Goal: Task Accomplishment & Management: Use online tool/utility

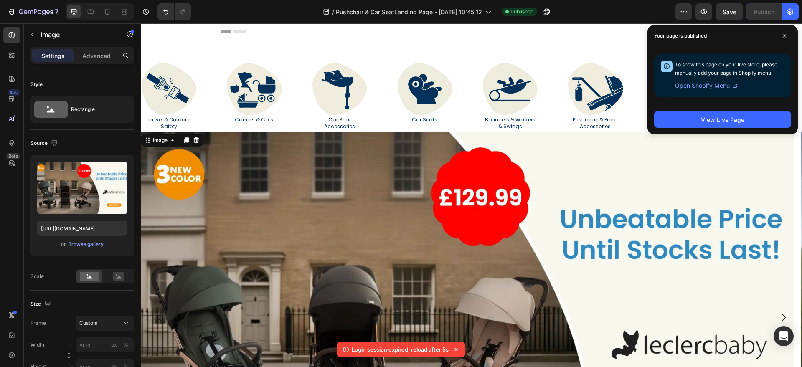
scroll to position [76, 0]
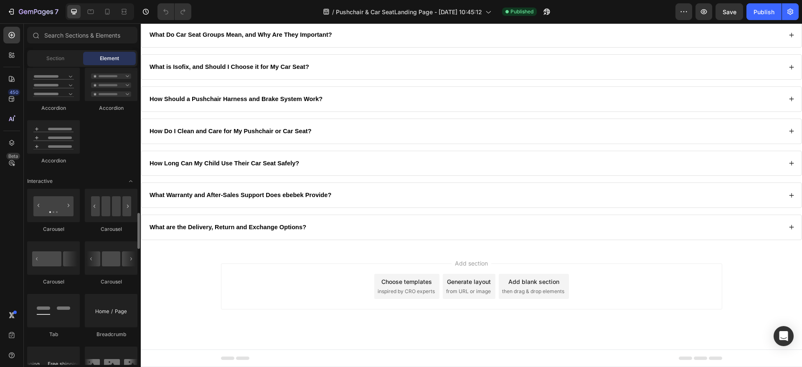
scroll to position [783, 0]
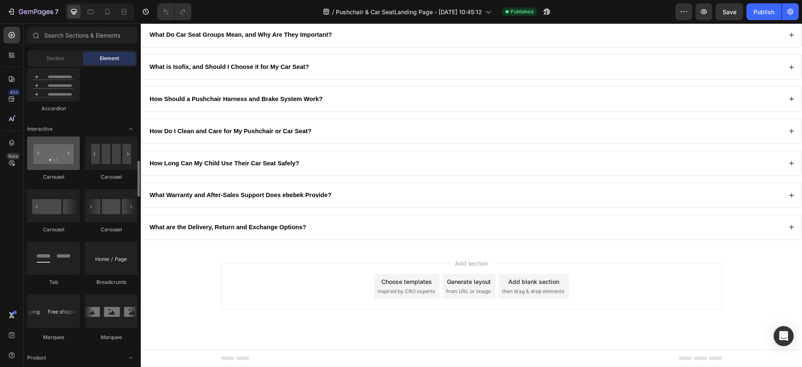
click at [51, 161] on div at bounding box center [53, 153] width 53 height 33
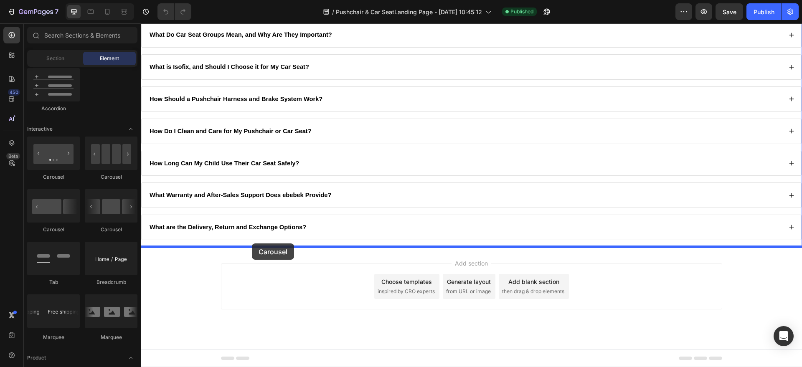
drag, startPoint x: 193, startPoint y: 182, endPoint x: 252, endPoint y: 244, distance: 85.4
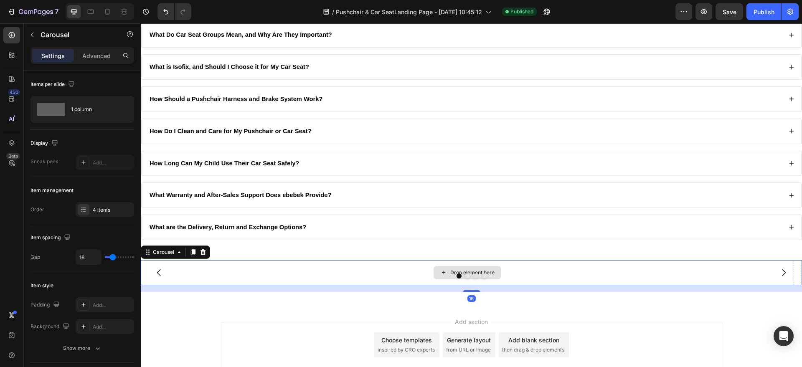
click at [318, 269] on div "Drop element here" at bounding box center [467, 272] width 653 height 25
click at [30, 36] on icon "button" at bounding box center [32, 34] width 7 height 7
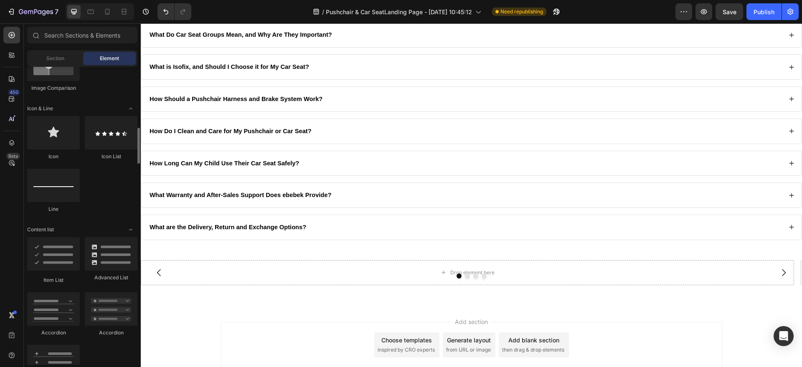
scroll to position [245, 0]
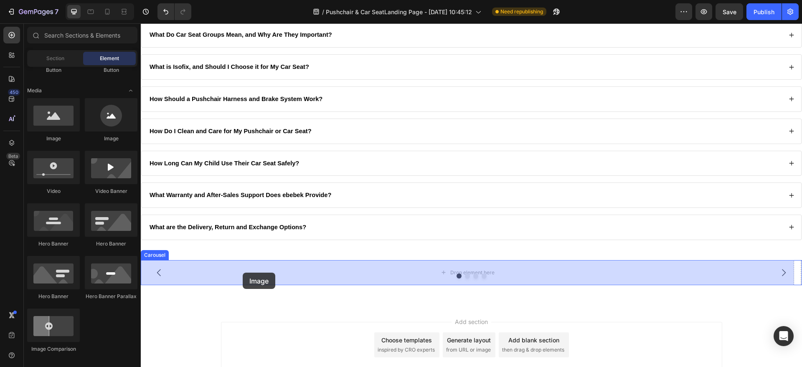
drag, startPoint x: 186, startPoint y: 148, endPoint x: 243, endPoint y: 273, distance: 136.7
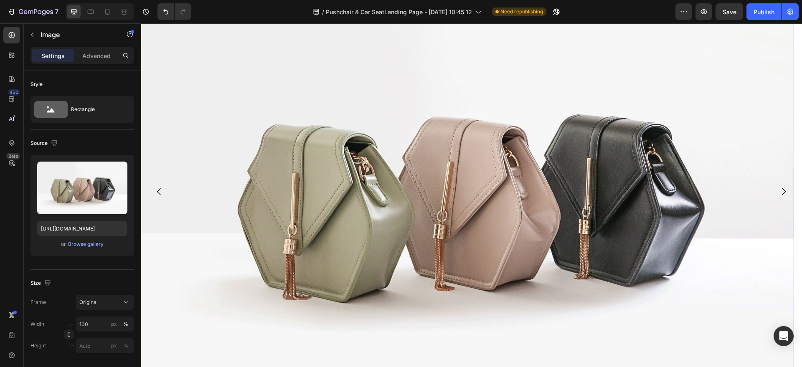
scroll to position [2618, 0]
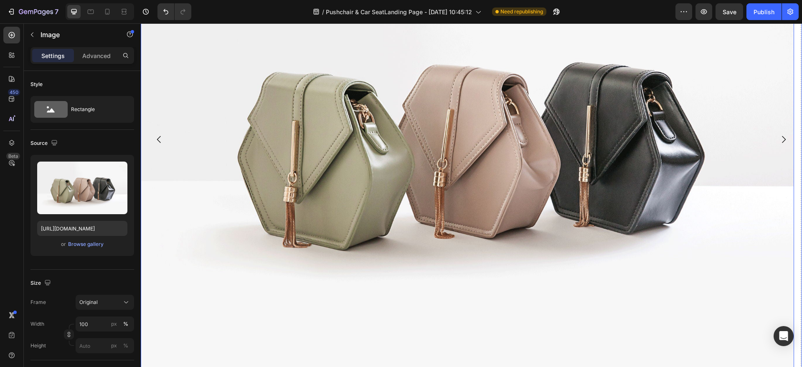
click at [156, 136] on icon "Carousel Back Arrow" at bounding box center [159, 140] width 10 height 10
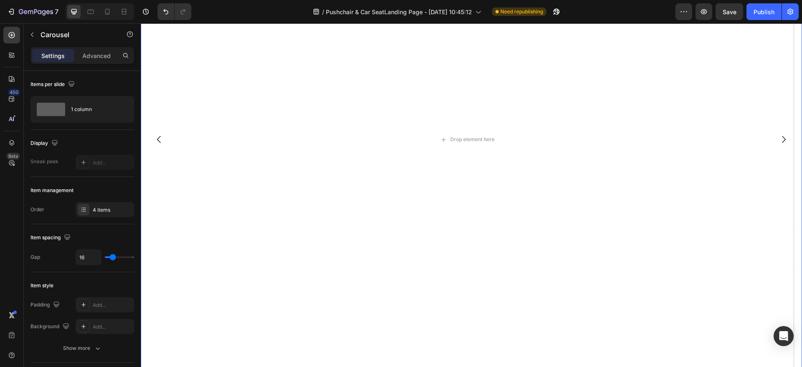
click at [780, 137] on icon "Carousel Next Arrow" at bounding box center [784, 140] width 10 height 10
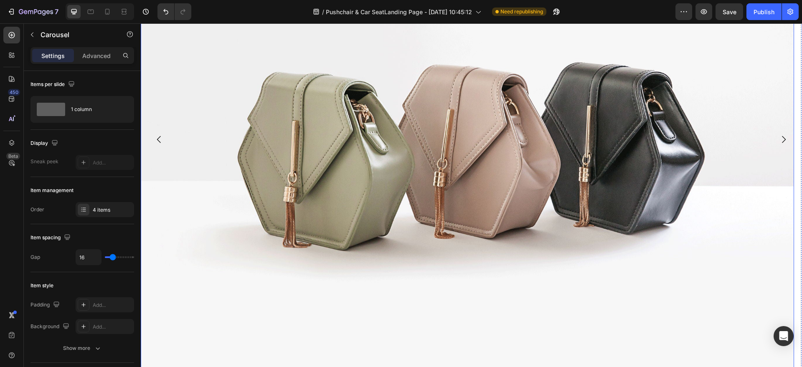
click at [367, 154] on img at bounding box center [467, 140] width 653 height 490
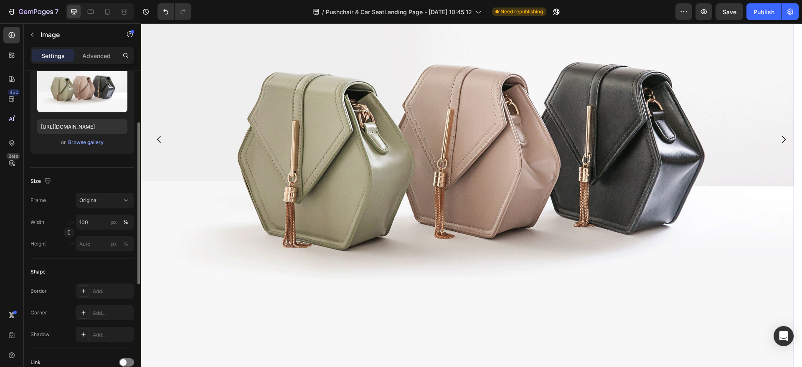
scroll to position [0, 0]
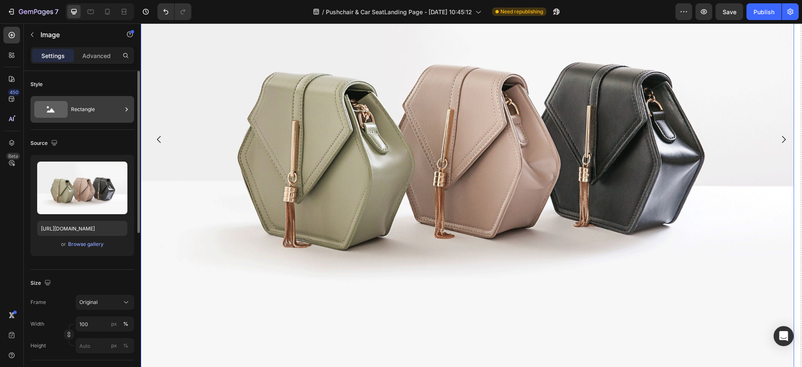
click at [97, 111] on div "Rectangle" at bounding box center [96, 109] width 51 height 19
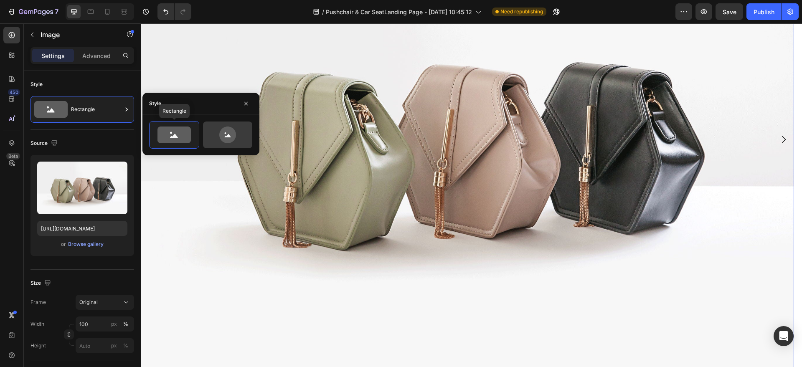
click at [240, 136] on icon at bounding box center [227, 135] width 39 height 17
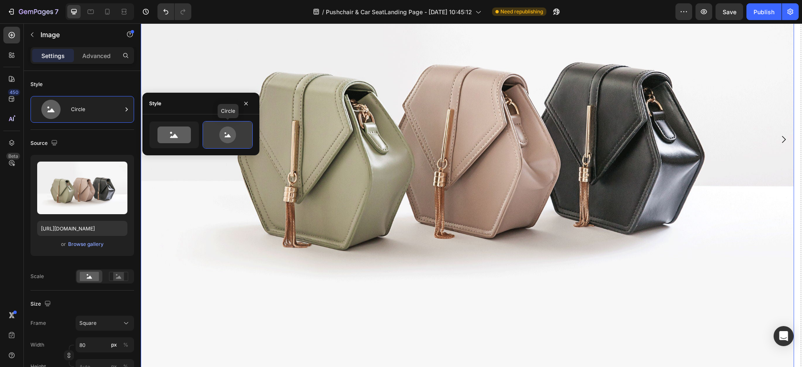
scroll to position [2320, 0]
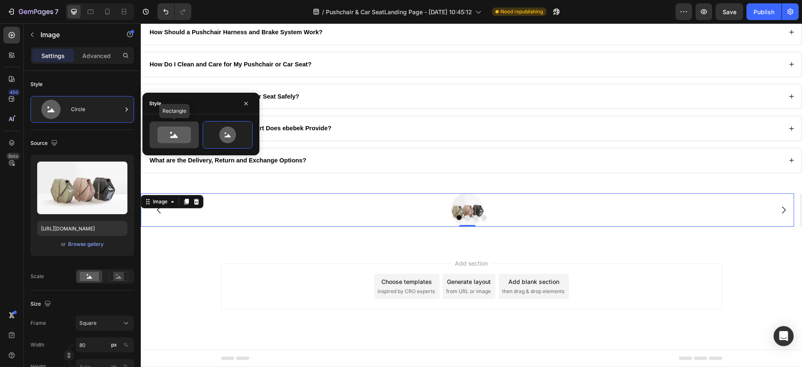
click at [178, 136] on icon at bounding box center [173, 135] width 33 height 17
type input "100"
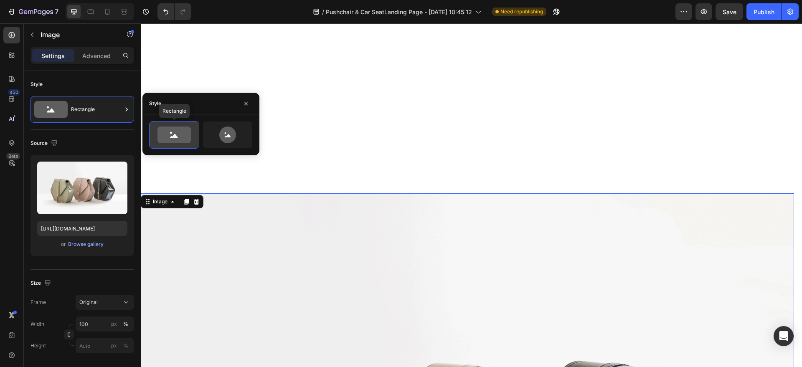
scroll to position [2618, 0]
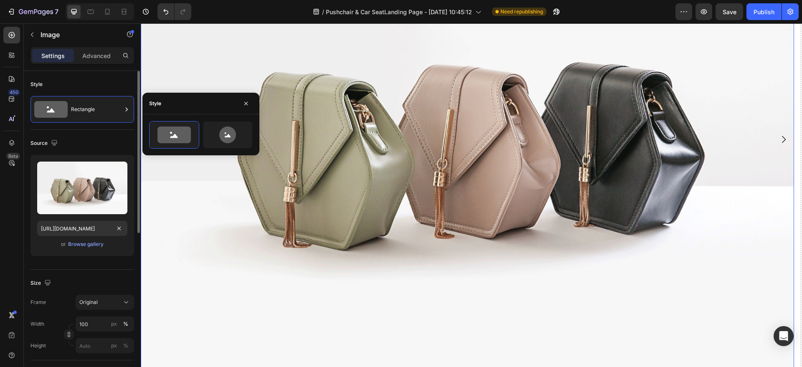
click at [96, 237] on div "Upload Image [URL][DOMAIN_NAME] or Browse gallery" at bounding box center [82, 205] width 104 height 101
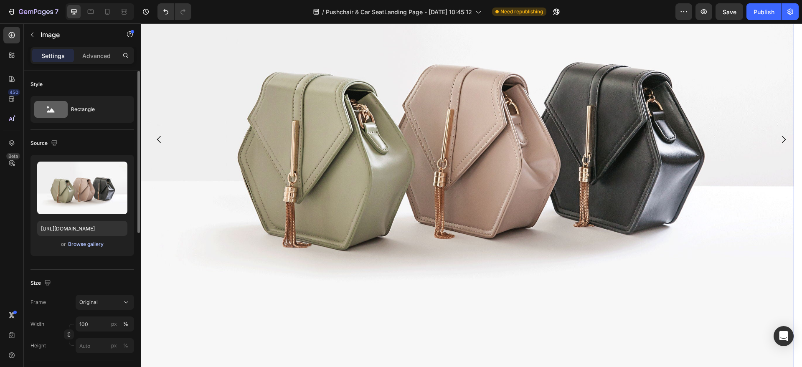
click at [92, 241] on div "Browse gallery" at bounding box center [86, 245] width 36 height 8
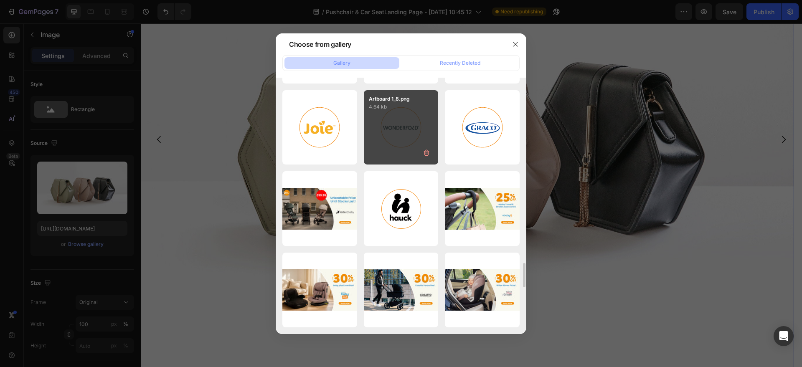
scroll to position [2155, 0]
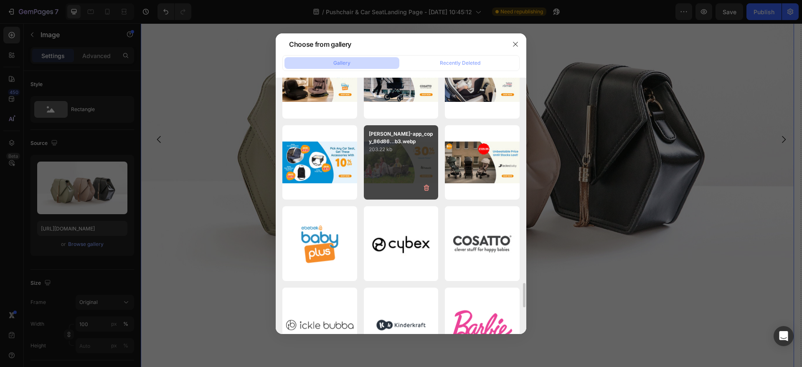
click at [385, 168] on div "[PERSON_NAME]-app_copy_86d86...b3.webp 203.22 kb" at bounding box center [401, 162] width 75 height 75
type input "[URL][DOMAIN_NAME]"
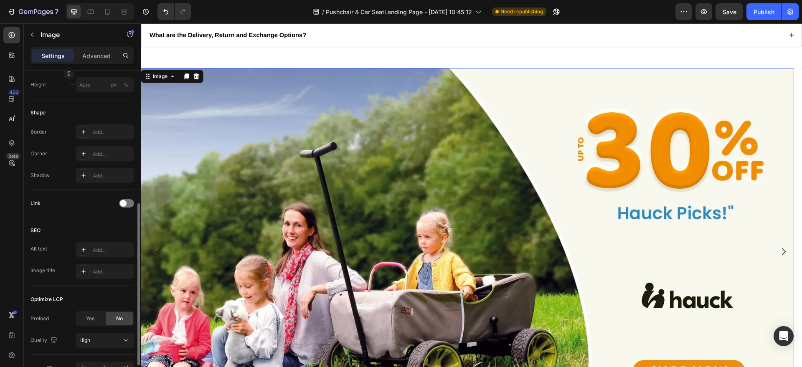
scroll to position [311, 0]
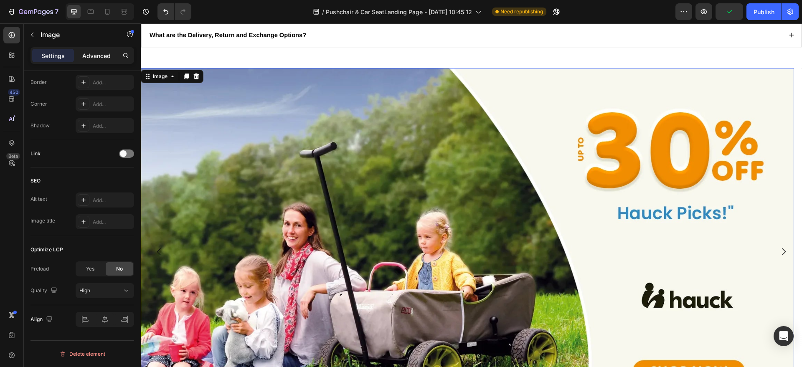
click at [90, 59] on p "Advanced" at bounding box center [96, 55] width 28 height 9
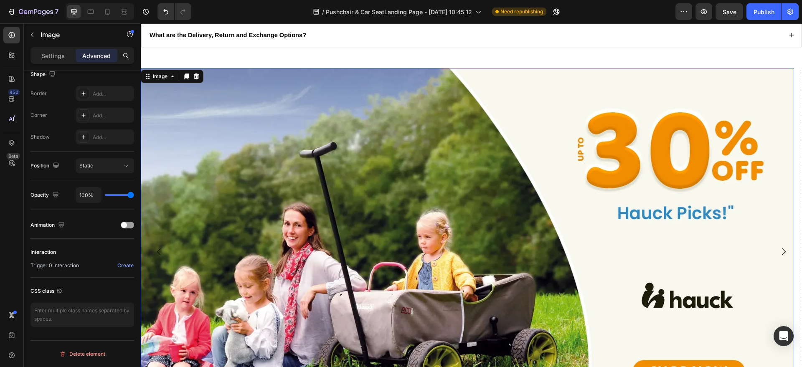
scroll to position [0, 0]
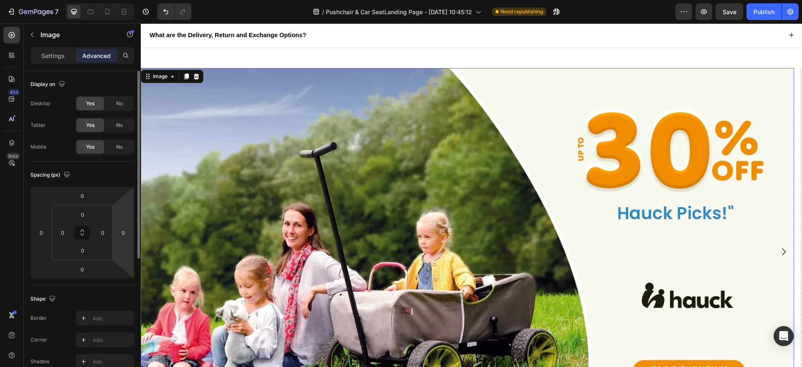
click at [132, 196] on div "Display on Desktop Yes No Tablet Yes No Mobile Yes No Spacing (px) 0 0 0 0 0 0 …" at bounding box center [82, 231] width 117 height 320
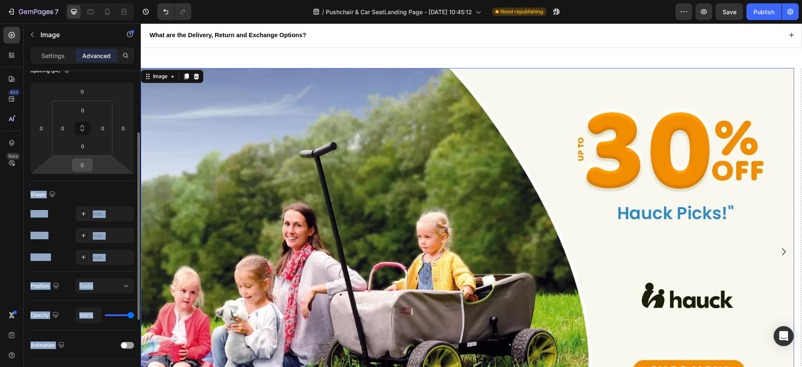
scroll to position [209, 0]
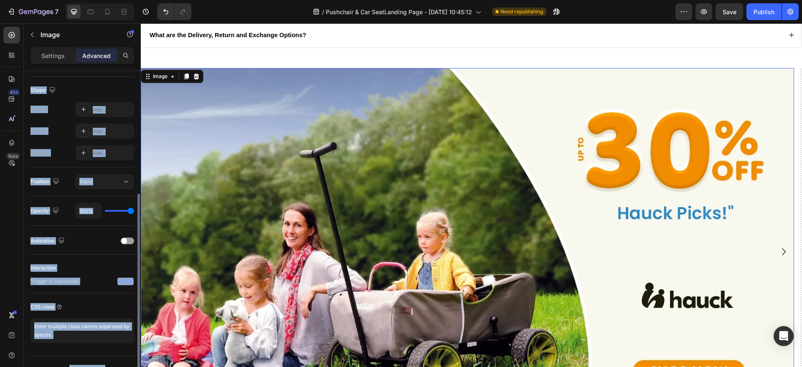
click at [72, 193] on div "Position Static" at bounding box center [82, 182] width 104 height 29
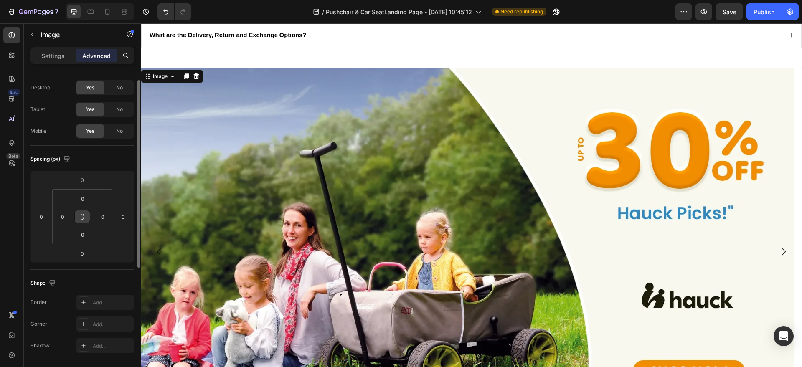
scroll to position [0, 0]
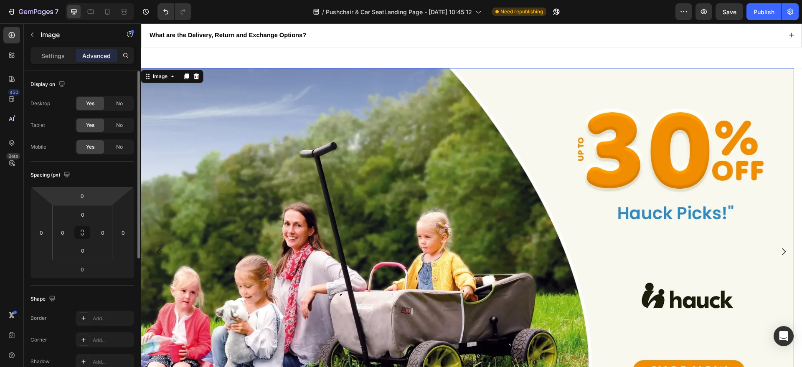
click at [41, 85] on div "Display on" at bounding box center [48, 84] width 36 height 11
click at [40, 51] on div "Settings" at bounding box center [53, 55] width 42 height 13
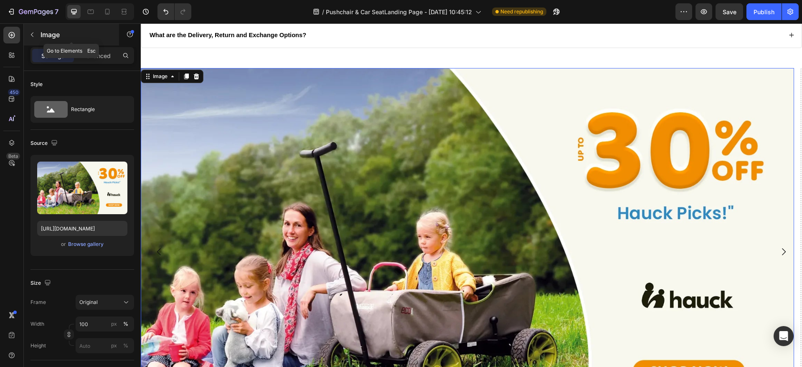
click at [40, 38] on div "Image" at bounding box center [71, 35] width 95 height 22
click at [192, 131] on img at bounding box center [467, 252] width 653 height 368
click at [196, 75] on icon at bounding box center [196, 77] width 5 height 6
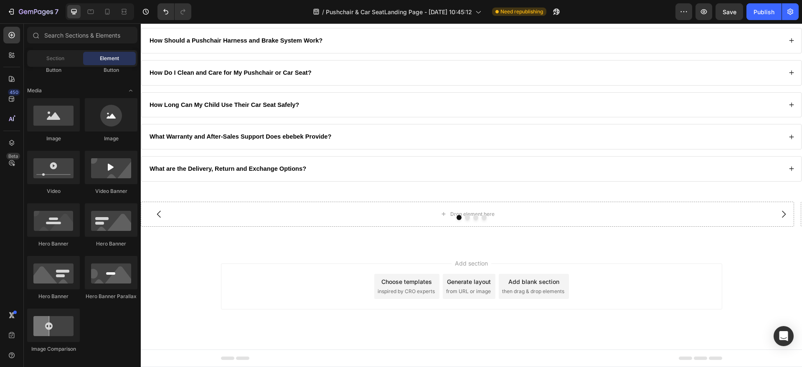
scroll to position [2311, 0]
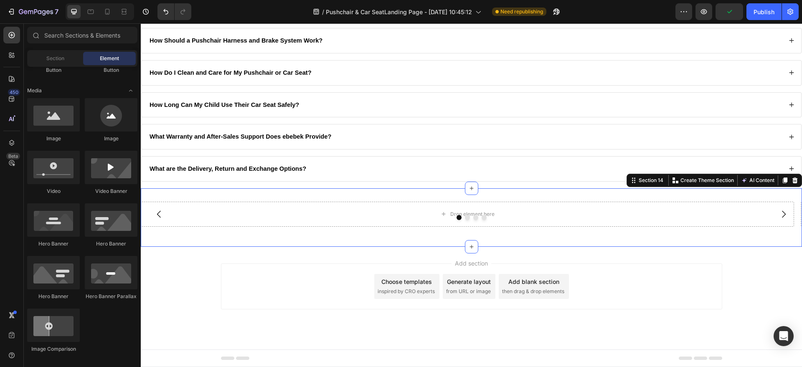
click at [214, 201] on div "Drop element here Drop element here Drop element here Drop element here Carouse…" at bounding box center [471, 217] width 661 height 58
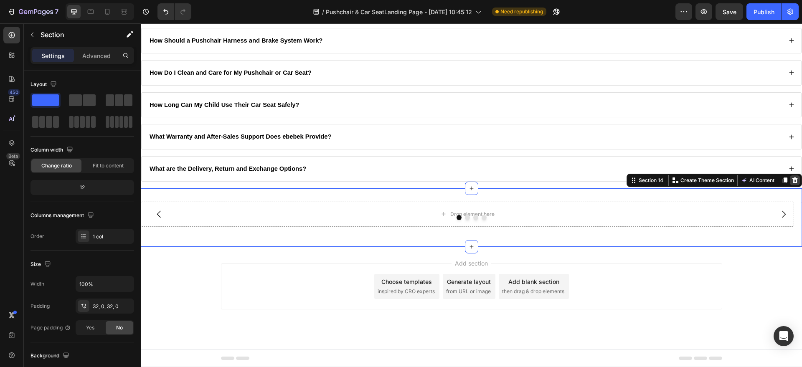
click at [792, 178] on icon at bounding box center [794, 181] width 5 height 6
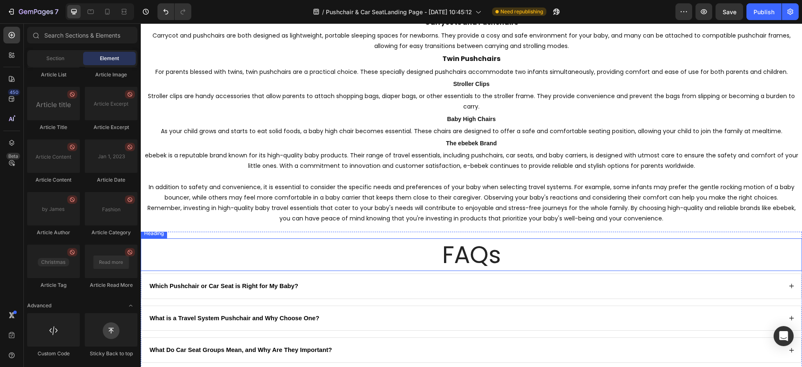
scroll to position [1940, 0]
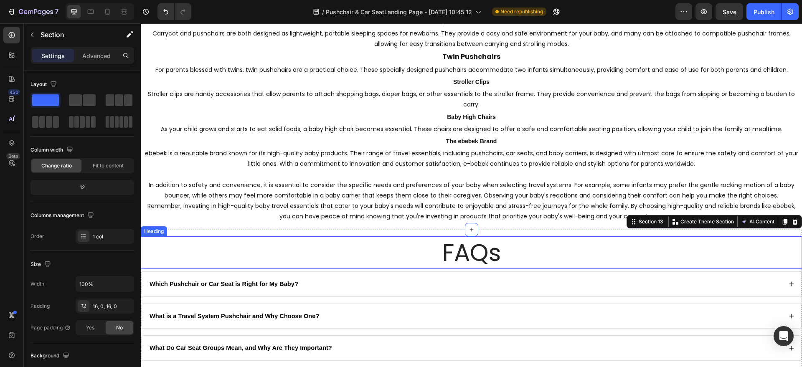
click at [305, 240] on h2 "FAQs" at bounding box center [471, 252] width 661 height 33
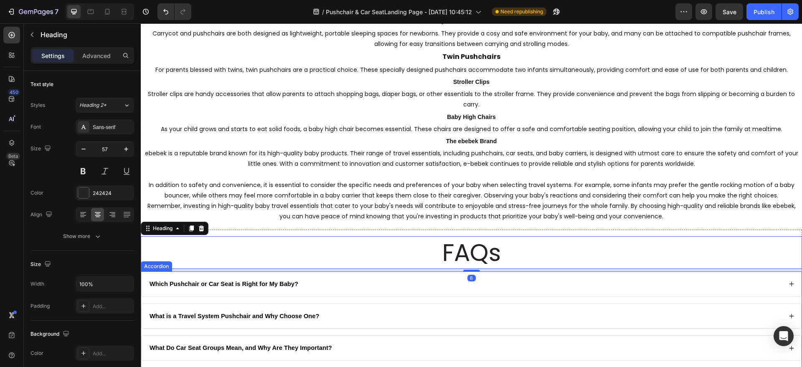
click at [315, 282] on div "Which Pushchair or Car Seat is Right for My Baby?" at bounding box center [465, 284] width 634 height 11
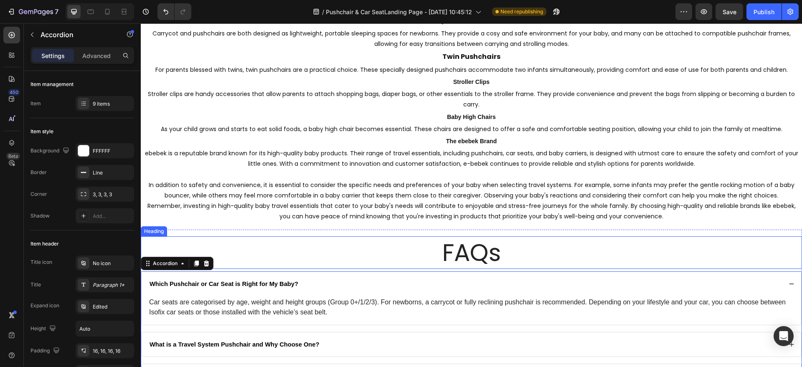
click at [318, 255] on h2 "FAQs" at bounding box center [471, 252] width 661 height 33
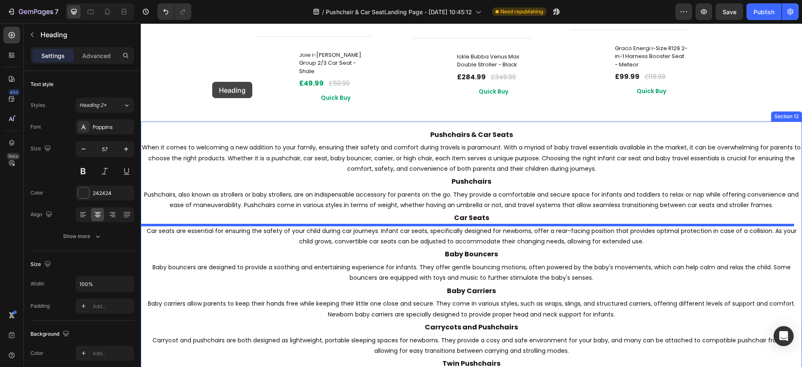
scroll to position [1602, 0]
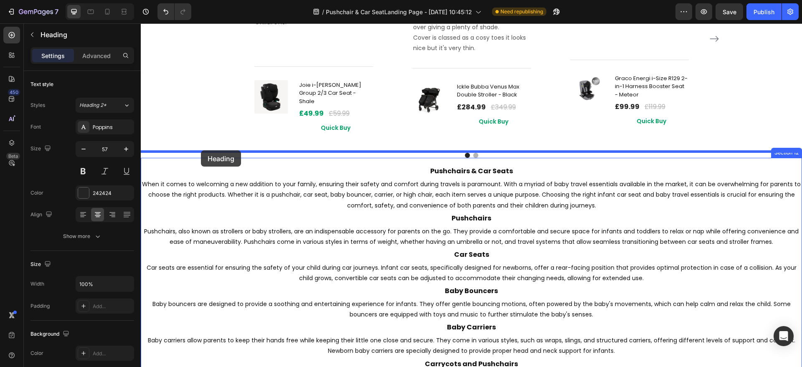
drag, startPoint x: 150, startPoint y: 228, endPoint x: 201, endPoint y: 150, distance: 92.7
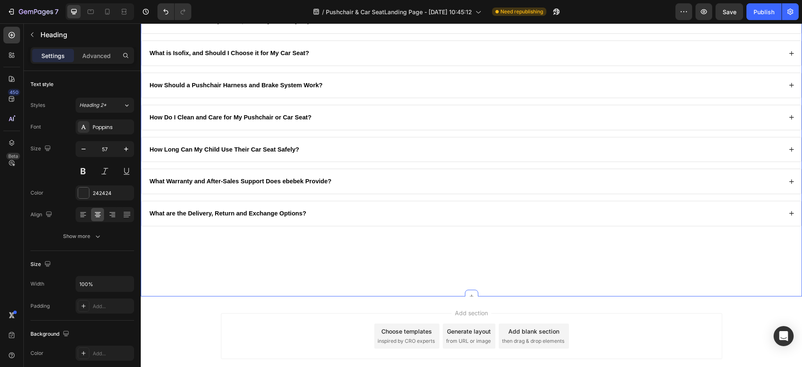
scroll to position [2134, 0]
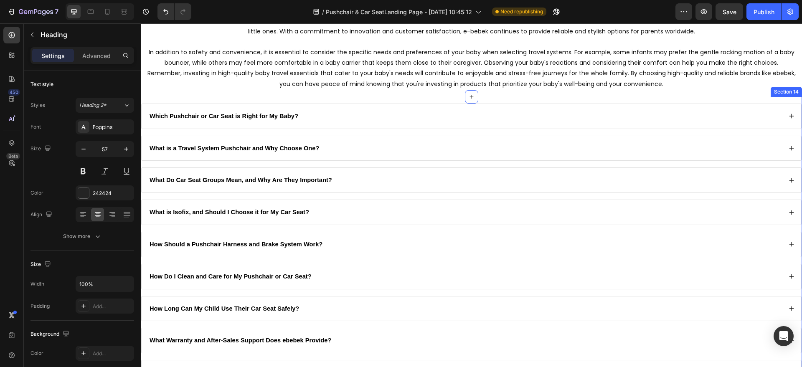
click at [170, 101] on div "Which Pushchair or Car Seat is Right for My Baby? What is a Travel System Pushc…" at bounding box center [471, 244] width 661 height 295
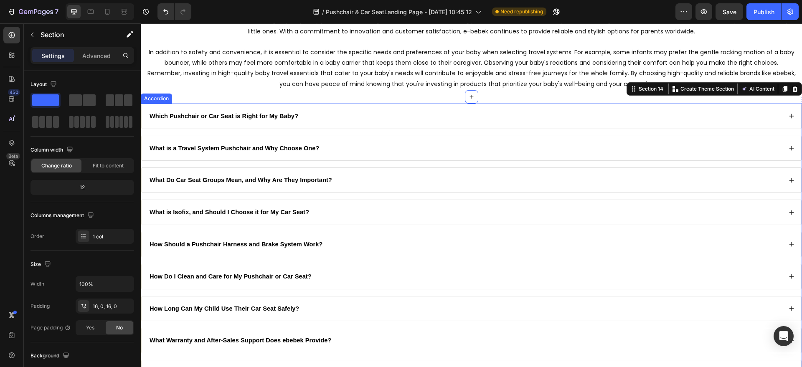
click at [171, 105] on div "Which Pushchair or Car Seat is Right for My Baby?" at bounding box center [472, 116] width 660 height 25
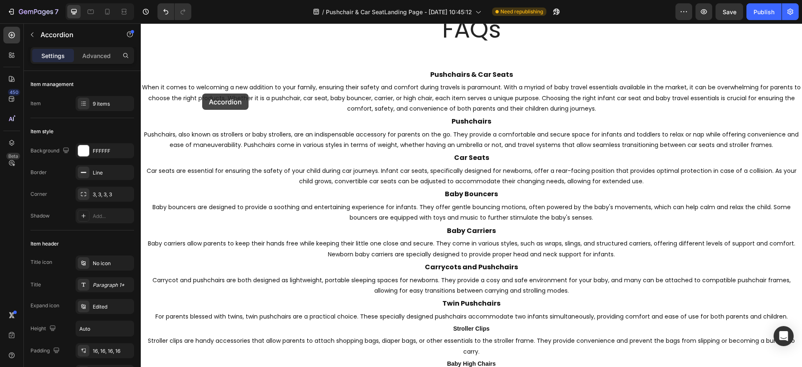
scroll to position [1648, 0]
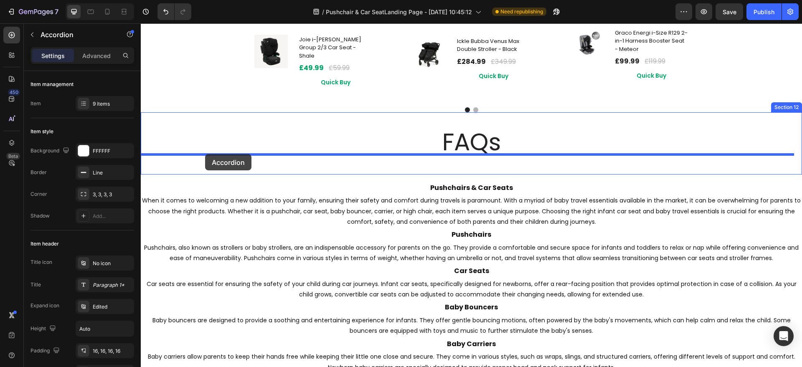
drag, startPoint x: 161, startPoint y: 96, endPoint x: 205, endPoint y: 154, distance: 72.8
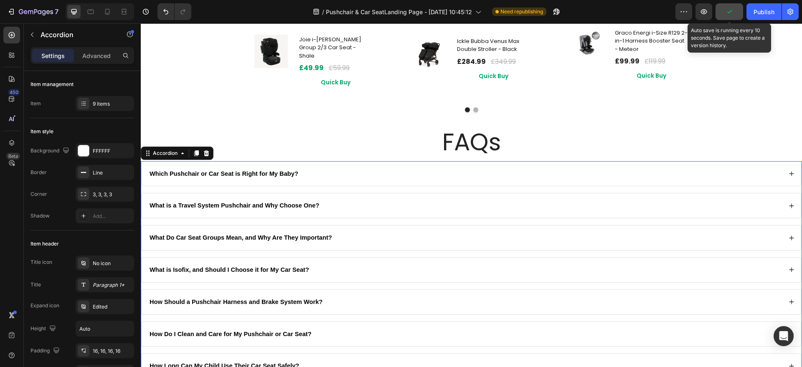
click at [733, 16] on button "button" at bounding box center [730, 11] width 28 height 17
click at [735, 12] on span "Save" at bounding box center [730, 11] width 14 height 7
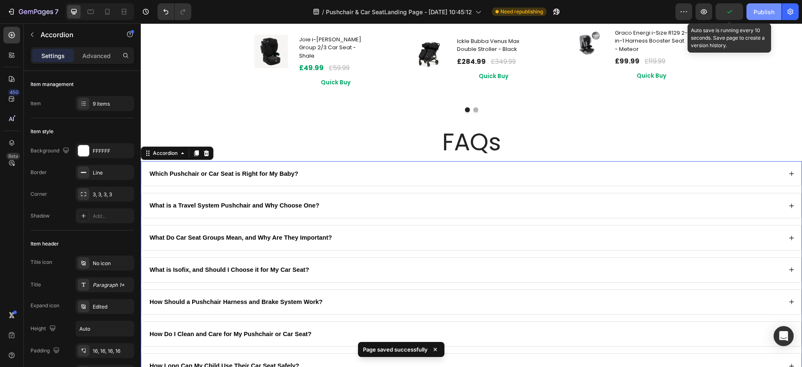
click at [750, 15] on button "Publish" at bounding box center [763, 11] width 35 height 17
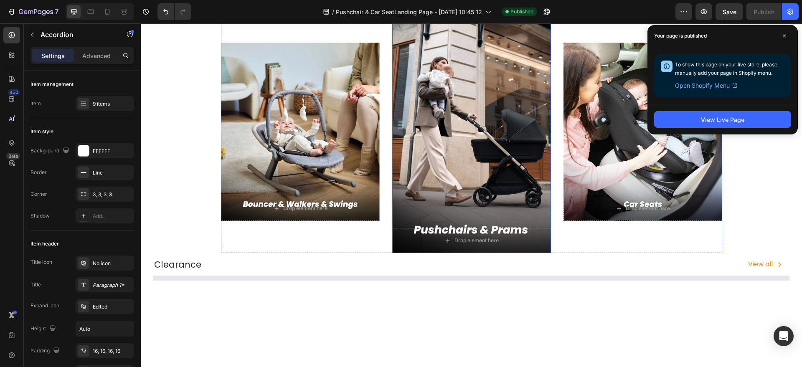
scroll to position [1021, 0]
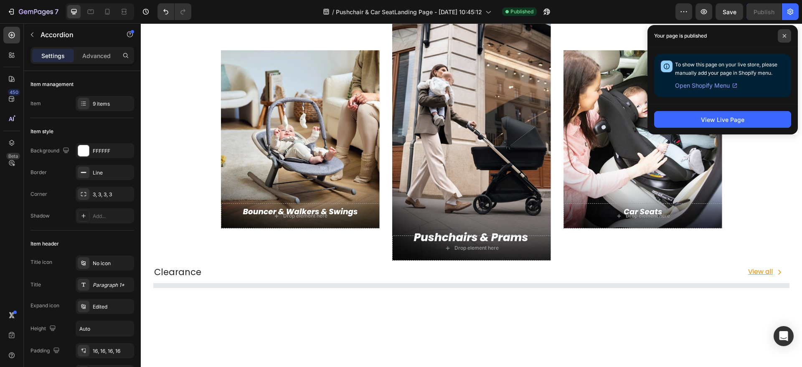
click at [783, 36] on icon at bounding box center [784, 36] width 4 height 4
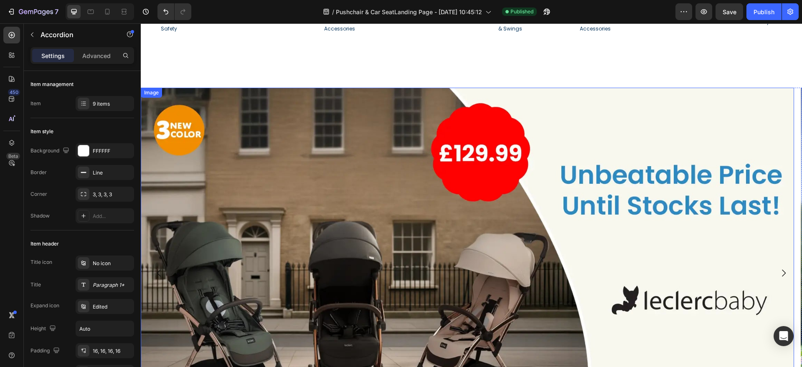
scroll to position [104, 0]
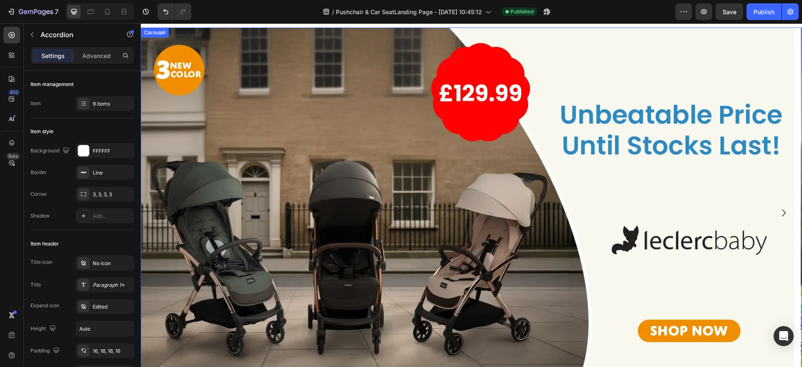
click at [779, 215] on icon "Carousel Next Arrow" at bounding box center [784, 213] width 10 height 10
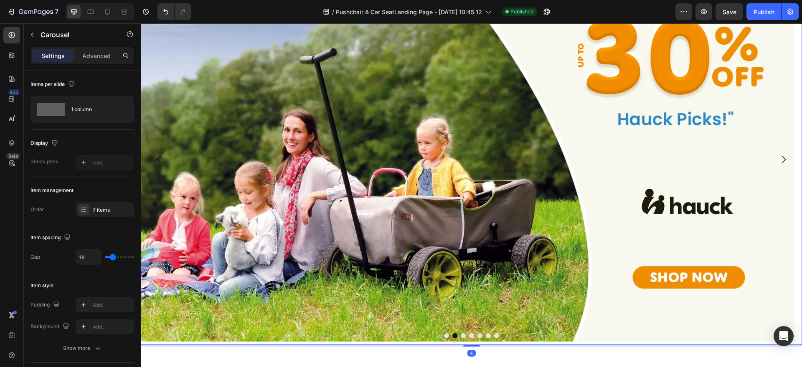
click at [779, 165] on icon "Carousel Next Arrow" at bounding box center [784, 160] width 10 height 10
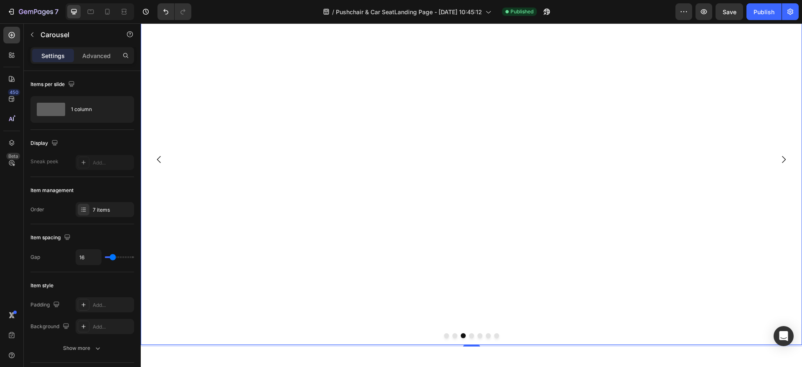
click at [779, 165] on icon "Carousel Next Arrow" at bounding box center [784, 160] width 10 height 10
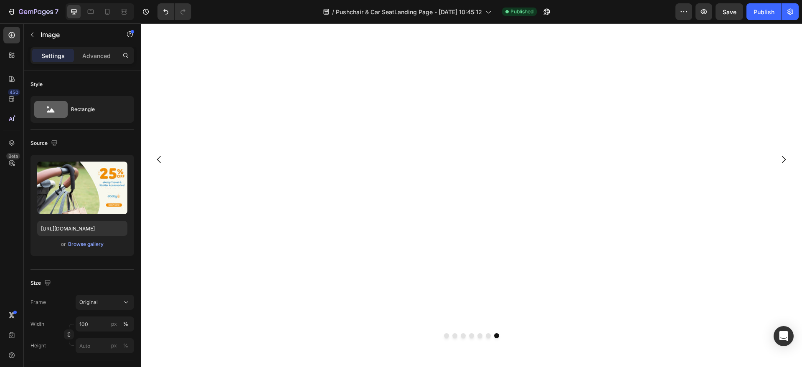
click at [37, 37] on button "button" at bounding box center [31, 34] width 13 height 13
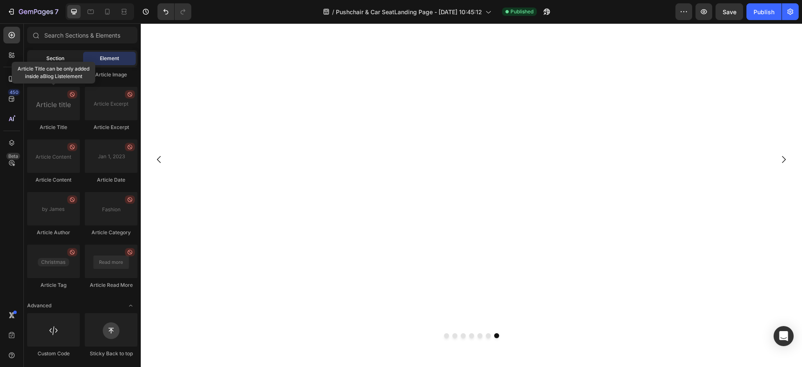
click at [65, 58] on div "Section" at bounding box center [55, 58] width 53 height 13
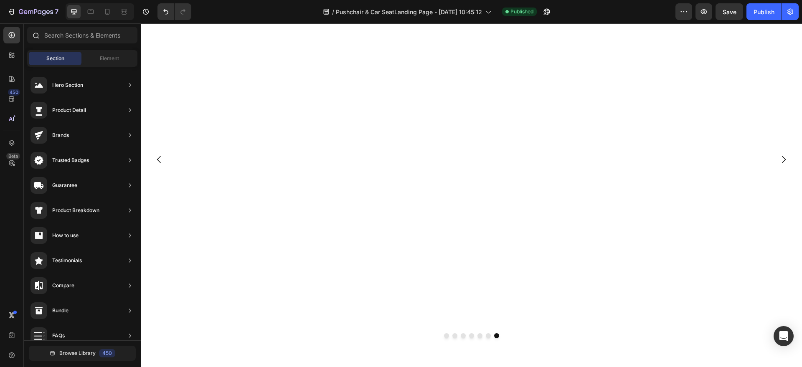
click at [42, 37] on div at bounding box center [35, 35] width 17 height 17
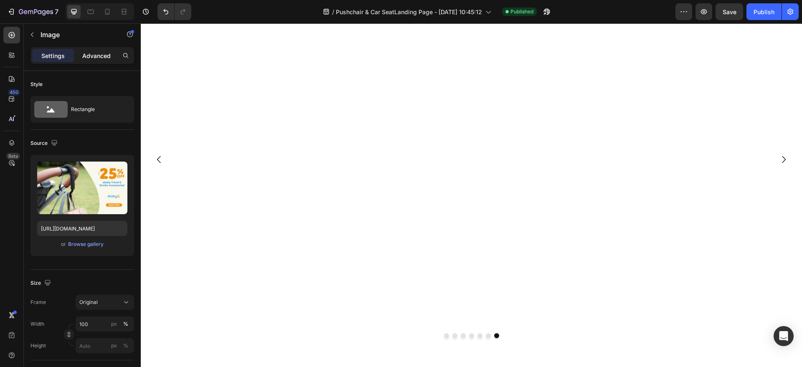
click at [100, 60] on div "Advanced" at bounding box center [97, 55] width 42 height 13
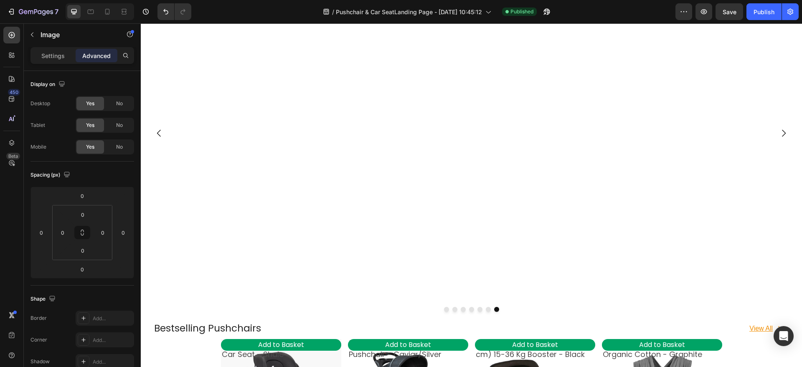
scroll to position [52, 0]
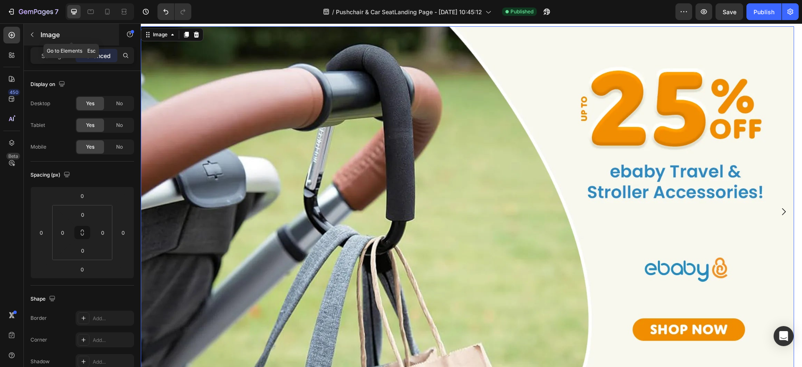
click at [37, 38] on button "button" at bounding box center [31, 34] width 13 height 13
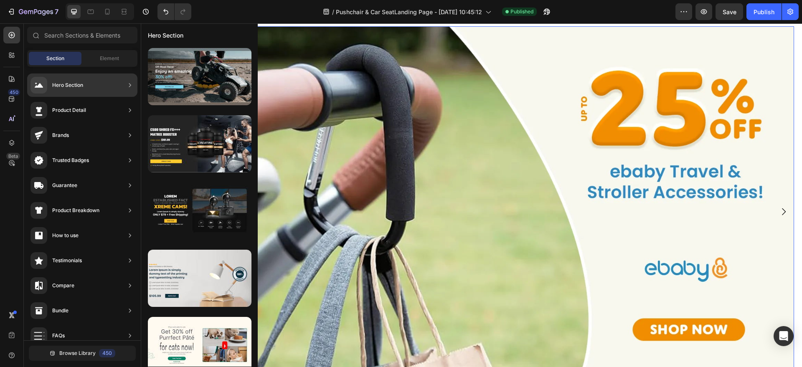
click at [345, 210] on img at bounding box center [467, 210] width 653 height 368
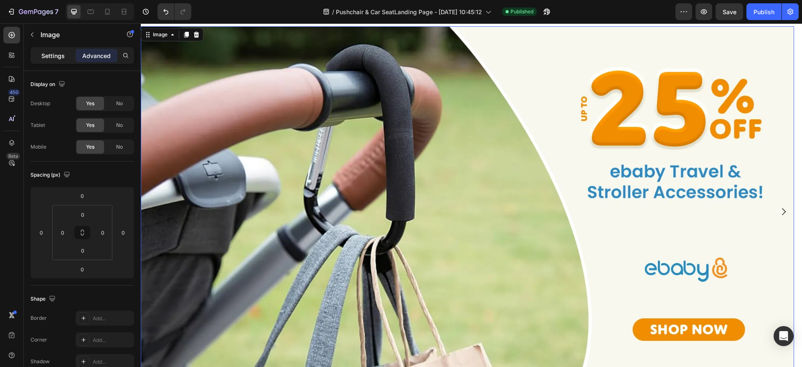
click at [64, 54] on p "Settings" at bounding box center [52, 55] width 23 height 9
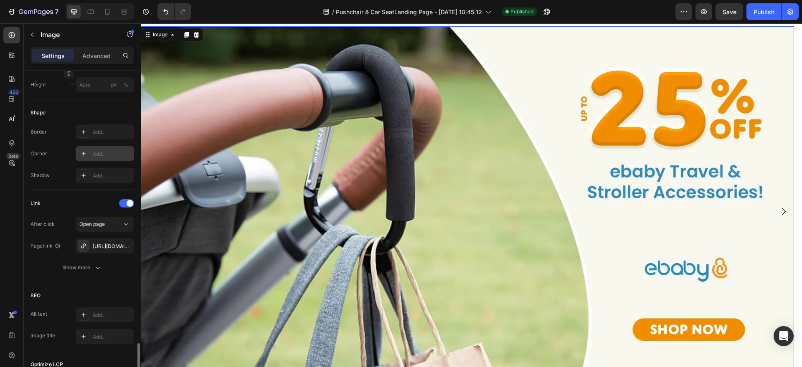
scroll to position [376, 0]
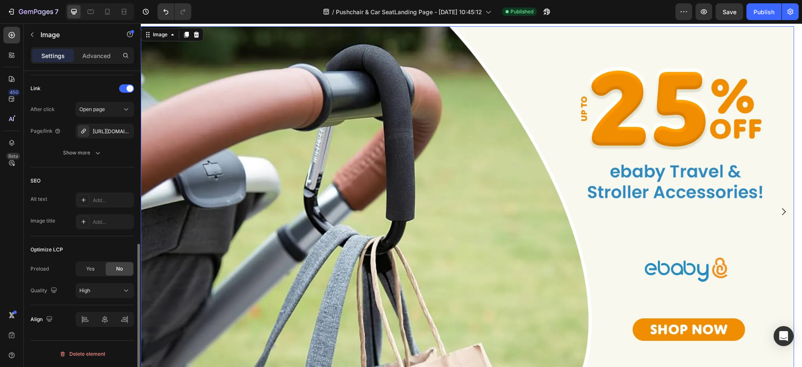
click at [203, 182] on img at bounding box center [467, 210] width 653 height 368
click at [108, 57] on p "Advanced" at bounding box center [96, 55] width 28 height 9
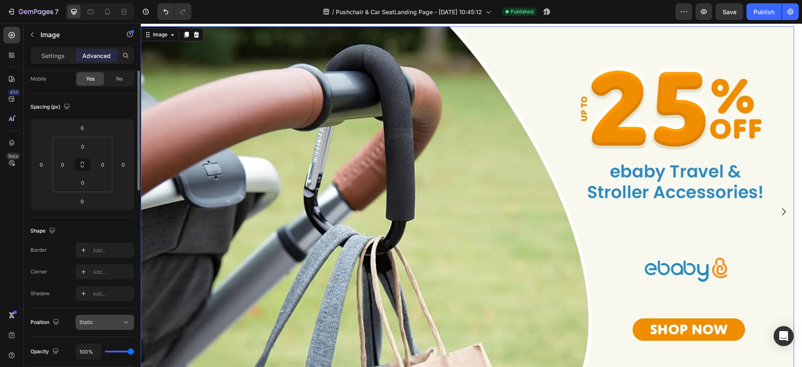
scroll to position [0, 0]
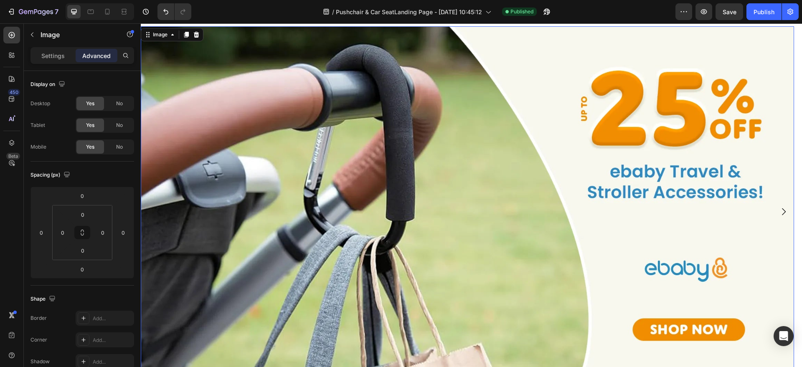
click at [289, 157] on img at bounding box center [467, 210] width 653 height 368
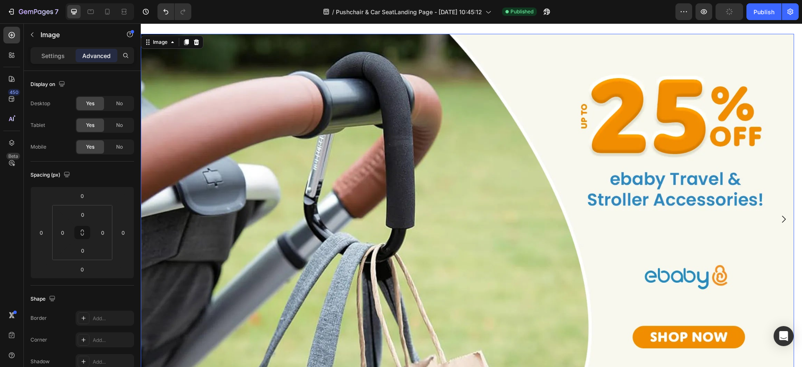
scroll to position [209, 0]
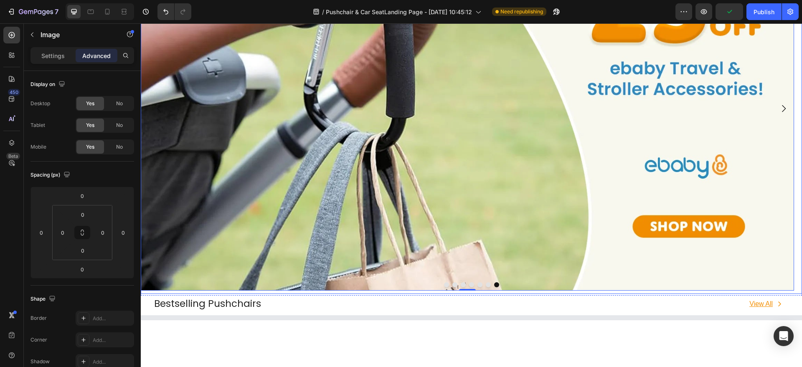
click at [779, 107] on icon "Carousel Next Arrow" at bounding box center [784, 109] width 10 height 10
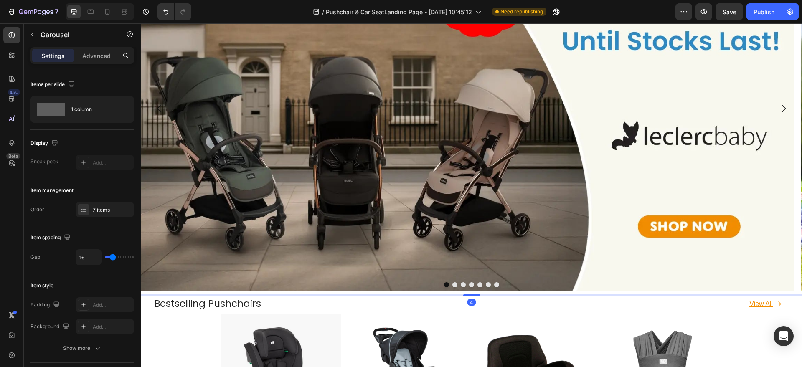
click at [478, 291] on div "Image" at bounding box center [467, 108] width 653 height 371
click at [91, 212] on div "7 items" at bounding box center [105, 209] width 58 height 15
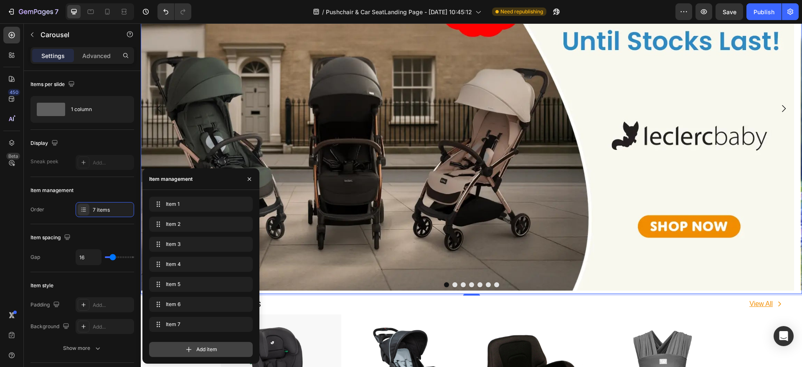
click at [194, 346] on div "Add item" at bounding box center [201, 349] width 104 height 15
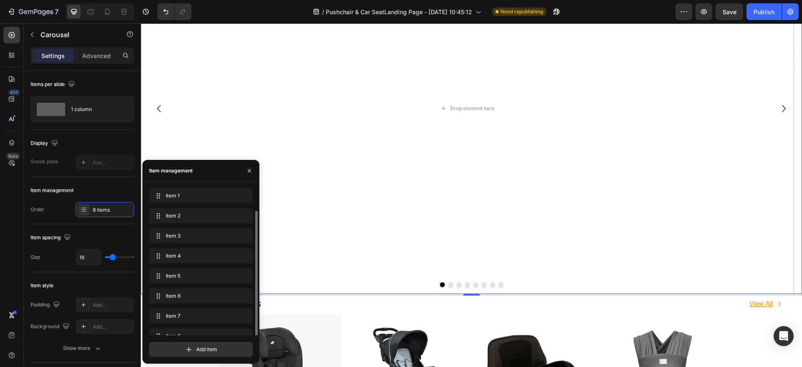
scroll to position [12, 0]
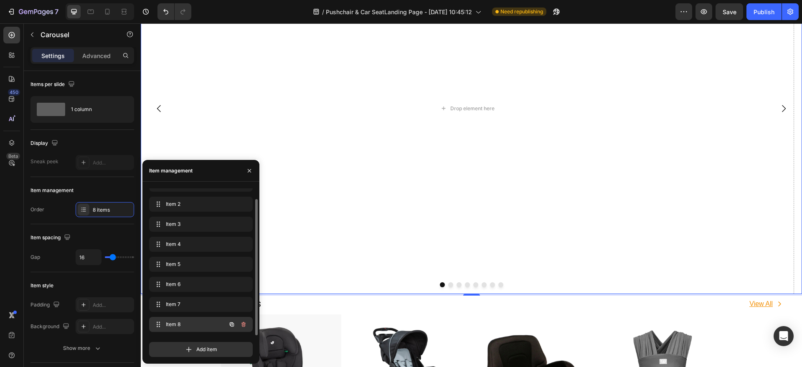
click at [182, 322] on span "Item 8" at bounding box center [189, 325] width 47 height 8
click at [350, 136] on div "Drop element here" at bounding box center [467, 108] width 653 height 371
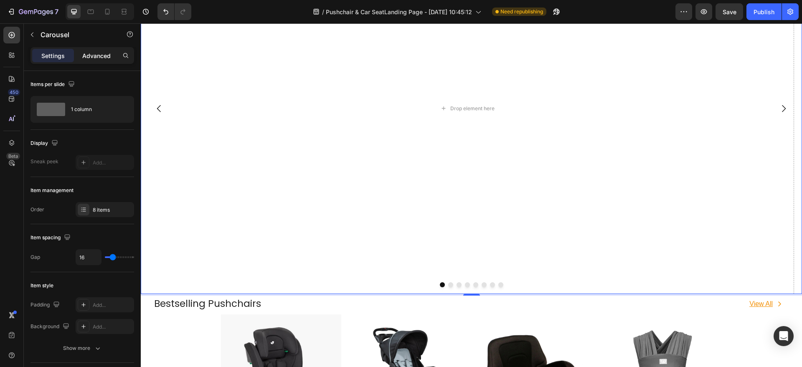
click at [91, 54] on p "Advanced" at bounding box center [96, 55] width 28 height 9
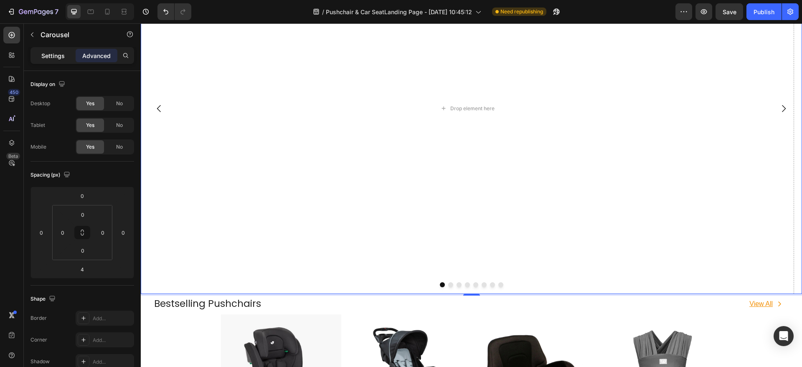
click at [64, 51] on p "Settings" at bounding box center [52, 55] width 23 height 9
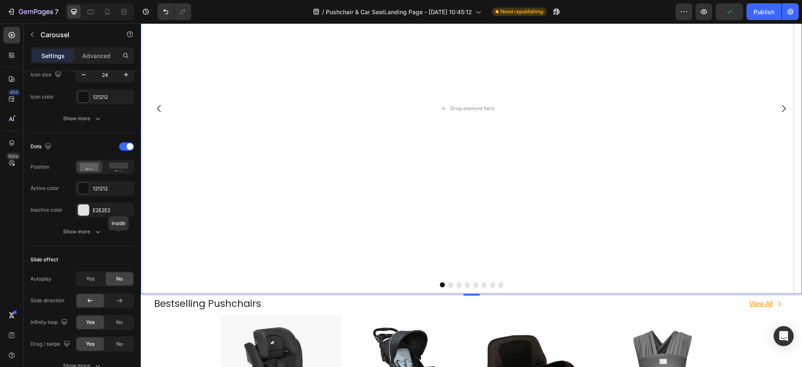
scroll to position [52, 0]
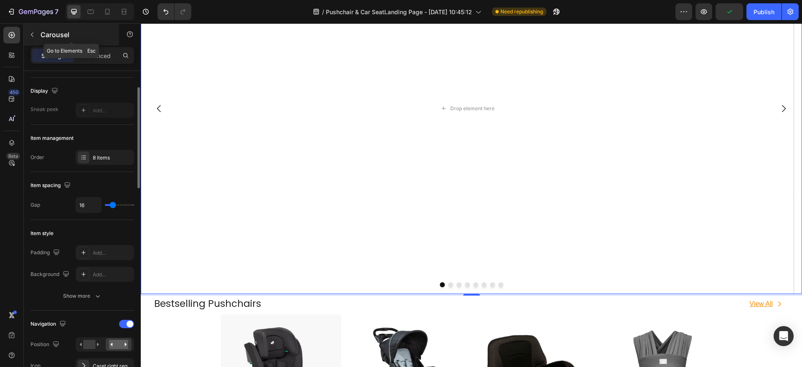
click at [32, 31] on icon "button" at bounding box center [32, 34] width 7 height 7
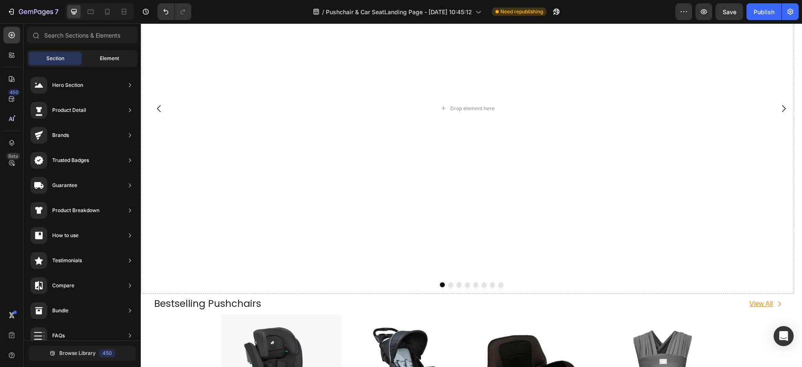
click at [102, 56] on span "Element" at bounding box center [109, 59] width 19 height 8
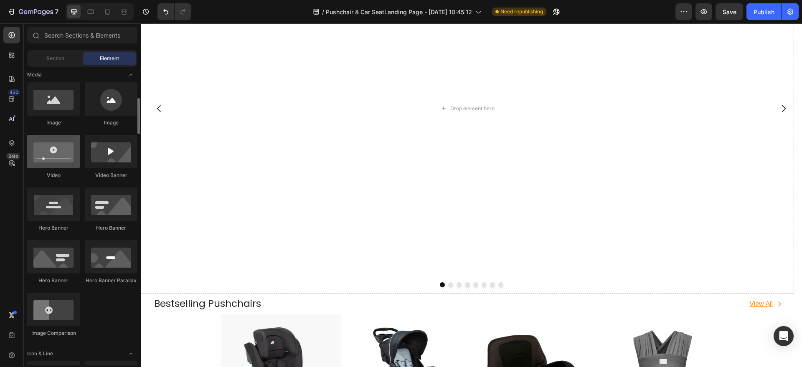
scroll to position [209, 0]
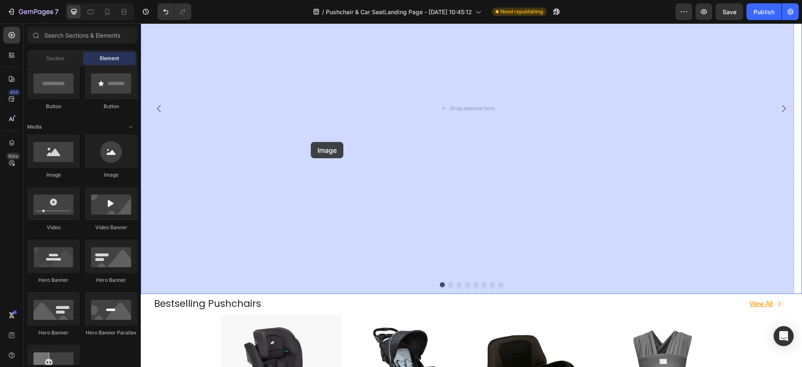
drag, startPoint x: 197, startPoint y: 174, endPoint x: 313, endPoint y: 142, distance: 120.1
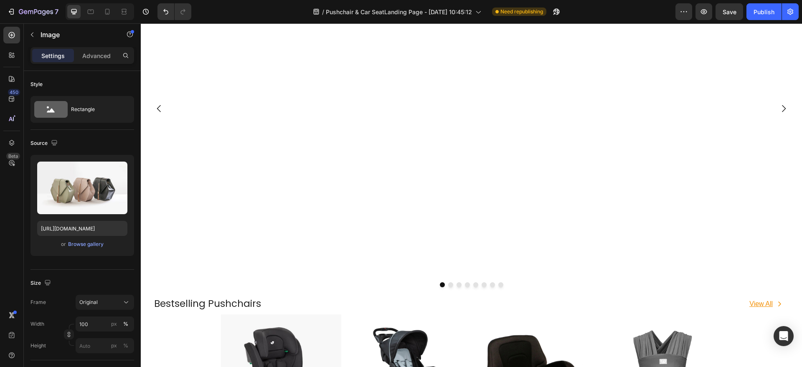
scroll to position [269, 0]
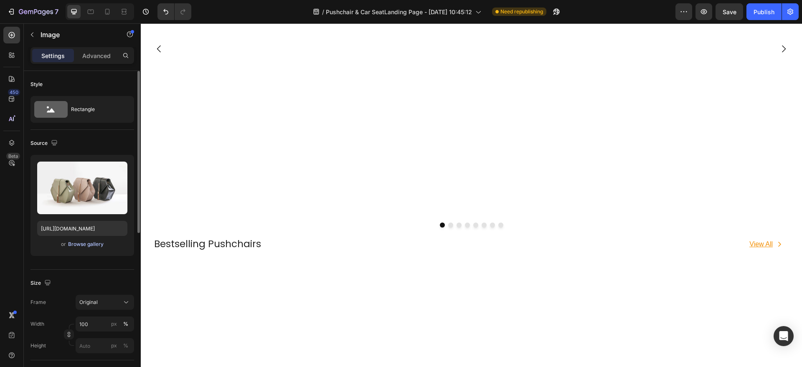
click at [96, 245] on div "Browse gallery" at bounding box center [86, 245] width 36 height 8
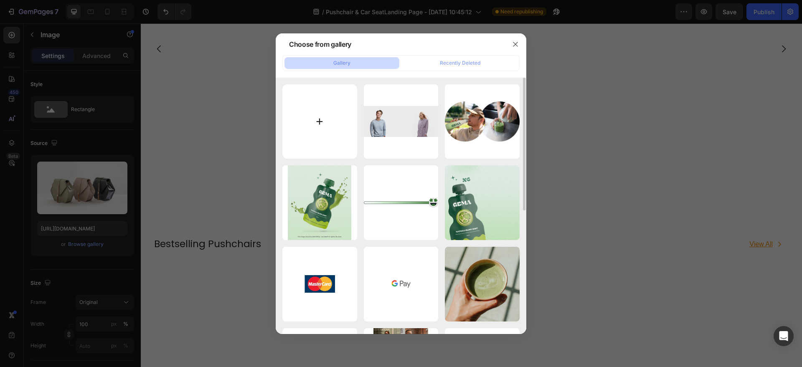
click at [327, 118] on input "file" at bounding box center [319, 121] width 75 height 75
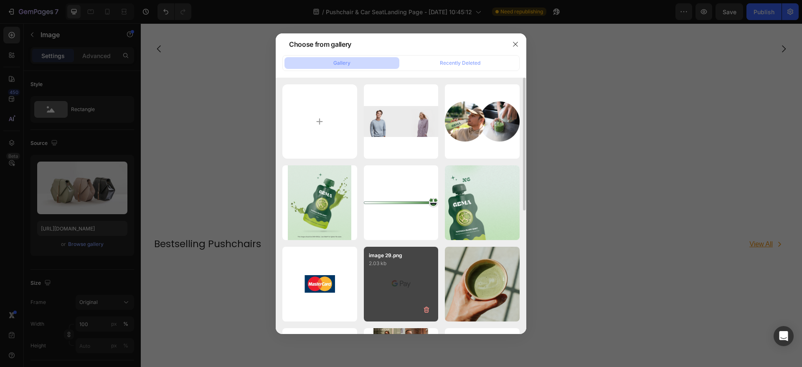
type input "C:\fakepath\travel_clearance-app_copy_55c5d7c2-d225-4eb4-9bc5-a17cc9c0e818.webp"
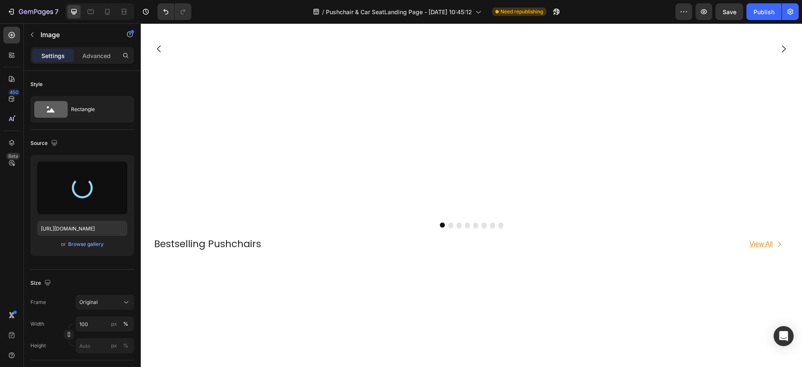
type input "[URL][DOMAIN_NAME]"
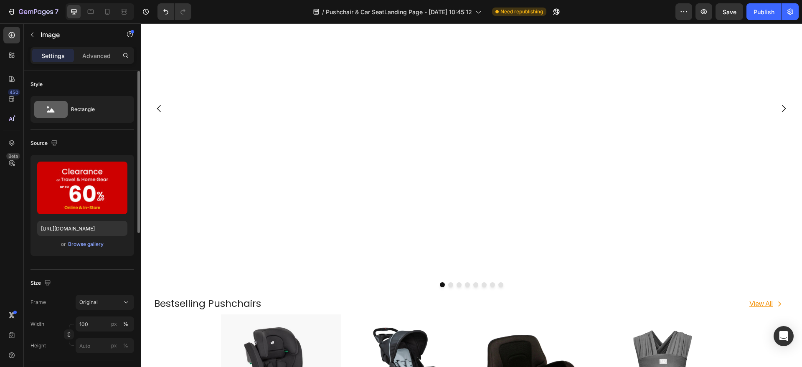
scroll to position [157, 0]
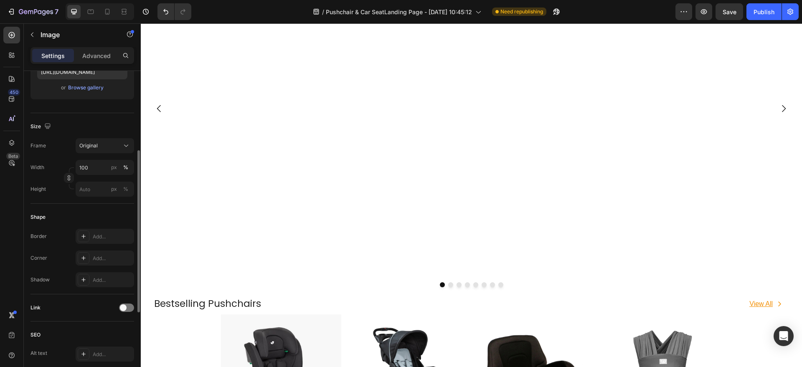
click at [118, 309] on div "Link" at bounding box center [82, 307] width 104 height 13
click at [120, 309] on span at bounding box center [123, 308] width 7 height 7
click at [104, 351] on div "Add..." at bounding box center [112, 351] width 39 height 8
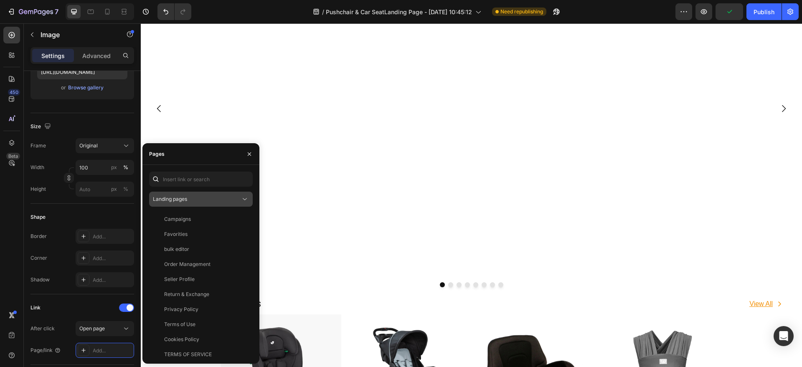
click at [201, 201] on div "Landing pages" at bounding box center [197, 199] width 88 height 8
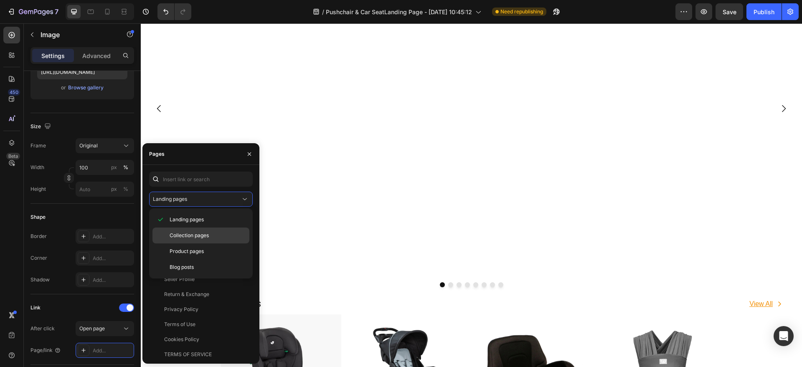
click at [204, 233] on span "Collection pages" at bounding box center [189, 236] width 39 height 8
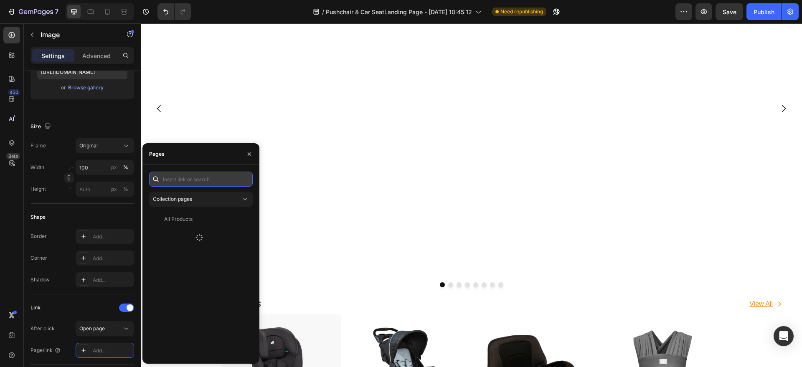
click at [202, 183] on input "text" at bounding box center [201, 179] width 104 height 15
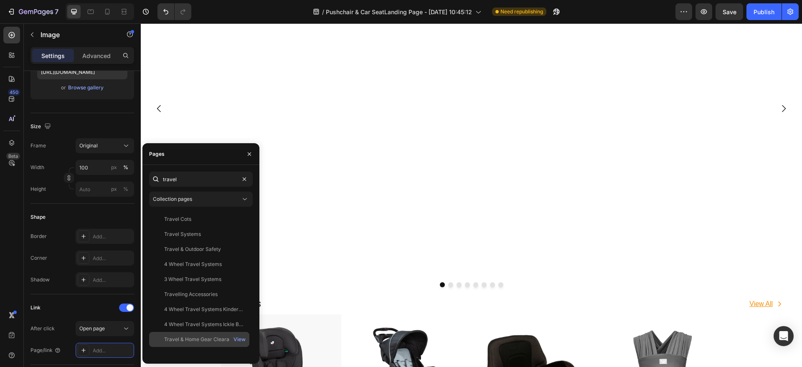
type input "travel"
click at [207, 337] on div "Travel & Home Gear Clearance" at bounding box center [201, 340] width 74 height 8
click at [74, 297] on div "Link After click Open page Page/link Travel & Home Gear Clearance Show more" at bounding box center [82, 341] width 104 height 92
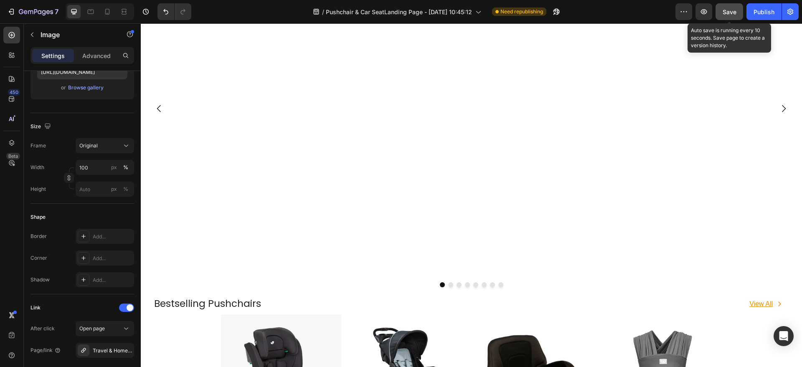
click at [728, 13] on span "Save" at bounding box center [730, 11] width 14 height 7
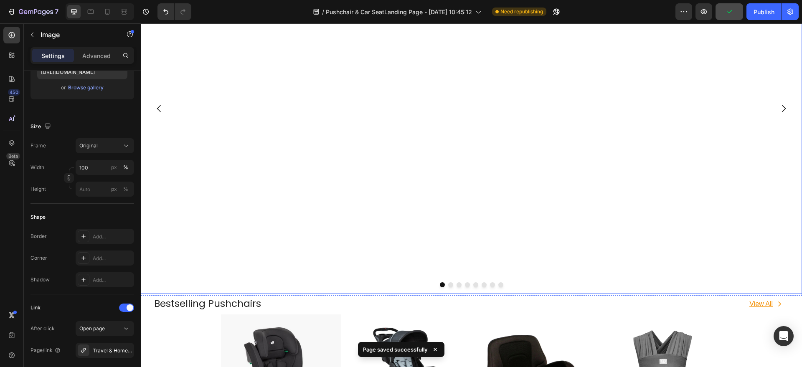
click at [448, 284] on button "Dot" at bounding box center [450, 284] width 5 height 5
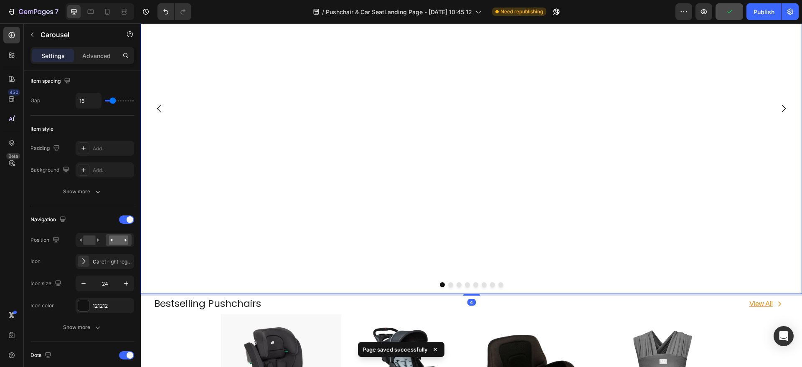
scroll to position [0, 0]
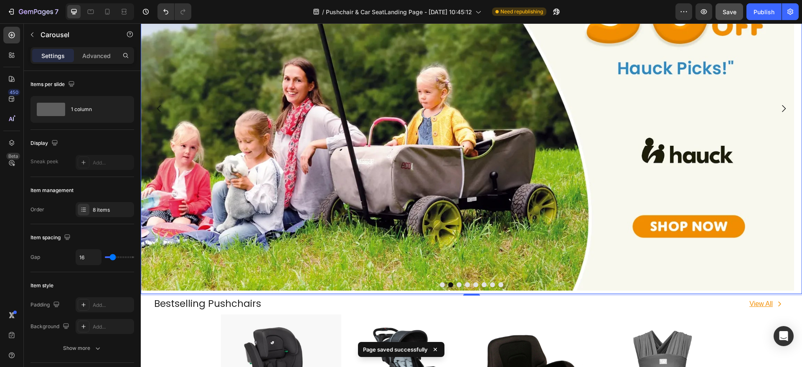
click at [442, 284] on div at bounding box center [471, 284] width 661 height 5
click at [494, 286] on div at bounding box center [471, 284] width 661 height 5
click at [498, 286] on button "Dot" at bounding box center [500, 284] width 5 height 5
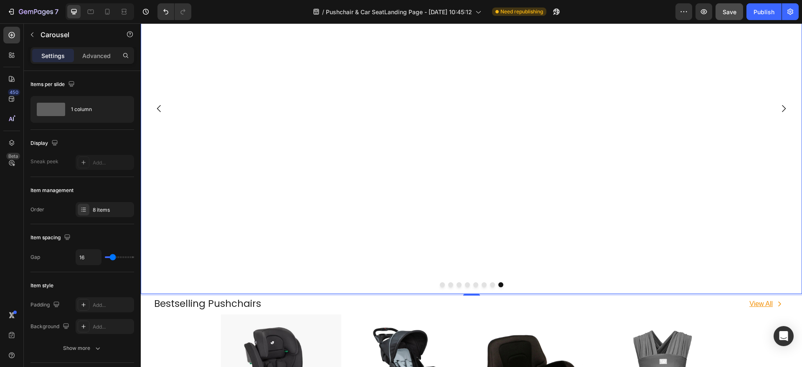
click at [485, 286] on div at bounding box center [471, 284] width 661 height 5
click at [440, 284] on button "Dot" at bounding box center [442, 284] width 5 height 5
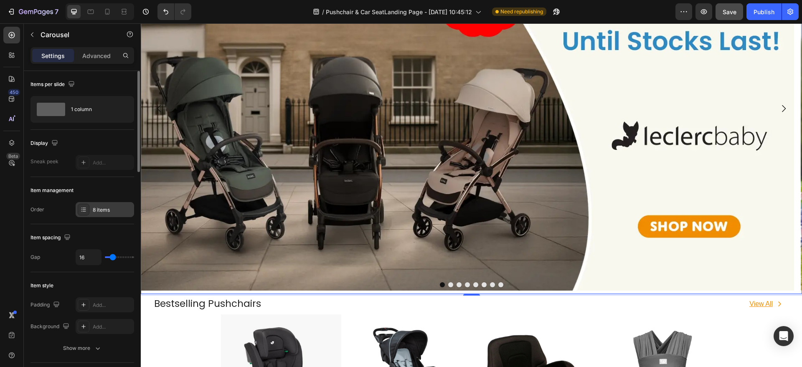
click at [120, 206] on div "8 items" at bounding box center [112, 210] width 39 height 8
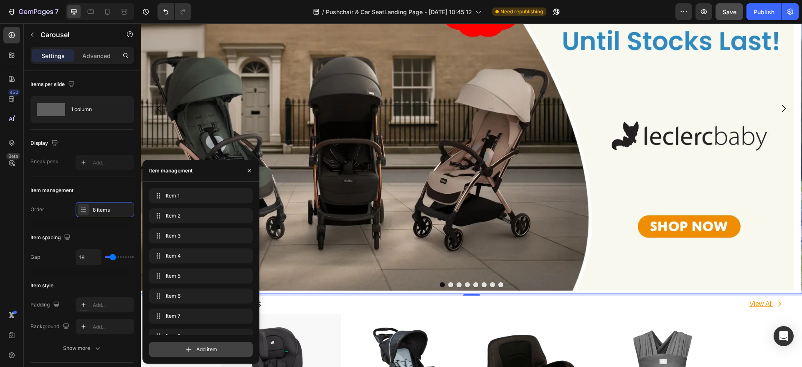
click at [176, 354] on div "Add item" at bounding box center [201, 349] width 104 height 15
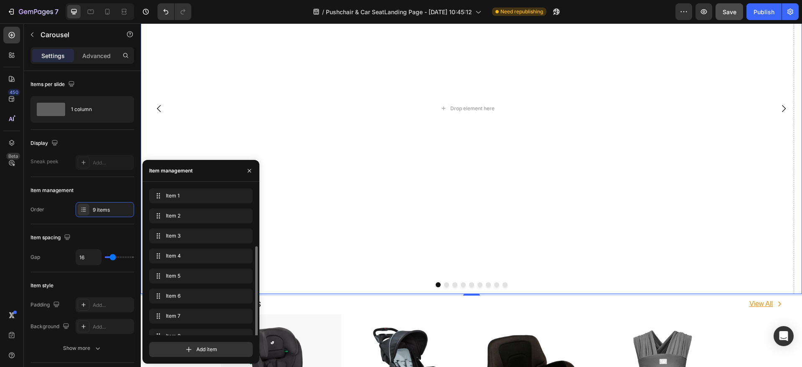
scroll to position [32, 0]
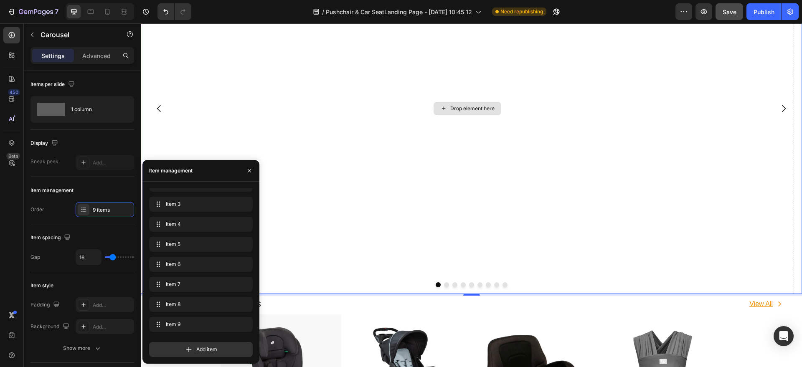
click at [327, 199] on div "Drop element here" at bounding box center [467, 108] width 653 height 371
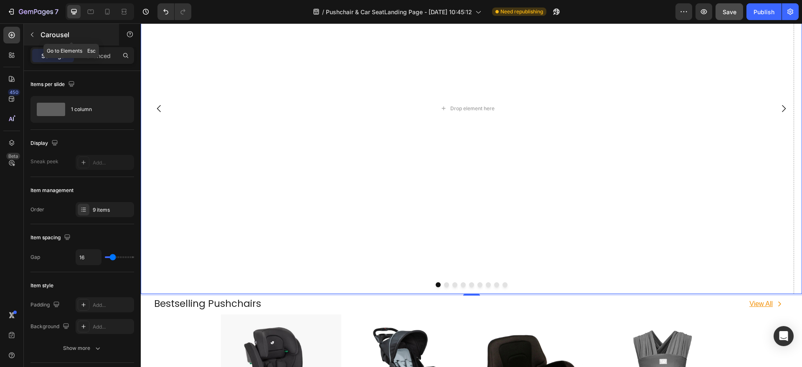
click at [43, 34] on p "Carousel" at bounding box center [76, 35] width 71 height 10
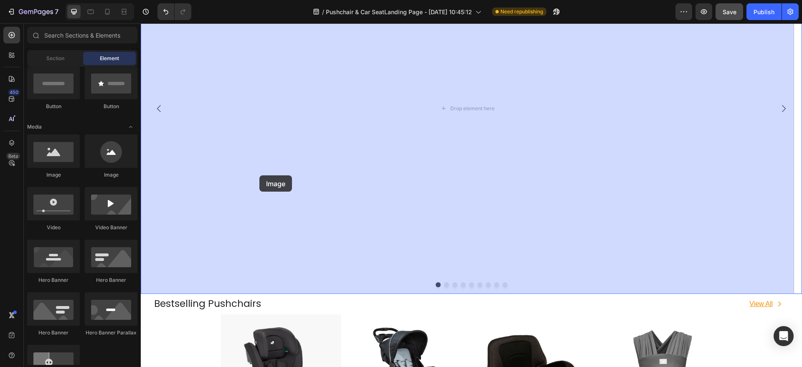
drag, startPoint x: 193, startPoint y: 179, endPoint x: 231, endPoint y: 182, distance: 37.7
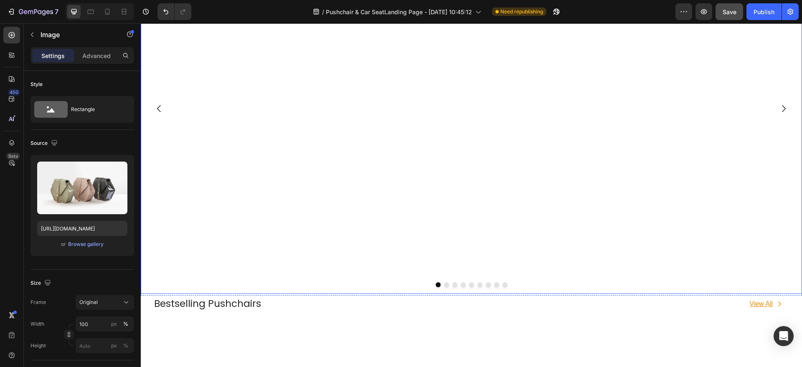
scroll to position [269, 0]
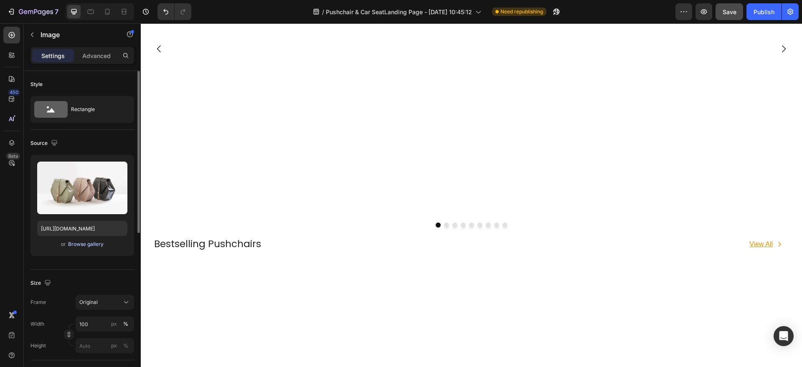
click at [83, 247] on div "Browse gallery" at bounding box center [86, 245] width 36 height 8
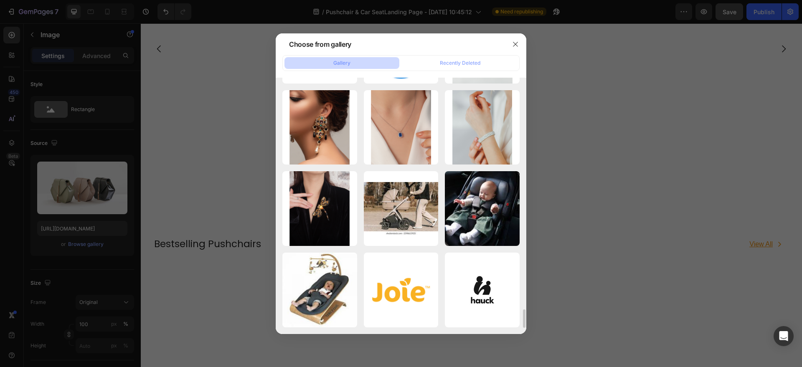
scroll to position [3247, 0]
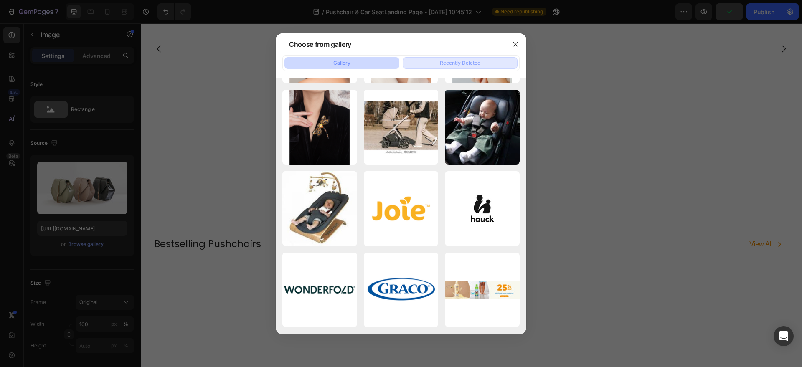
click at [447, 62] on div "Recently Deleted" at bounding box center [460, 63] width 41 height 8
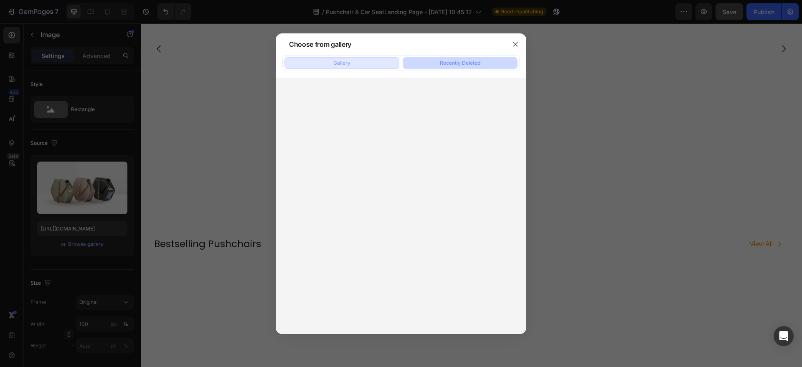
click at [367, 59] on button "Gallery" at bounding box center [341, 63] width 115 height 12
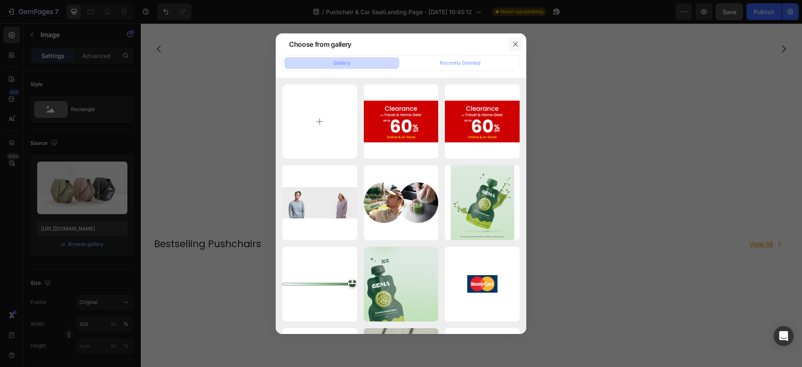
click at [518, 43] on icon "button" at bounding box center [515, 44] width 7 height 7
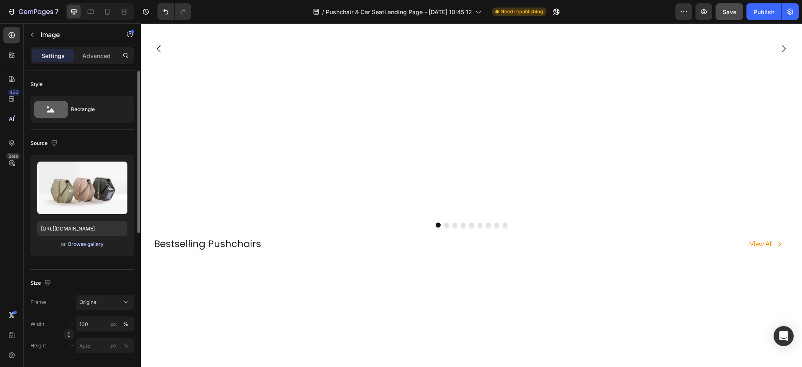
click at [83, 244] on div "Browse gallery" at bounding box center [86, 245] width 36 height 8
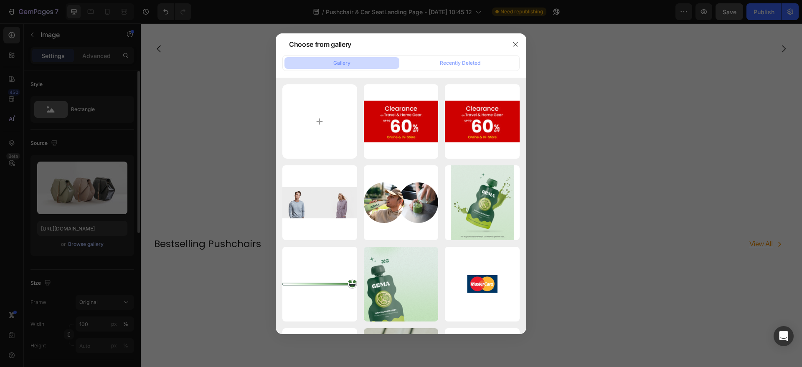
click at [312, 112] on input "file" at bounding box center [319, 121] width 75 height 75
type input "C:\fakepath\wonderfold-5-app_copy (1).webp"
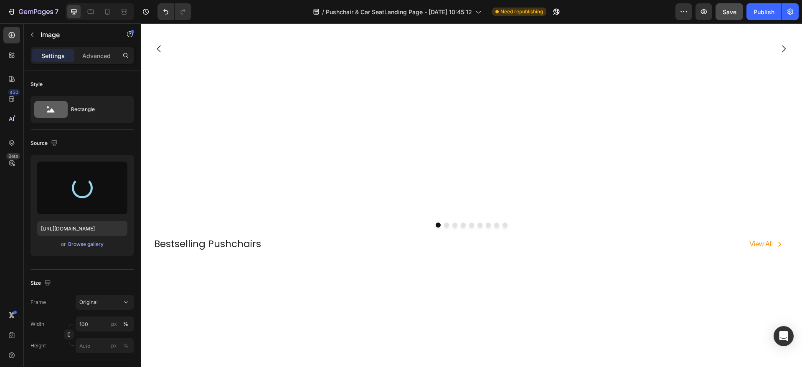
type input "[URL][DOMAIN_NAME]"
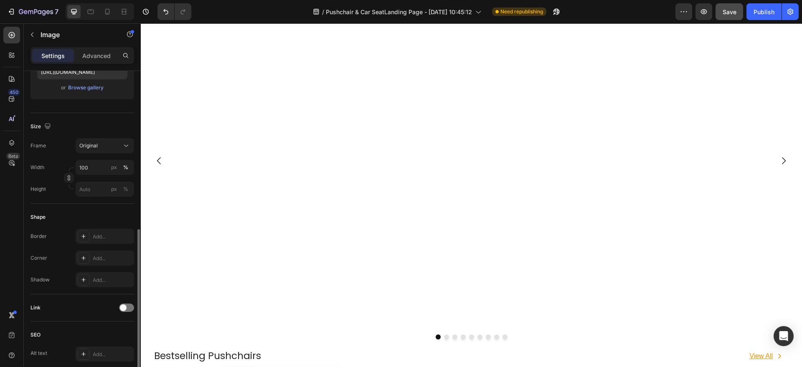
scroll to position [209, 0]
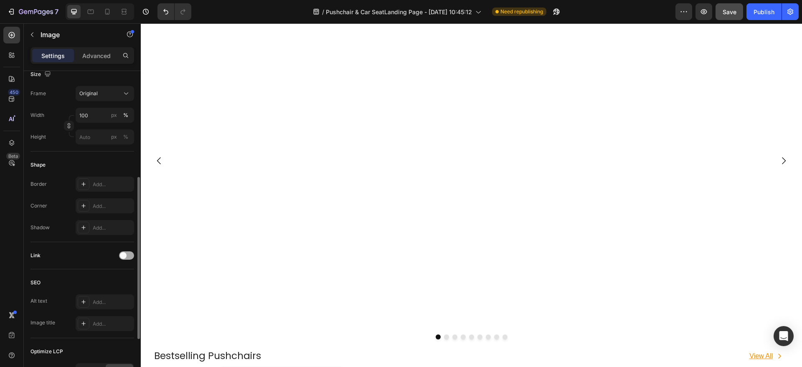
click at [132, 254] on div at bounding box center [126, 255] width 15 height 8
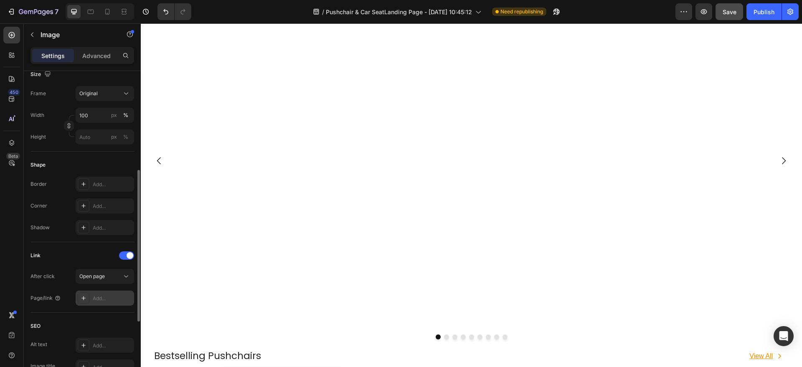
click at [107, 297] on div "Add..." at bounding box center [112, 299] width 39 height 8
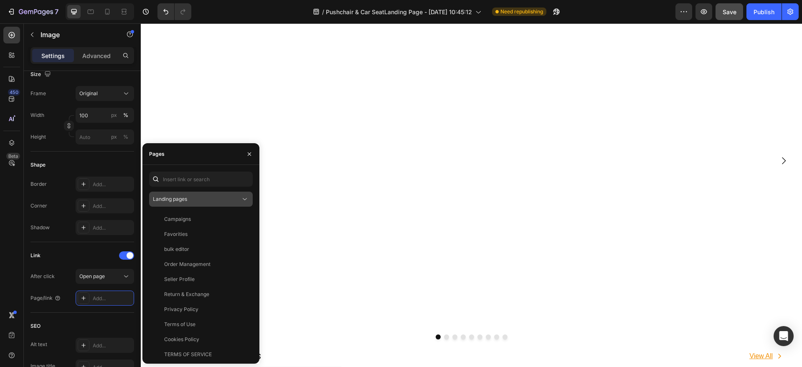
click at [212, 204] on button "Landing pages" at bounding box center [201, 199] width 104 height 15
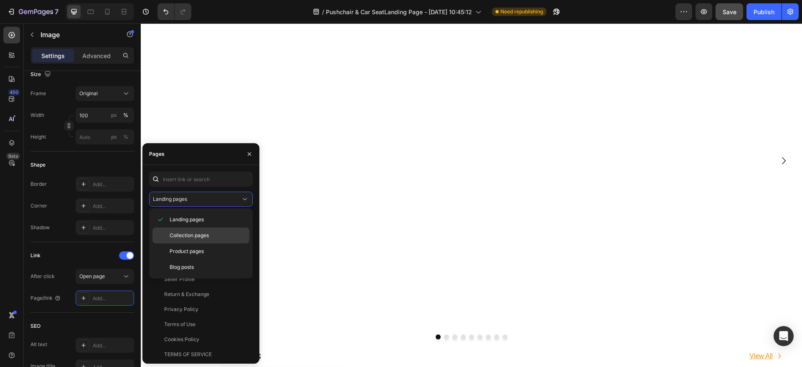
click at [208, 232] on span "Collection pages" at bounding box center [189, 236] width 39 height 8
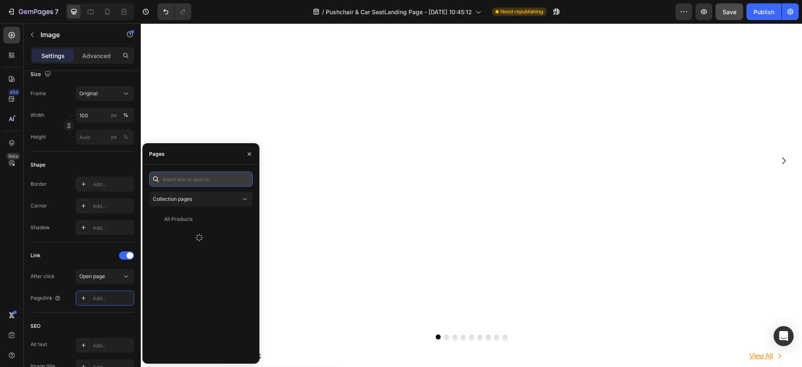
click at [186, 183] on input "text" at bounding box center [201, 179] width 104 height 15
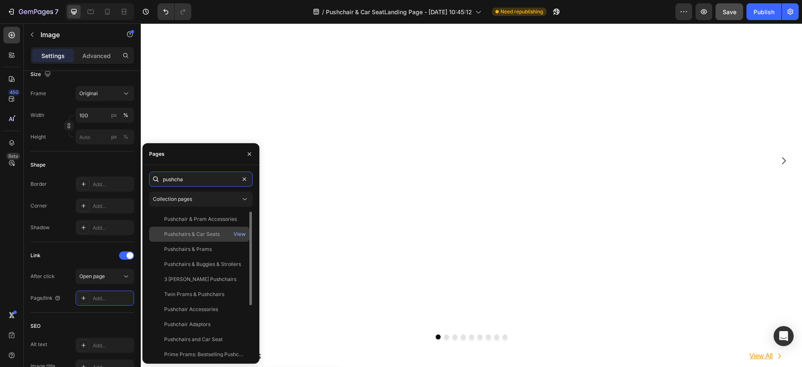
type input "pushcha"
click at [203, 230] on div "Pushchairs & Car Seats View" at bounding box center [199, 234] width 100 height 15
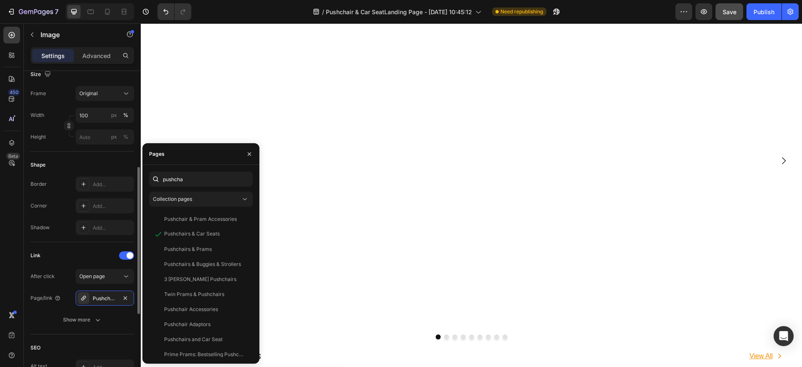
click at [91, 254] on div "Link" at bounding box center [82, 255] width 104 height 13
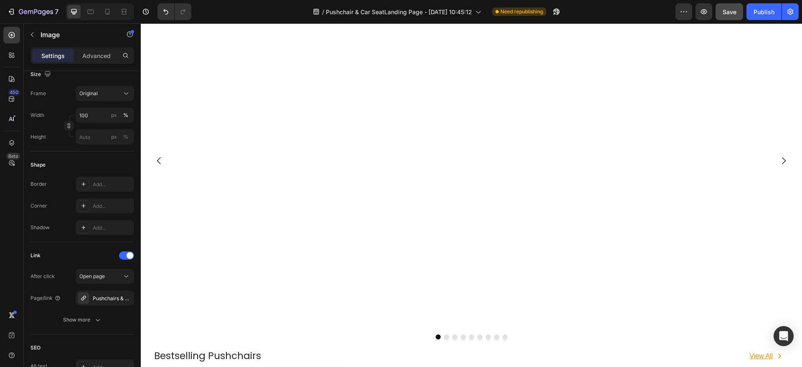
click at [737, 10] on button "Save" at bounding box center [730, 11] width 28 height 17
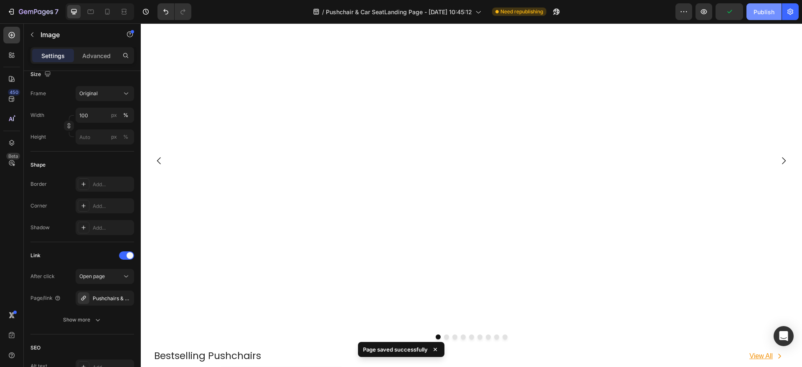
click at [754, 12] on div "Publish" at bounding box center [764, 12] width 21 height 9
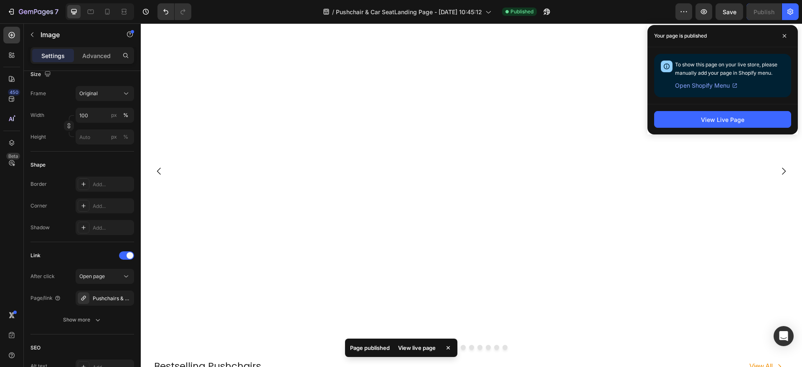
scroll to position [0, 0]
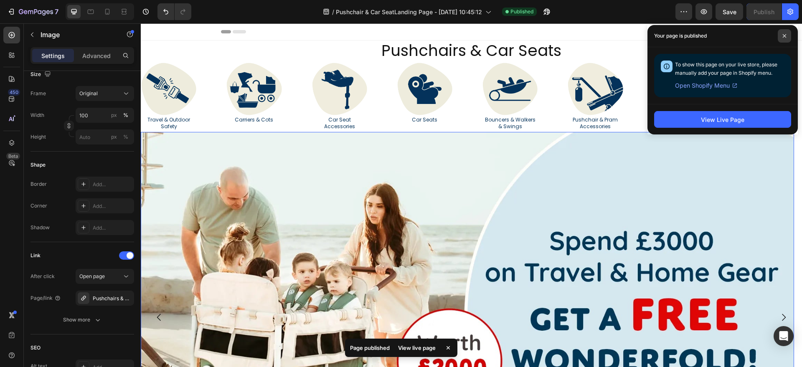
click at [780, 37] on span at bounding box center [784, 35] width 13 height 13
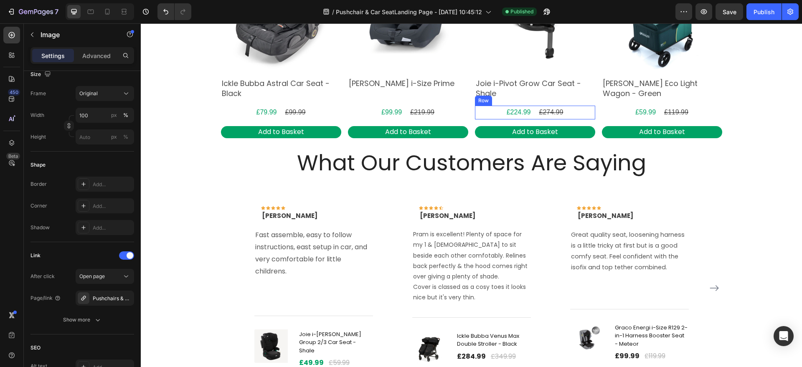
scroll to position [1410, 0]
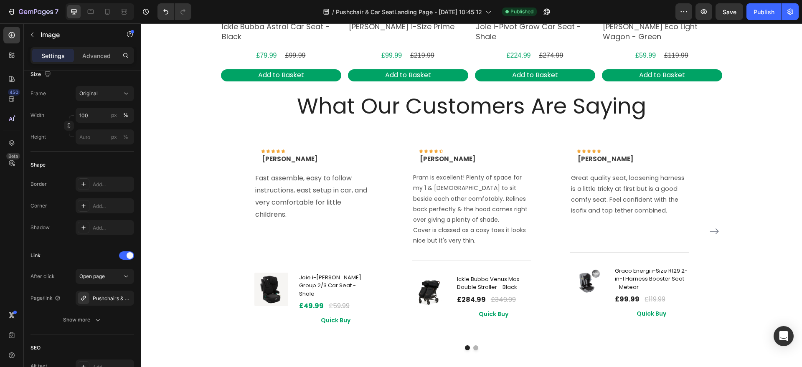
click at [731, 2] on div "7 Version history / Pushchair & Car SeatLanding Page - [DATE] 10:45:12 Publishe…" at bounding box center [401, 12] width 802 height 24
click at [732, 11] on span "Save" at bounding box center [730, 11] width 14 height 7
click at [760, 13] on div "Publish" at bounding box center [764, 12] width 21 height 9
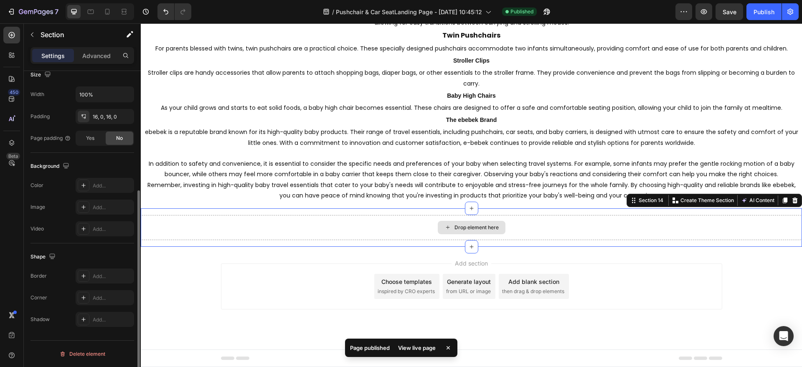
scroll to position [0, 0]
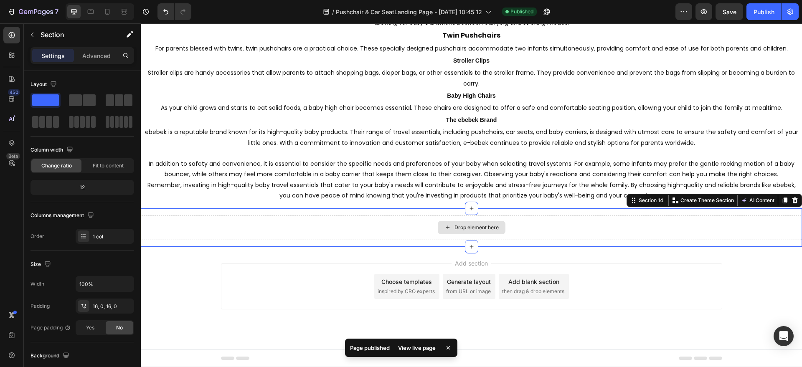
click at [538, 218] on div "Drop element here" at bounding box center [471, 227] width 661 height 25
click at [792, 202] on icon at bounding box center [795, 200] width 7 height 7
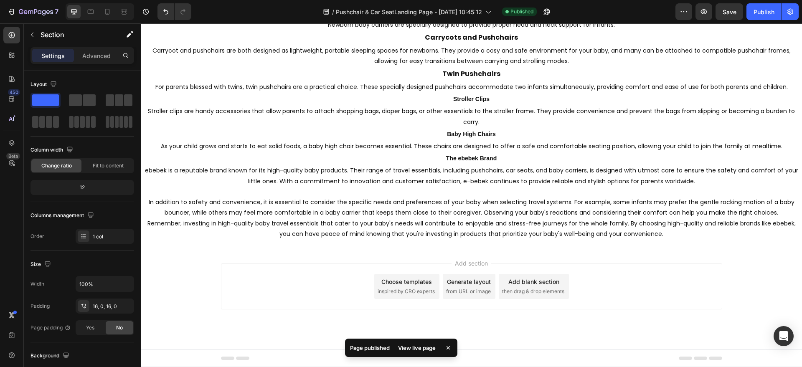
scroll to position [2266, 0]
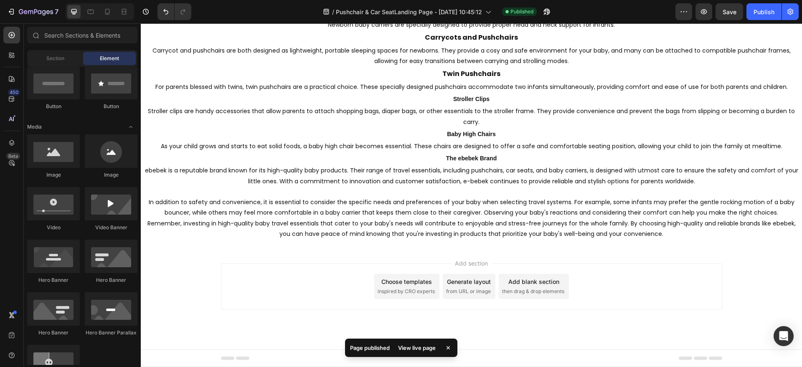
click at [650, 270] on div "Add section Choose templates inspired by CRO experts Generate layout from URL o…" at bounding box center [471, 287] width 501 height 46
click at [731, 9] on span "Save" at bounding box center [730, 11] width 14 height 7
click at [768, 11] on div "Publish" at bounding box center [764, 12] width 21 height 9
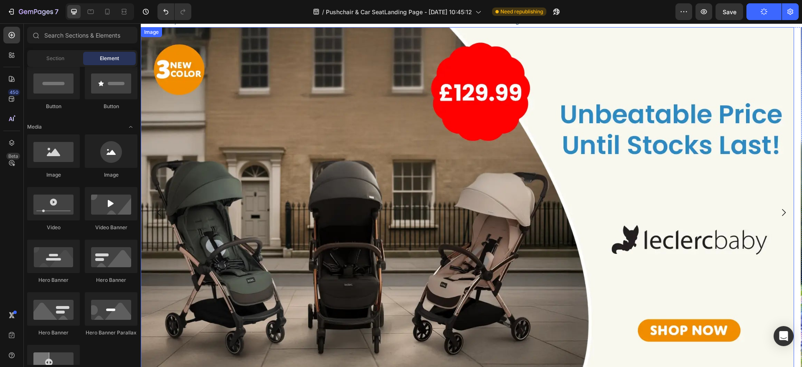
scroll to position [0, 0]
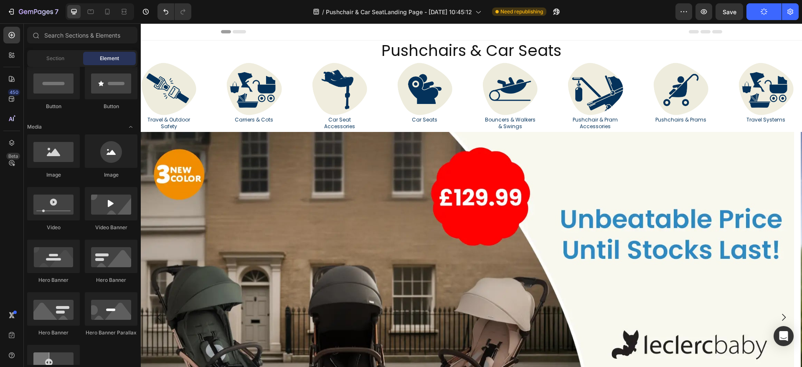
click at [280, 34] on div "Header" at bounding box center [471, 31] width 501 height 17
click at [104, 15] on icon at bounding box center [107, 12] width 8 height 8
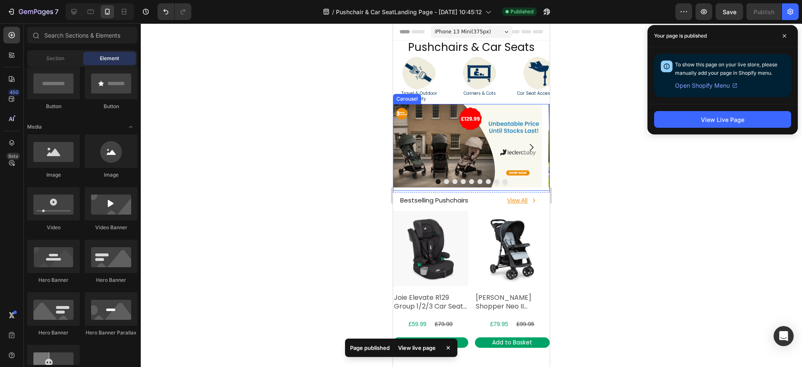
click at [444, 179] on button "Dot" at bounding box center [446, 181] width 5 height 5
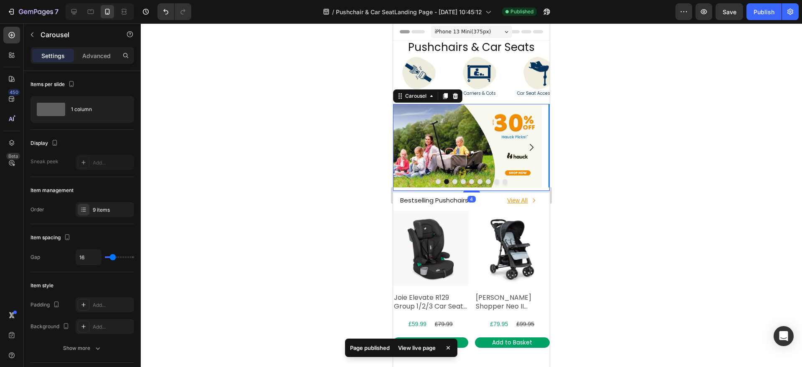
click at [452, 181] on button "Dot" at bounding box center [454, 181] width 5 height 5
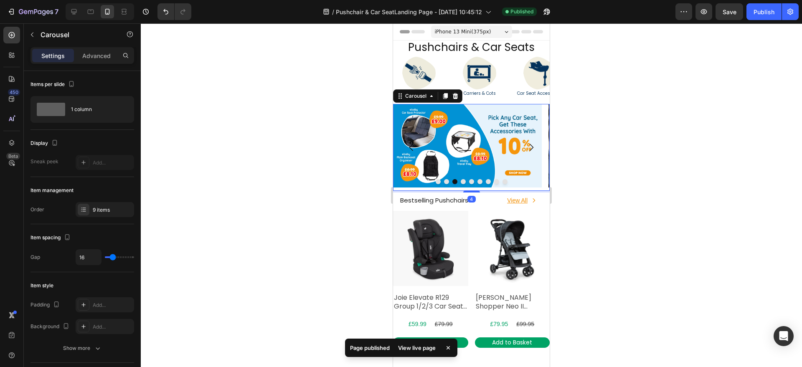
click at [461, 182] on button "Dot" at bounding box center [463, 181] width 5 height 5
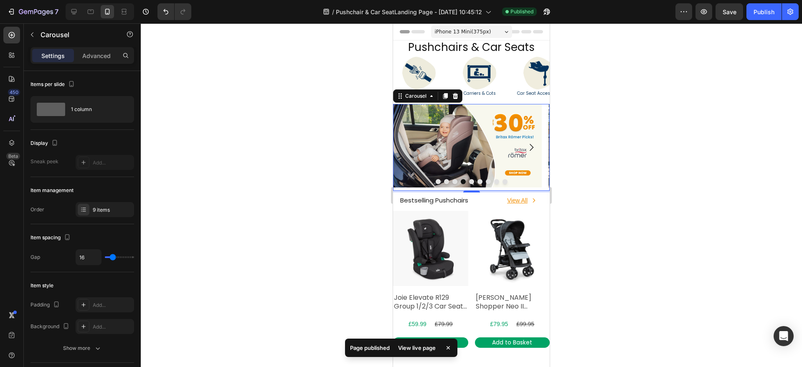
click at [469, 182] on button "Dot" at bounding box center [471, 181] width 5 height 5
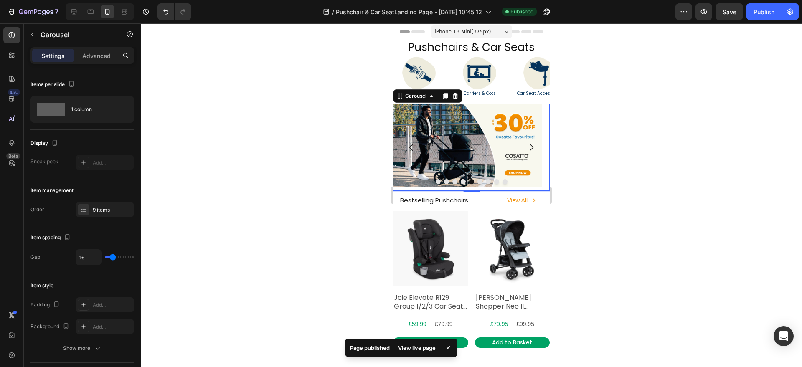
click at [477, 183] on button "Dot" at bounding box center [479, 181] width 5 height 5
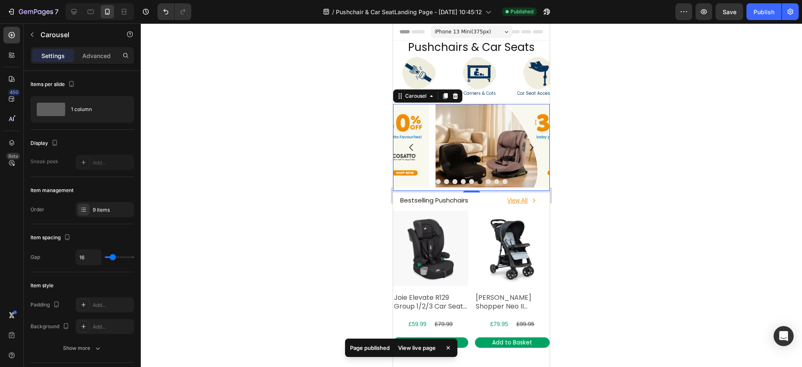
click at [486, 183] on button "Dot" at bounding box center [488, 181] width 5 height 5
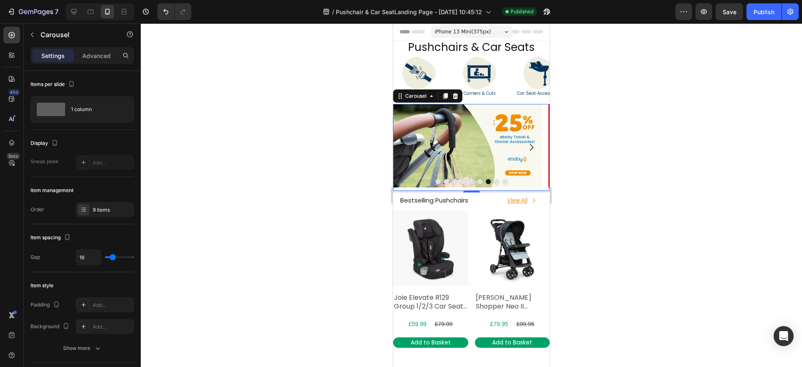
click at [494, 183] on button "Dot" at bounding box center [496, 181] width 5 height 5
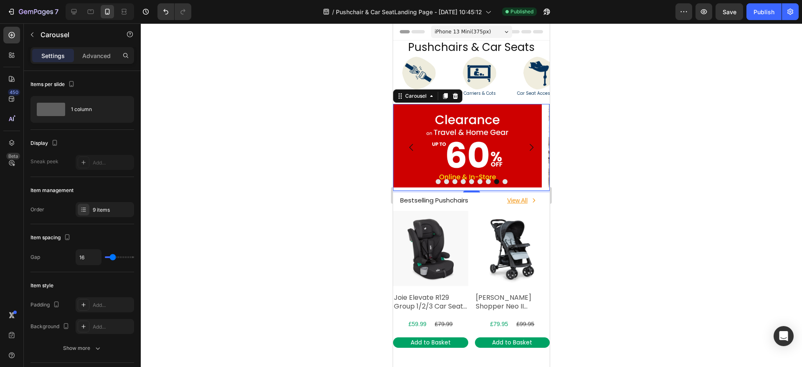
click at [498, 183] on div at bounding box center [471, 181] width 157 height 5
click at [503, 183] on button "Dot" at bounding box center [505, 181] width 5 height 5
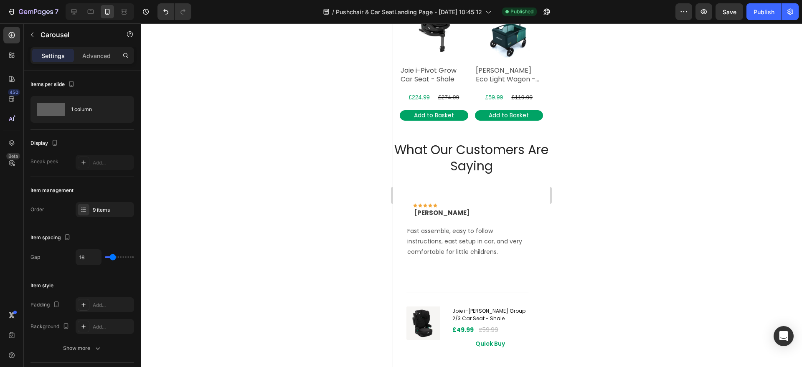
scroll to position [1671, 0]
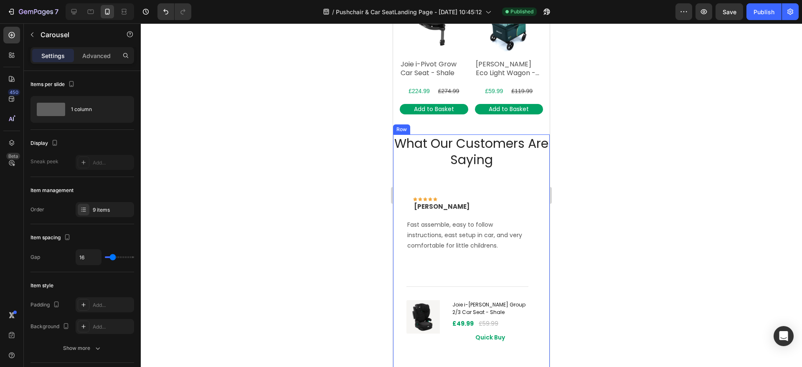
click at [450, 155] on h2 "What Our Customers Are Saying" at bounding box center [471, 152] width 157 height 34
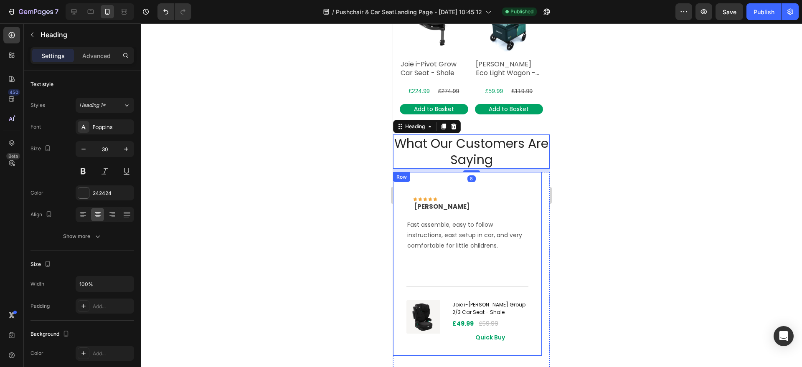
click at [461, 174] on div "Icon Icon Icon Icon Icon Row [PERSON_NAME] Text block Row Fast assemble, easy t…" at bounding box center [467, 264] width 149 height 184
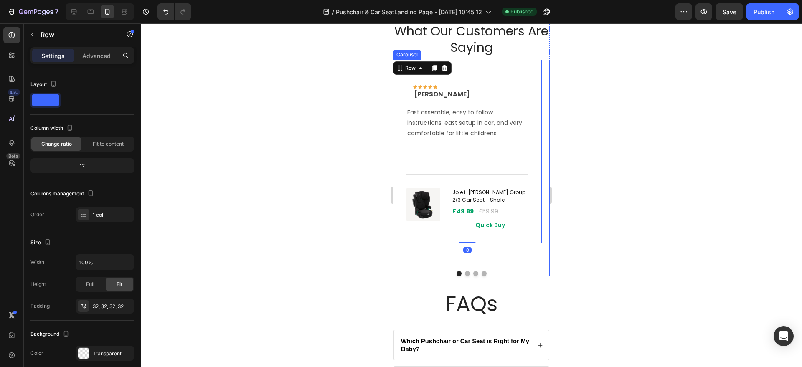
click at [470, 261] on div "Icon Icon Icon Icon Icon Row [PERSON_NAME] Text block Row Fast assemble, easy t…" at bounding box center [467, 162] width 149 height 205
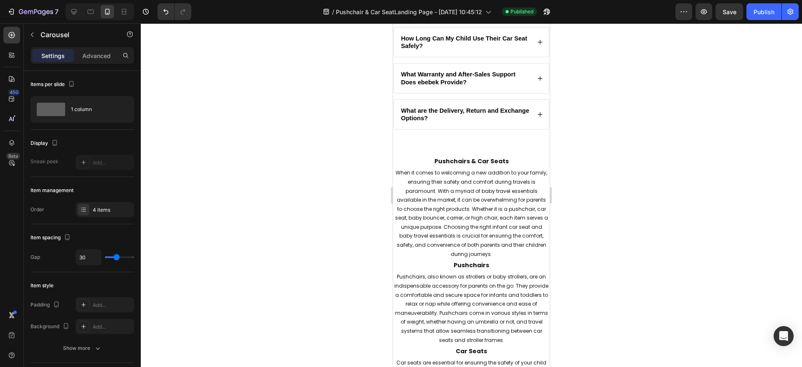
scroll to position [2298, 0]
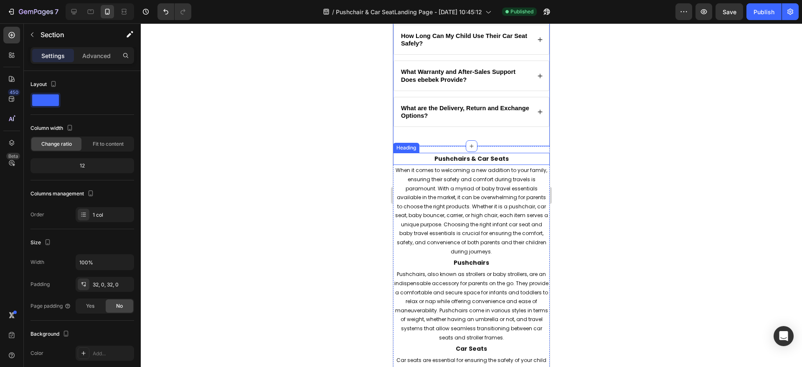
click at [478, 154] on h2 "Pushchairs & Car Seats" at bounding box center [471, 159] width 157 height 12
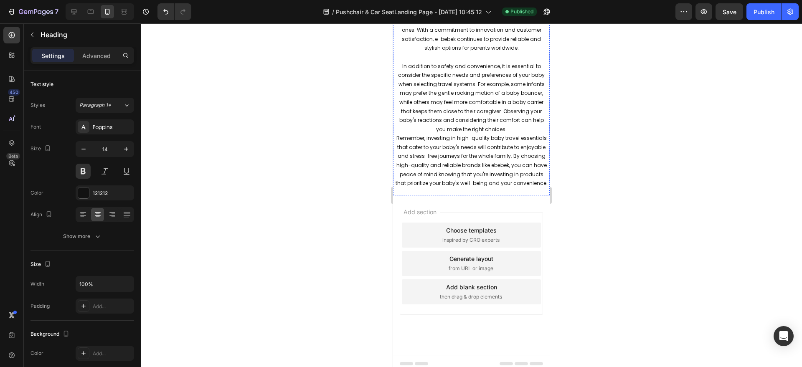
scroll to position [3081, 0]
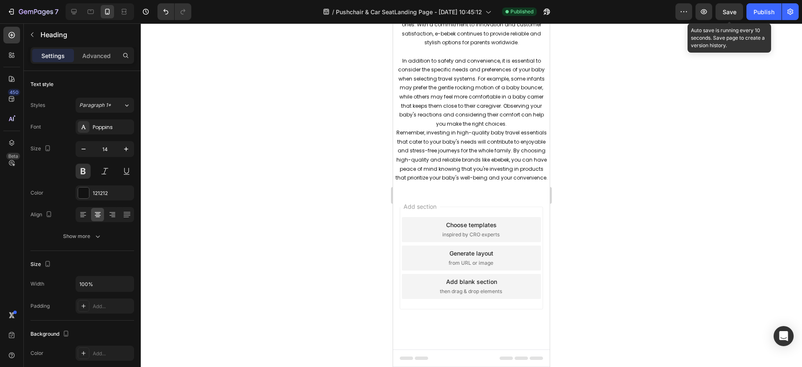
click at [736, 13] on span "Save" at bounding box center [730, 11] width 14 height 7
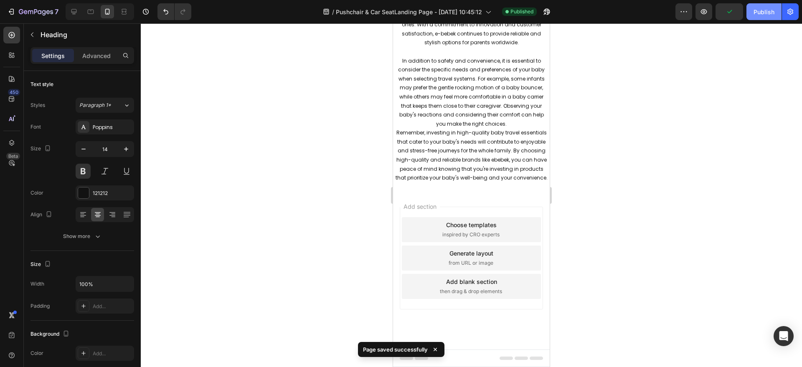
click at [749, 8] on button "Publish" at bounding box center [763, 11] width 35 height 17
click at [94, 11] on div at bounding box center [90, 11] width 13 height 13
type input "16"
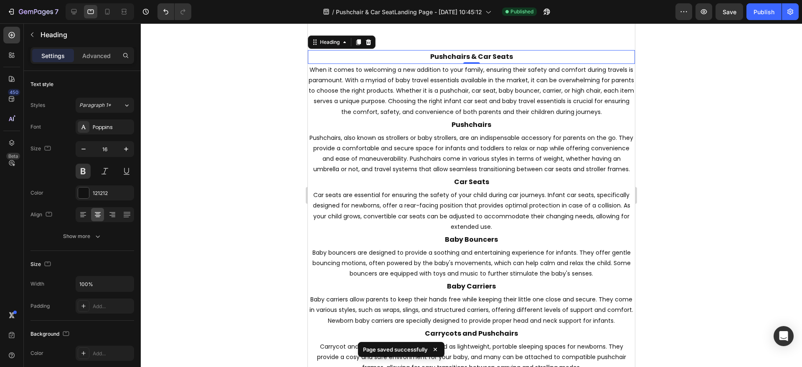
scroll to position [2465, 0]
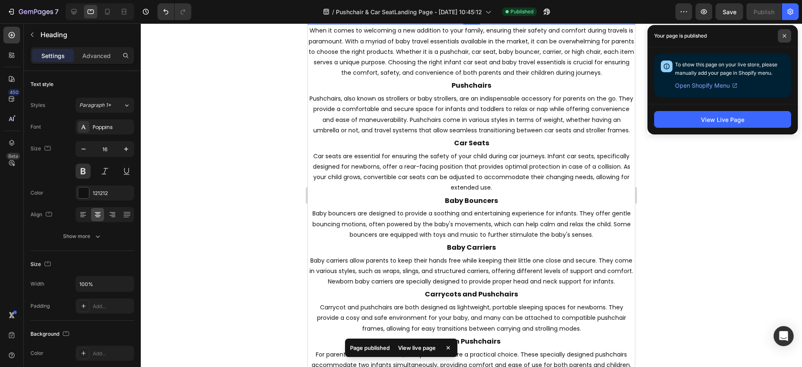
click at [785, 36] on icon at bounding box center [784, 36] width 4 height 4
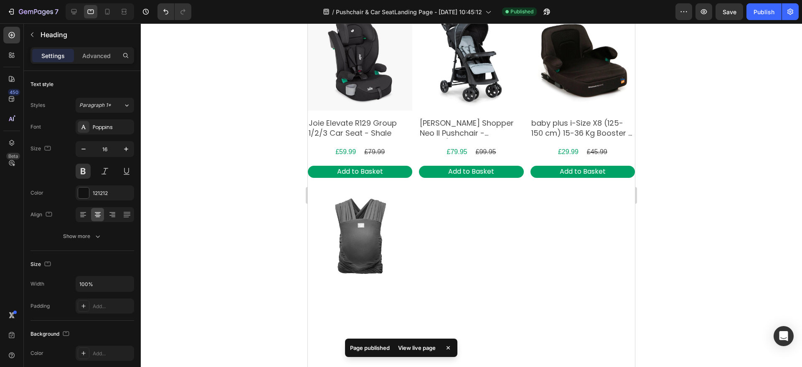
scroll to position [0, 0]
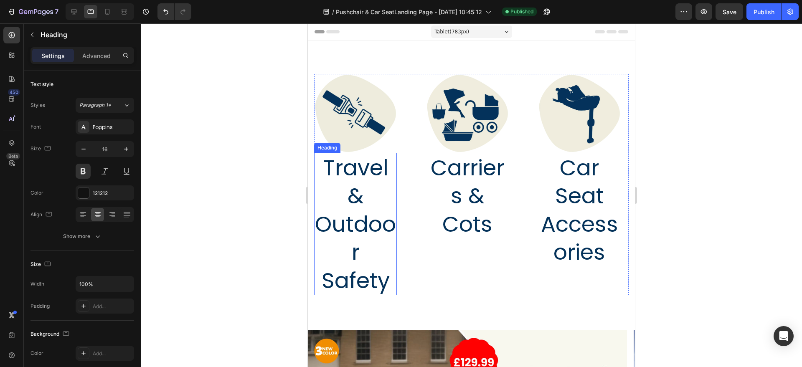
click at [383, 190] on h2 "Travel & Outdoor Safety" at bounding box center [355, 224] width 83 height 143
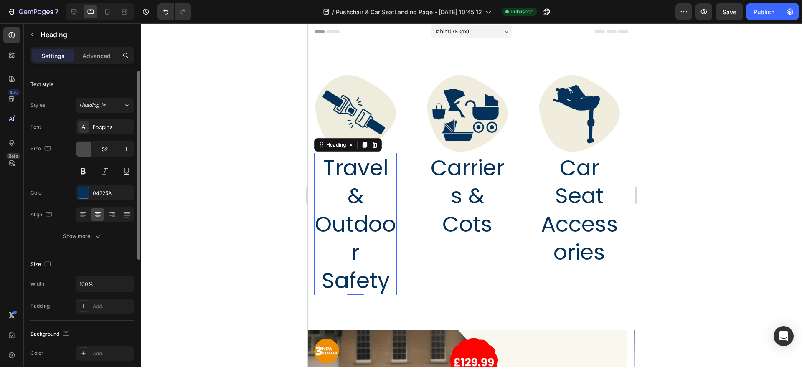
click at [86, 148] on icon "button" at bounding box center [83, 149] width 8 height 8
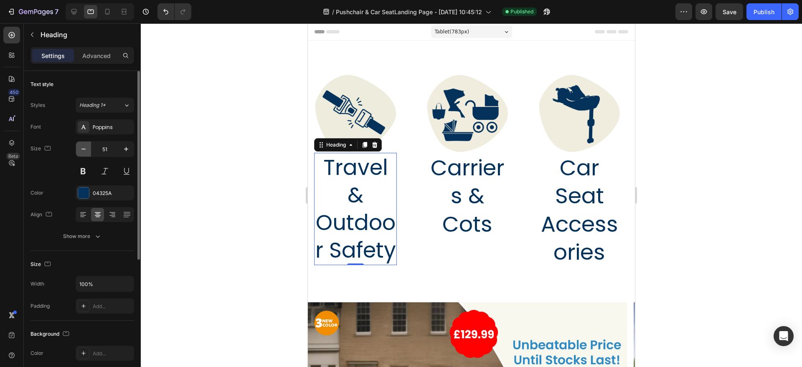
click at [86, 148] on icon "button" at bounding box center [83, 149] width 8 height 8
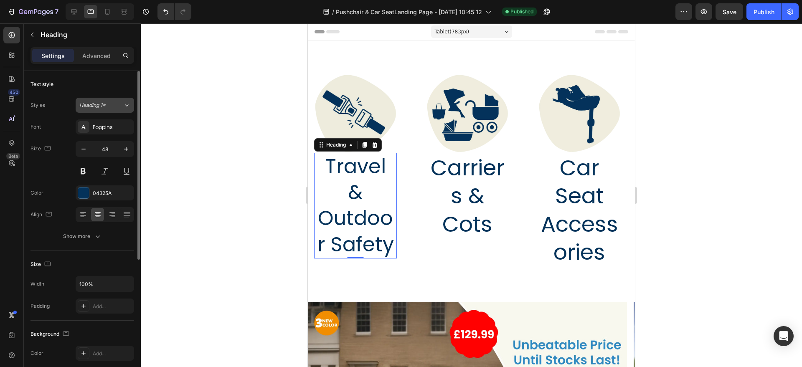
click at [112, 98] on button "Heading 1*" at bounding box center [105, 105] width 58 height 15
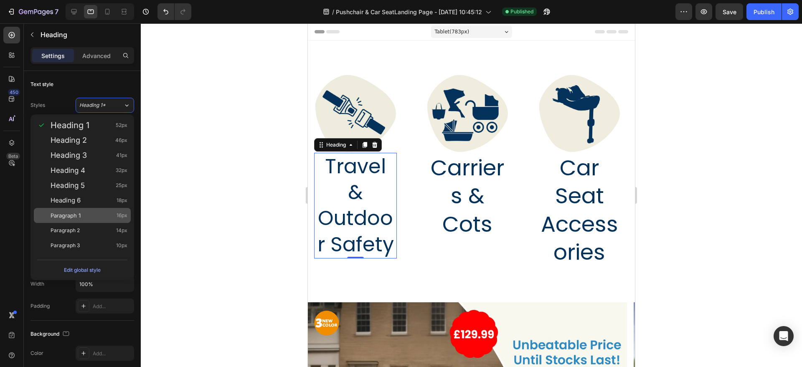
click at [109, 216] on div "Paragraph 1 16px" at bounding box center [89, 215] width 77 height 8
type input "16"
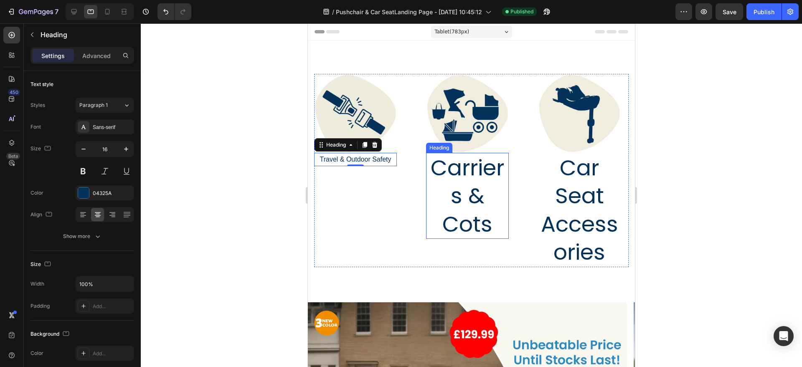
click at [482, 193] on h2 "Carriers & Cots" at bounding box center [467, 196] width 83 height 86
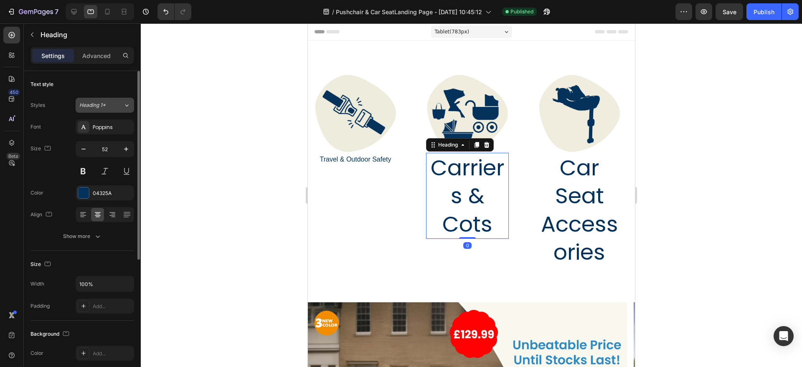
click at [117, 102] on div "Heading 1*" at bounding box center [101, 106] width 44 height 8
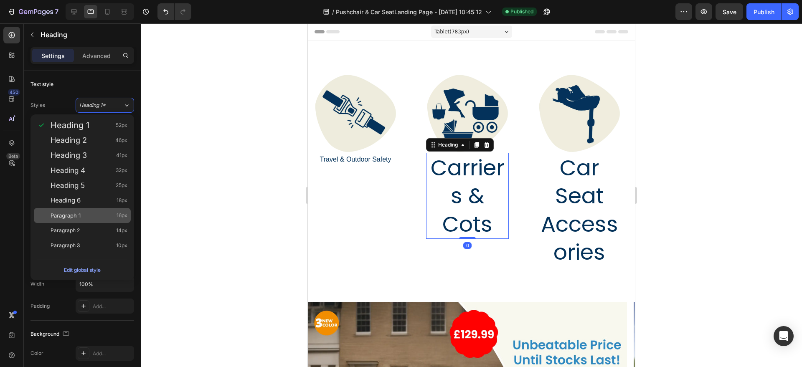
click at [114, 216] on div "Paragraph 1 16px" at bounding box center [89, 215] width 77 height 8
type input "16"
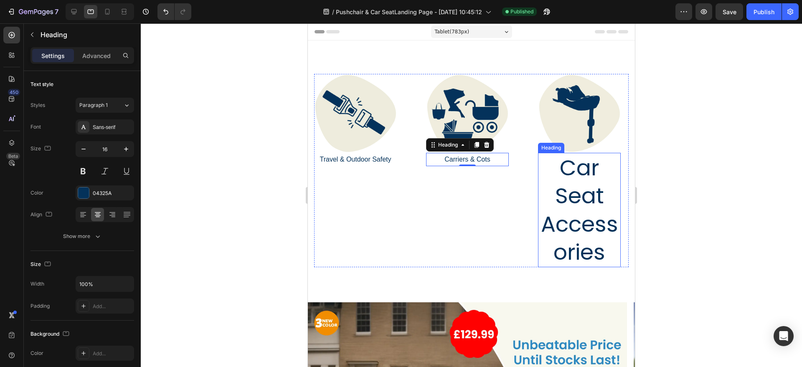
click at [584, 204] on h2 "Car Seat Accessories" at bounding box center [579, 210] width 83 height 114
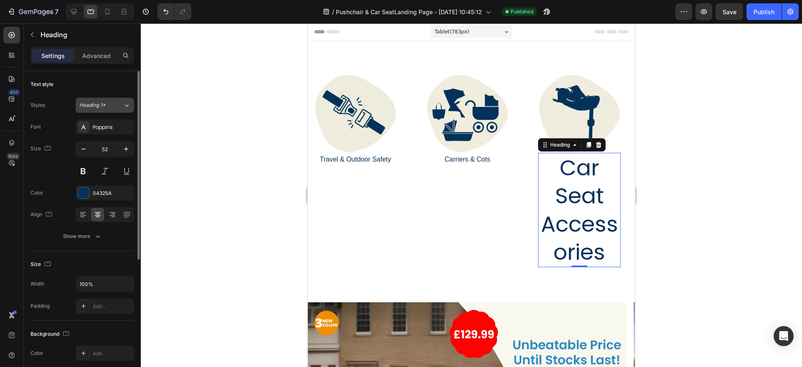
click at [111, 103] on div "Heading 1*" at bounding box center [96, 106] width 34 height 8
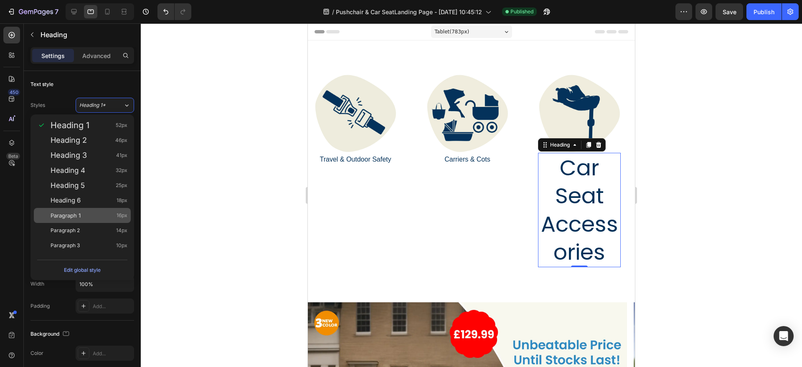
click at [103, 214] on div "Paragraph 1 16px" at bounding box center [89, 215] width 77 height 8
type input "16"
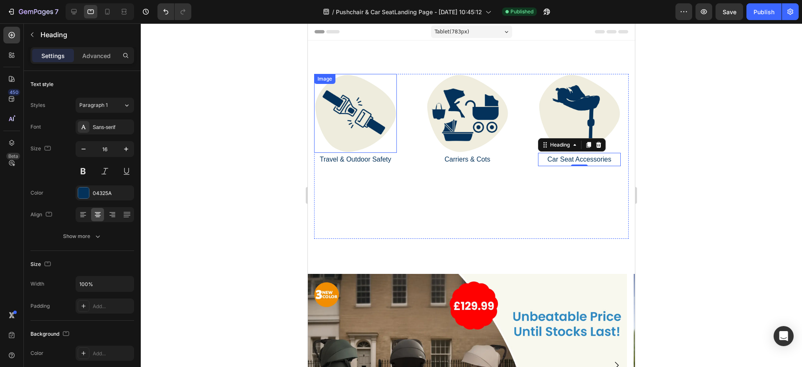
click at [361, 132] on img at bounding box center [355, 113] width 83 height 79
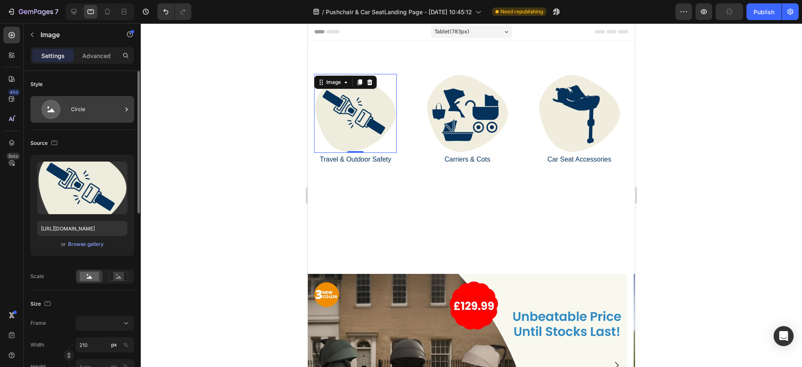
click at [84, 110] on div "Circle" at bounding box center [96, 109] width 51 height 19
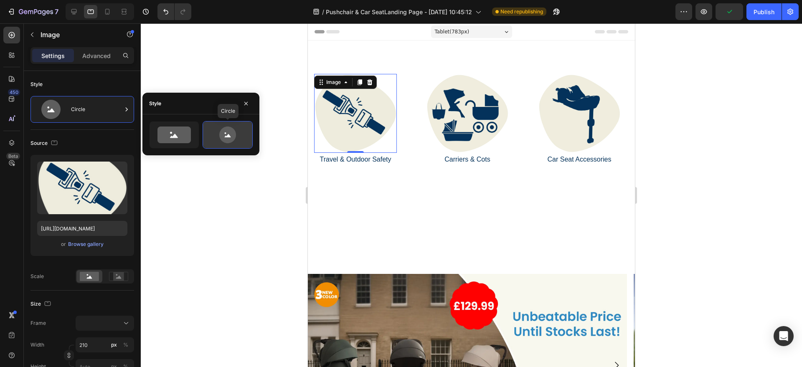
click at [246, 135] on icon at bounding box center [227, 135] width 39 height 17
click at [168, 135] on icon at bounding box center [173, 135] width 33 height 17
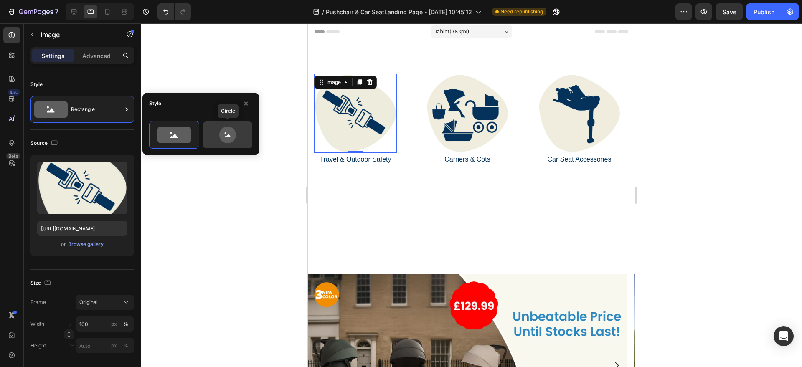
click at [248, 130] on div at bounding box center [227, 135] width 49 height 27
type input "80"
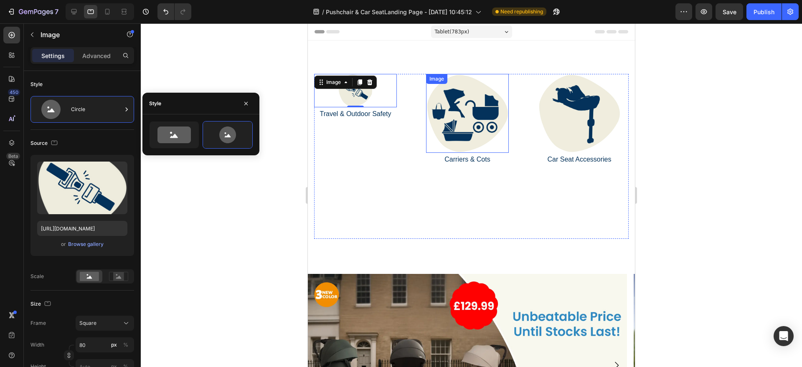
click at [452, 119] on img at bounding box center [467, 113] width 83 height 79
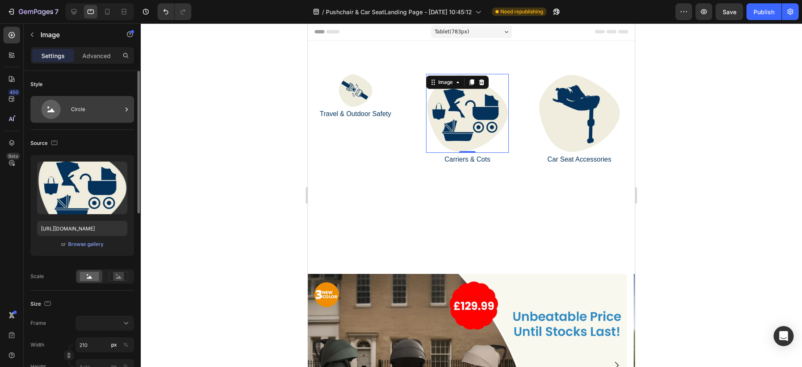
click at [112, 116] on div "Circle" at bounding box center [96, 109] width 51 height 19
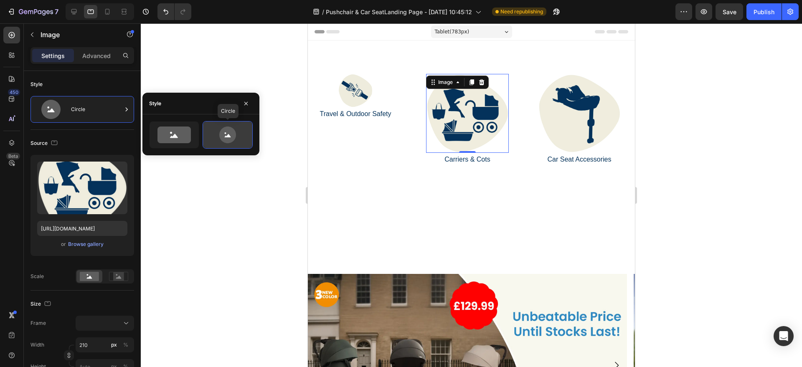
click at [232, 137] on icon at bounding box center [227, 135] width 17 height 17
click at [168, 133] on icon at bounding box center [173, 135] width 33 height 17
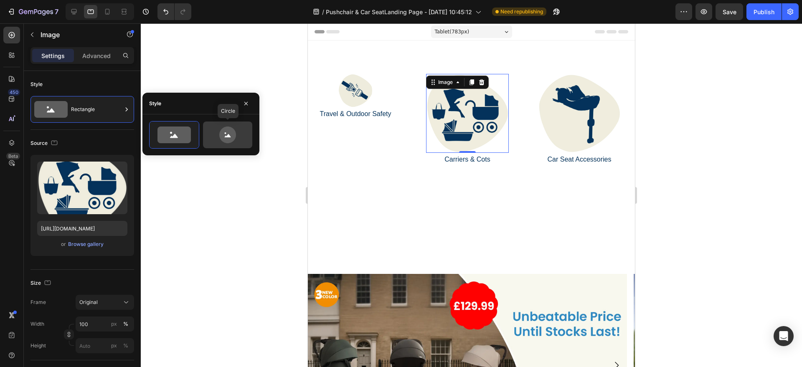
click at [215, 135] on icon at bounding box center [227, 135] width 39 height 17
type input "80"
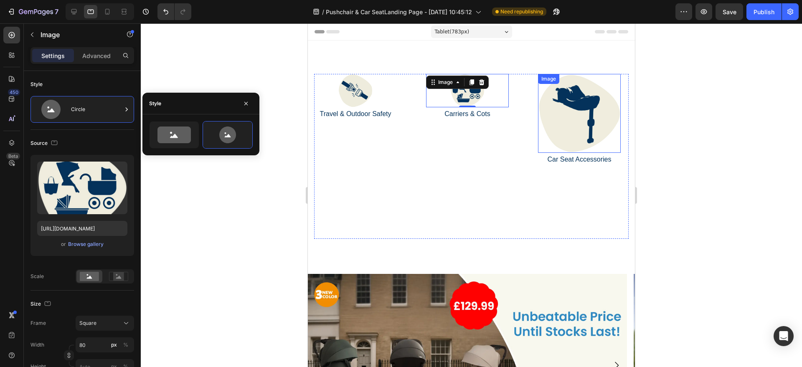
click at [559, 107] on img at bounding box center [579, 113] width 83 height 79
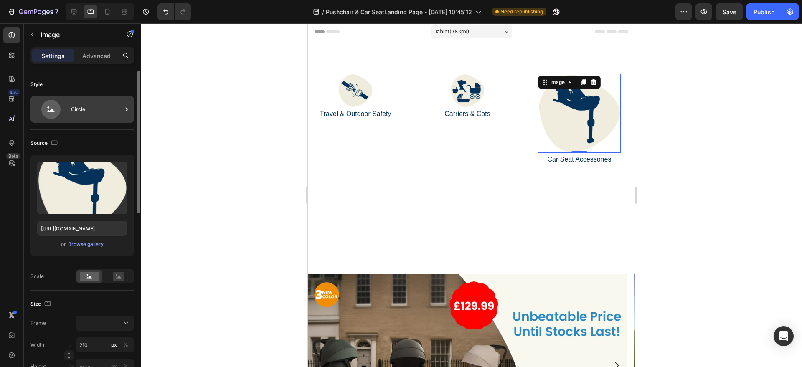
click at [96, 118] on div "Circle" at bounding box center [96, 109] width 51 height 19
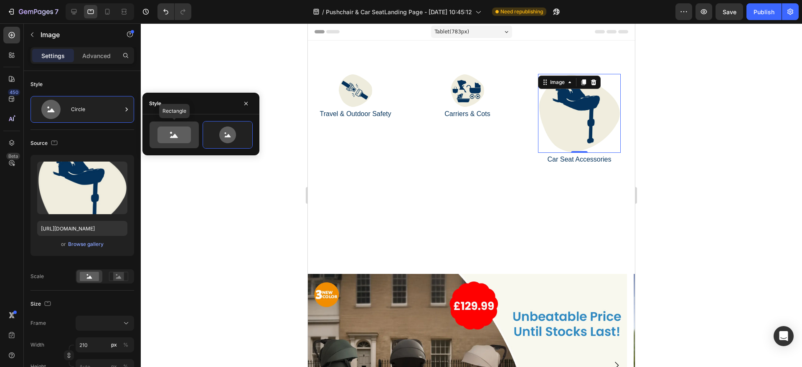
click at [178, 127] on icon at bounding box center [173, 135] width 33 height 17
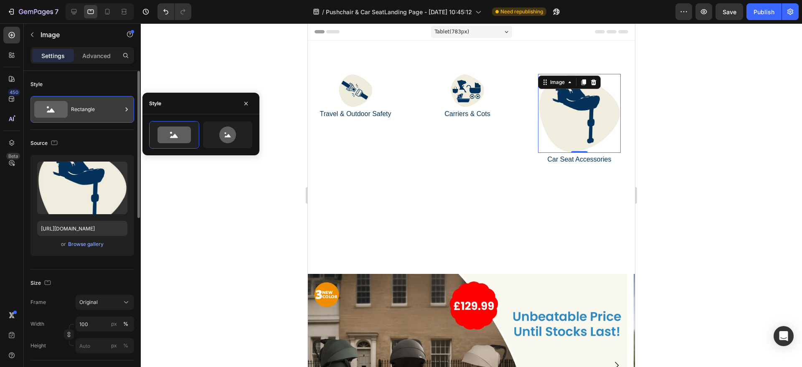
click at [104, 107] on div "Rectangle" at bounding box center [96, 109] width 51 height 19
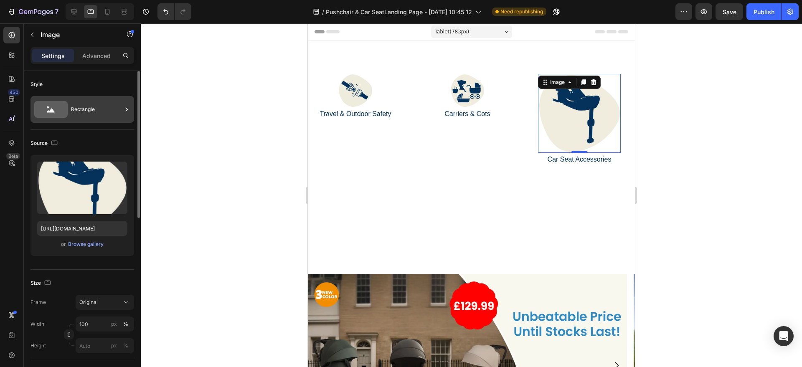
click at [119, 110] on div "Rectangle" at bounding box center [96, 109] width 51 height 19
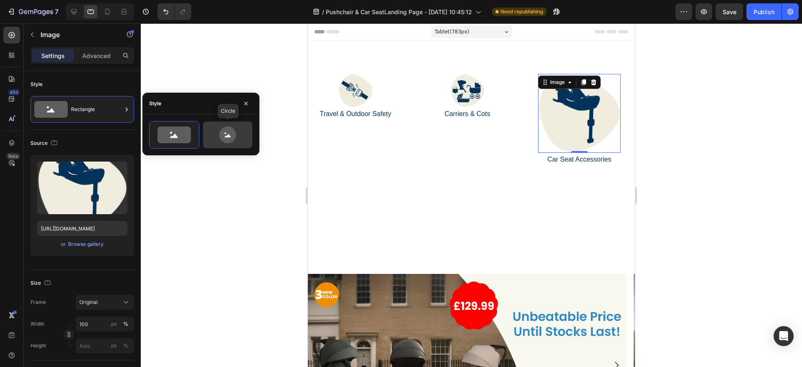
click at [235, 136] on icon at bounding box center [227, 135] width 17 height 17
type input "80"
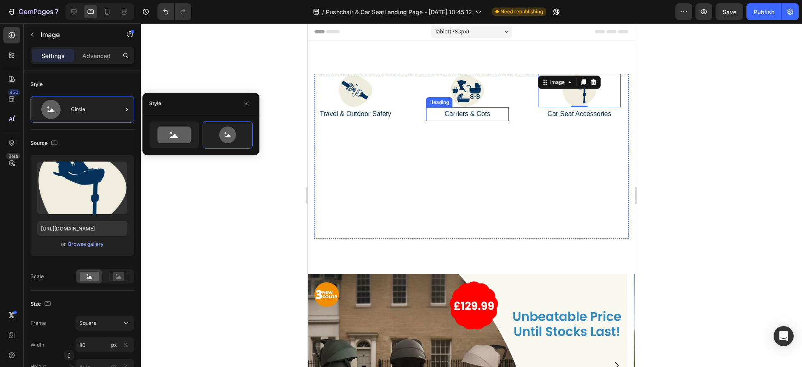
click at [425, 107] on div "Image Travel & Outdoor Safety Heading Image Carriers & Cots Heading Image 0 Car…" at bounding box center [471, 156] width 315 height 165
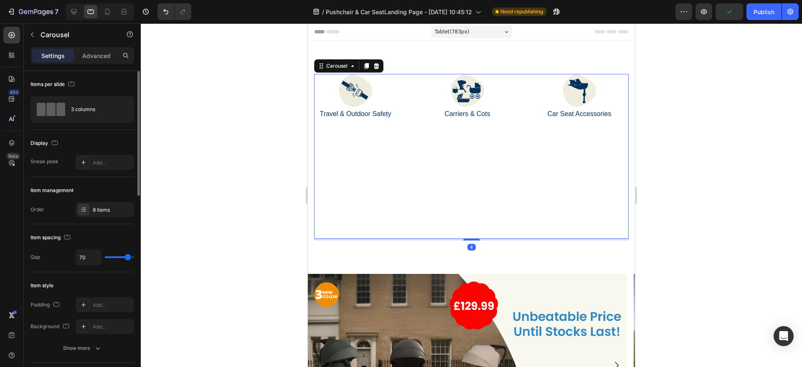
type input "61"
type input "24"
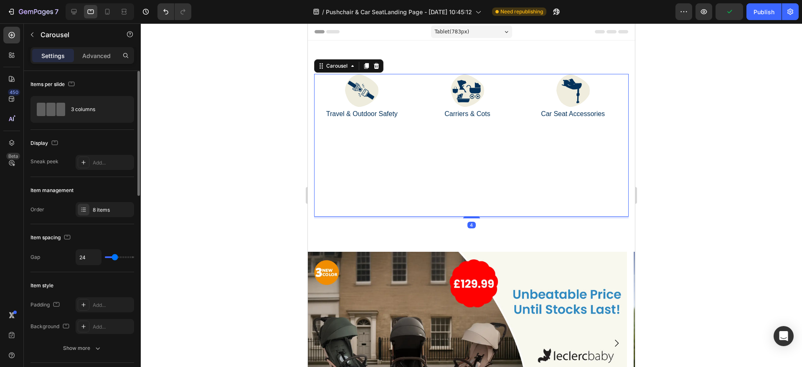
type input "22"
type input "19"
type input "18"
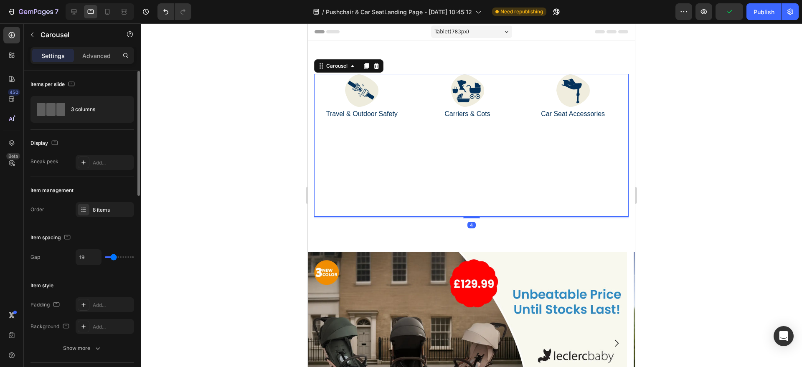
type input "18"
type input "16"
type input "15"
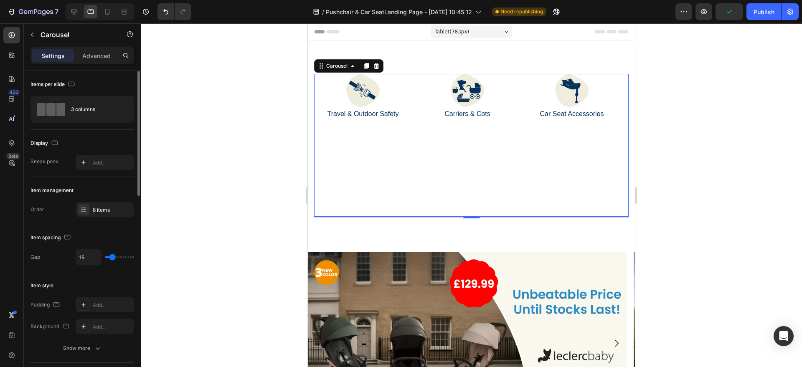
type input "0"
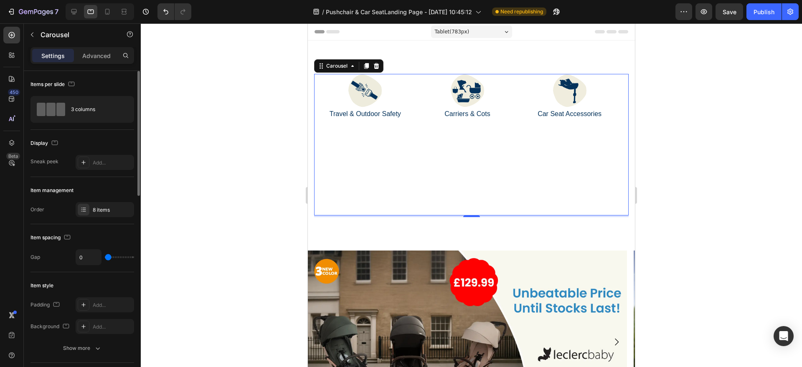
type input "1"
type input "9"
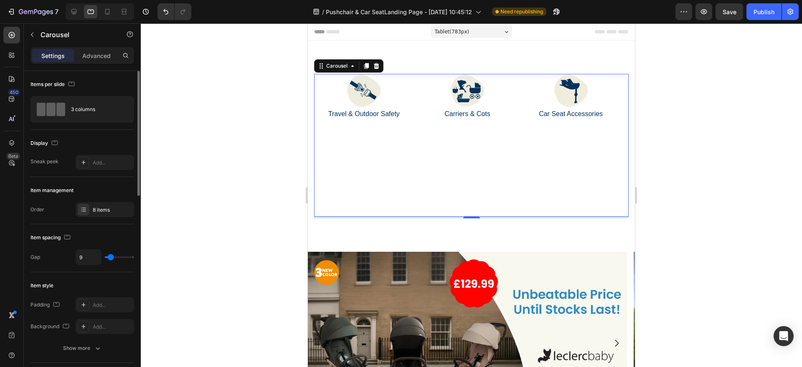
type input "10"
drag, startPoint x: 125, startPoint y: 257, endPoint x: 111, endPoint y: 259, distance: 14.4
type input "10"
click at [111, 258] on input "range" at bounding box center [119, 257] width 29 height 2
click at [122, 114] on div "3 columns" at bounding box center [96, 109] width 51 height 19
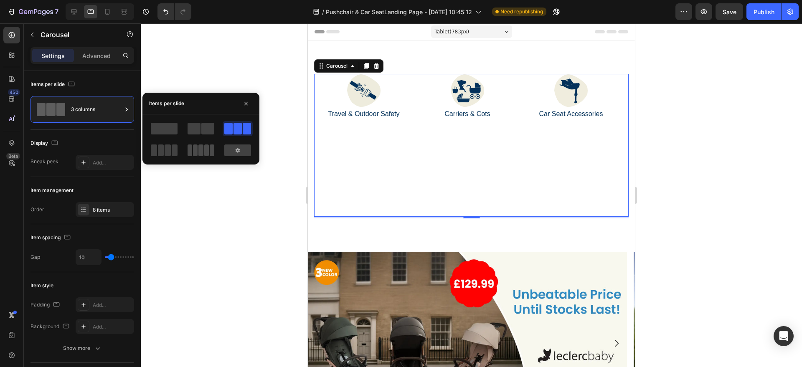
click at [196, 147] on span at bounding box center [195, 151] width 5 height 12
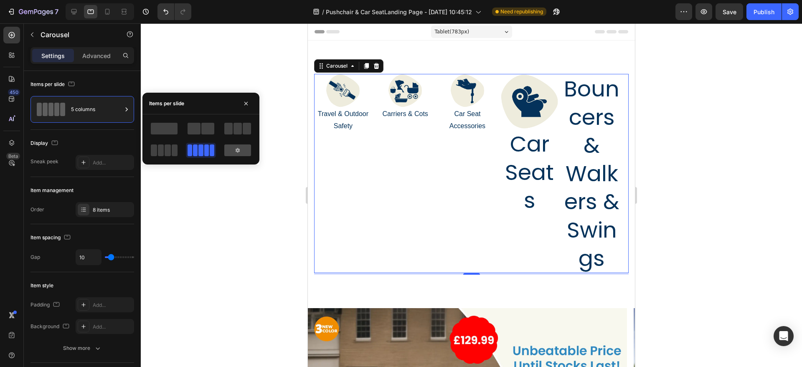
click at [240, 151] on icon at bounding box center [237, 150] width 7 height 7
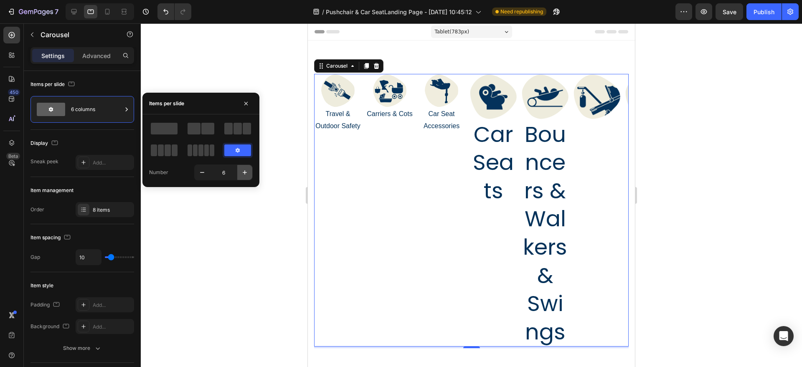
click at [248, 175] on button "button" at bounding box center [244, 172] width 15 height 15
click at [248, 175] on icon "button" at bounding box center [245, 172] width 8 height 8
type input "8"
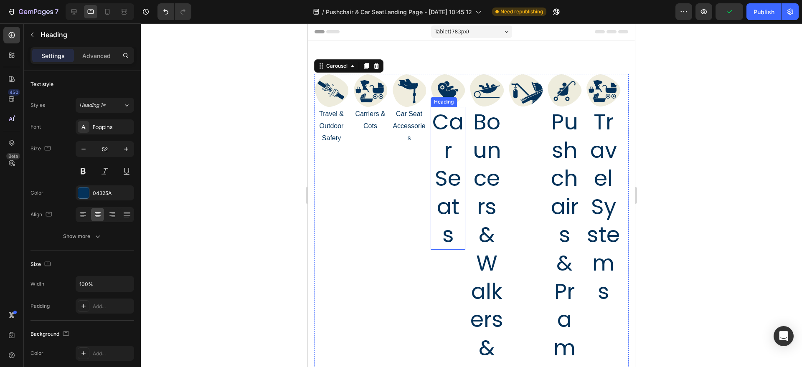
click at [454, 147] on h2 "Car Seats" at bounding box center [448, 178] width 35 height 143
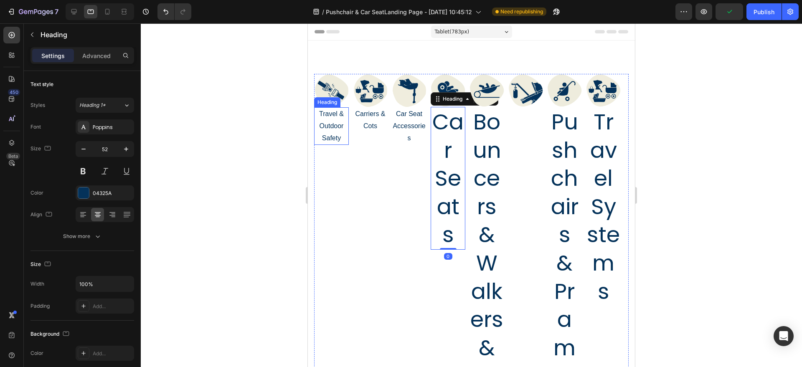
click at [330, 127] on h2 "Travel & Outdoor Safety" at bounding box center [331, 126] width 35 height 38
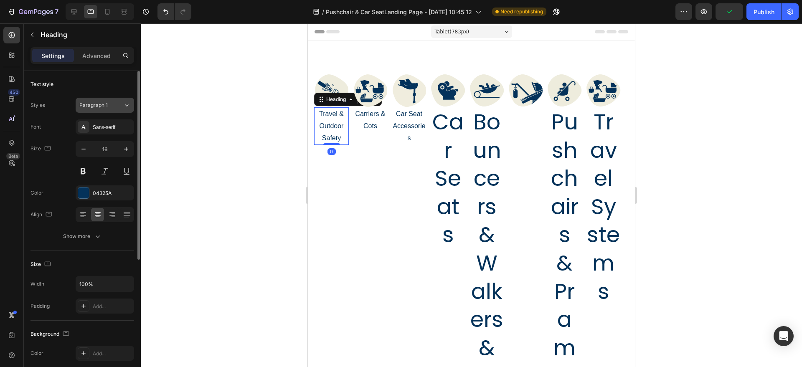
click at [119, 106] on div "Paragraph 1" at bounding box center [101, 106] width 44 height 8
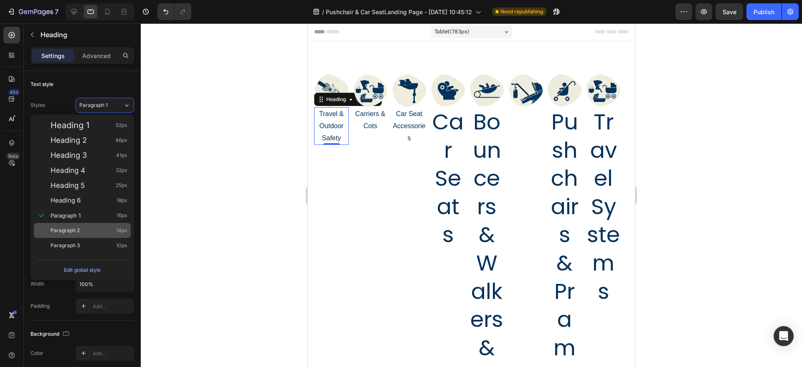
click at [110, 226] on div "Paragraph 2 14px" at bounding box center [89, 230] width 77 height 8
type input "14"
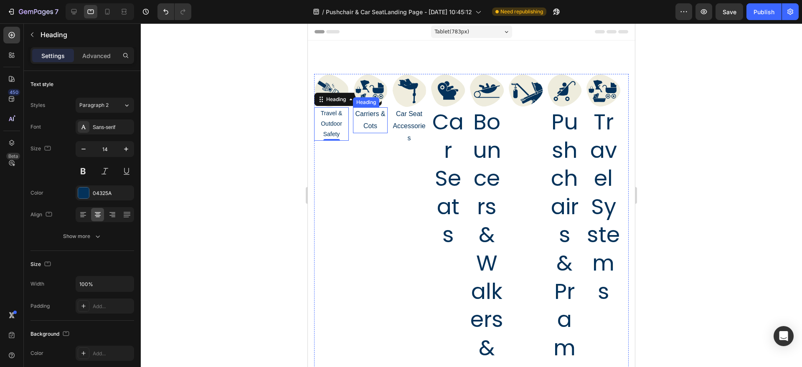
click at [362, 126] on h2 "Carriers & Cots" at bounding box center [370, 120] width 35 height 26
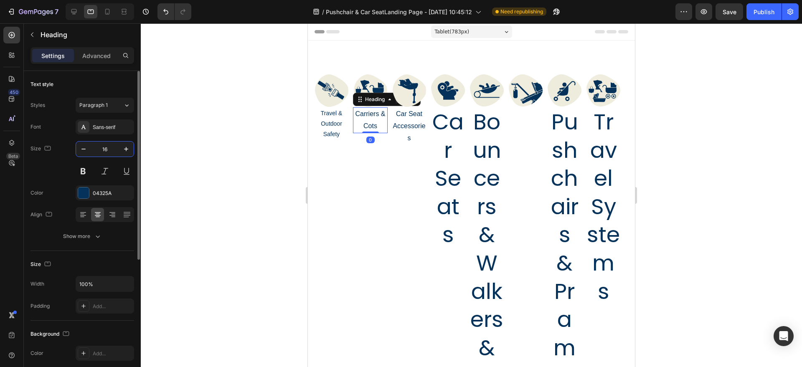
click at [114, 149] on input "16" at bounding box center [105, 149] width 28 height 15
click at [115, 107] on div "Paragraph 1" at bounding box center [101, 106] width 44 height 8
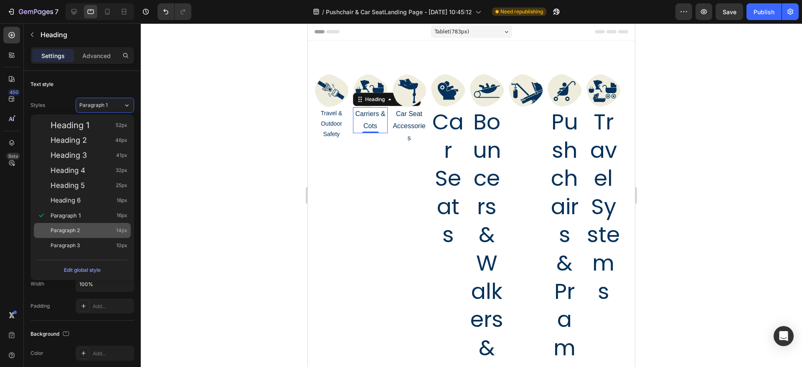
click at [100, 230] on div "Paragraph 2 14px" at bounding box center [89, 230] width 77 height 8
type input "14"
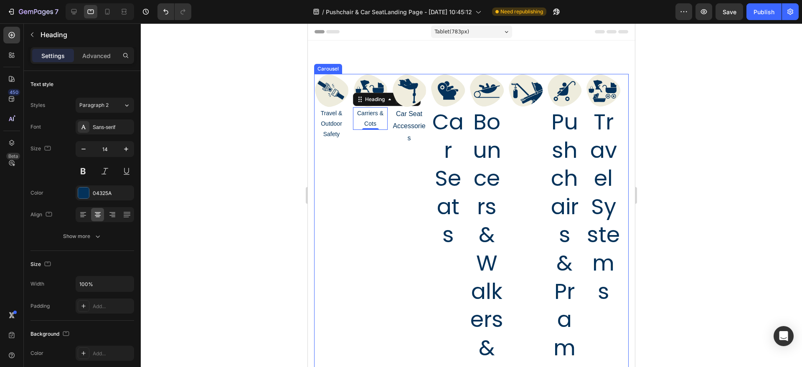
click at [409, 125] on h2 "Car Seat Accessories" at bounding box center [409, 126] width 35 height 38
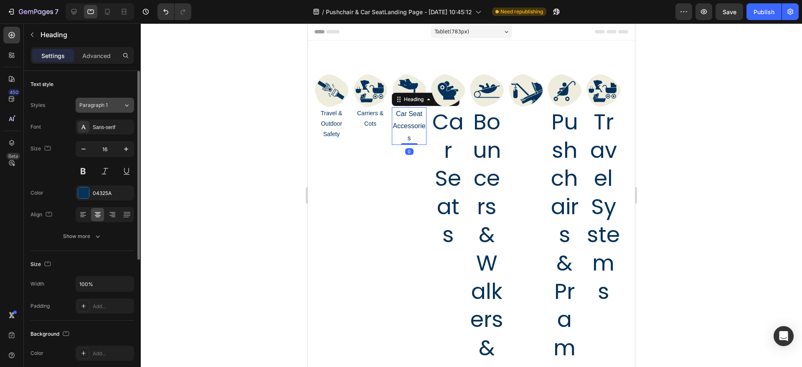
click at [106, 106] on span "Paragraph 1" at bounding box center [93, 106] width 28 height 8
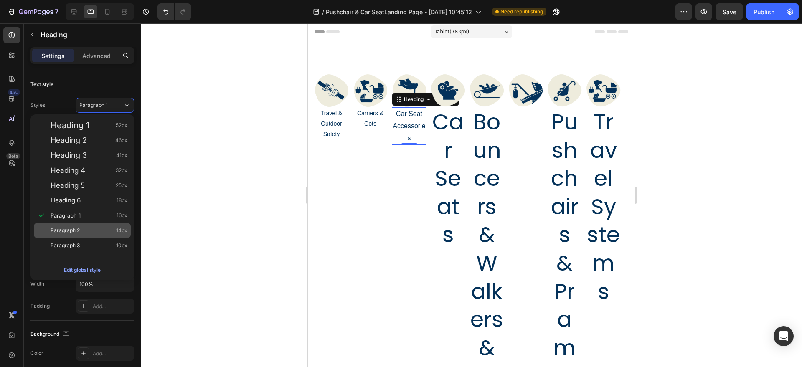
drag, startPoint x: 98, startPoint y: 228, endPoint x: 109, endPoint y: 224, distance: 11.9
click at [99, 228] on div "Paragraph 2 14px" at bounding box center [89, 230] width 77 height 8
type input "14"
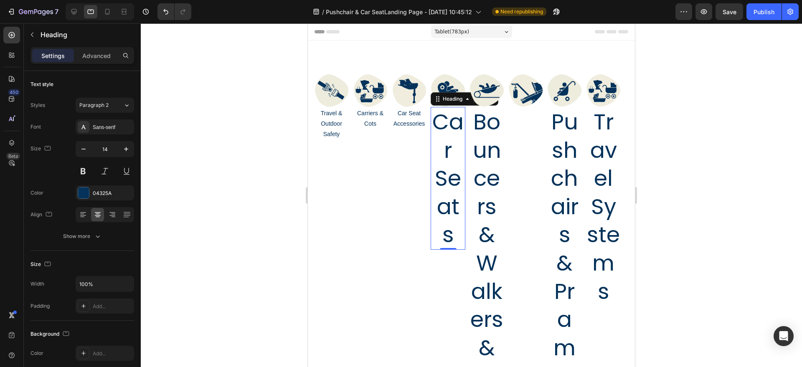
click at [431, 148] on h2 "Car Seats" at bounding box center [448, 178] width 35 height 143
click at [112, 109] on button "Heading 1*" at bounding box center [105, 105] width 58 height 15
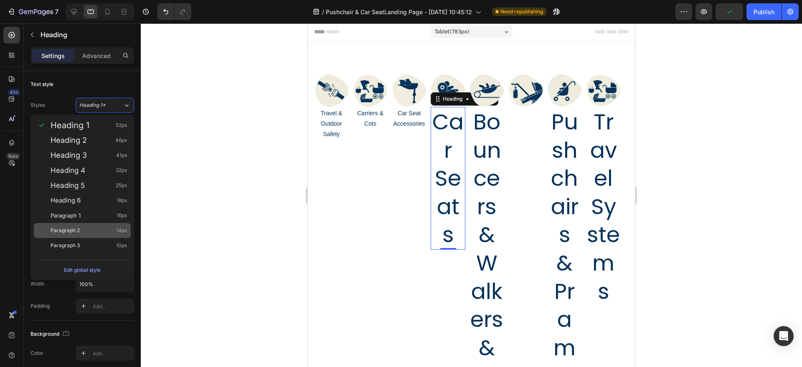
click at [99, 232] on div "Paragraph 2 14px" at bounding box center [89, 230] width 77 height 8
type input "14"
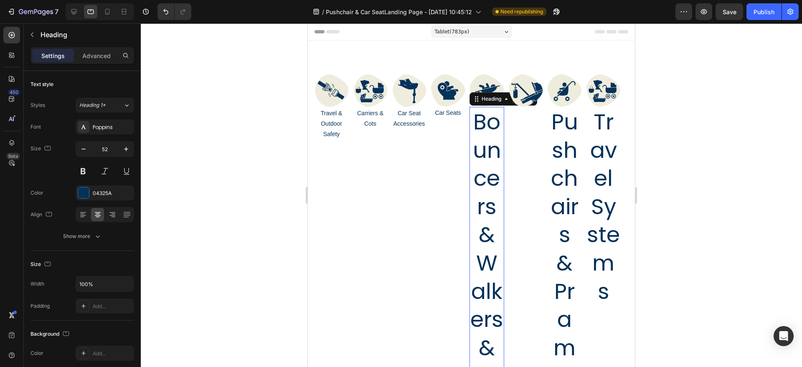
click at [475, 157] on link "Bouncers & Walkers & Swings" at bounding box center [486, 277] width 33 height 341
drag, startPoint x: 119, startPoint y: 109, endPoint x: 122, endPoint y: 112, distance: 4.8
click at [119, 109] on div "Heading 1*" at bounding box center [101, 106] width 44 height 8
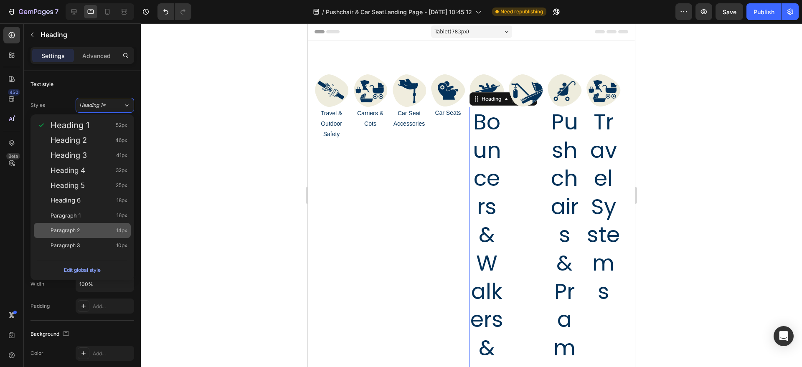
click at [102, 227] on div "Paragraph 2 14px" at bounding box center [89, 230] width 77 height 8
type input "14"
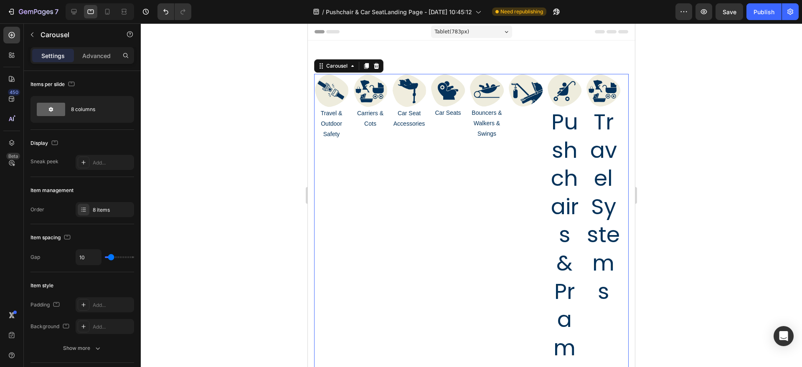
click at [530, 129] on div "Image Pushchair & Pram Accessories Heading" at bounding box center [525, 232] width 35 height 317
click at [532, 105] on div "Image 0" at bounding box center [525, 90] width 35 height 33
click at [546, 132] on div "Image Travel & Outdoor Safety Heading Image Carriers & Cots Heading Image Car S…" at bounding box center [471, 232] width 315 height 317
click at [559, 135] on link "Pushchairs & Prams" at bounding box center [565, 249] width 28 height 284
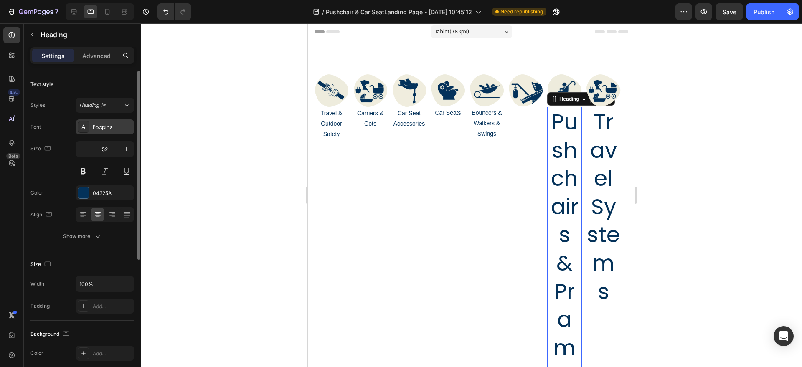
click at [103, 127] on div "Poppins" at bounding box center [112, 128] width 39 height 8
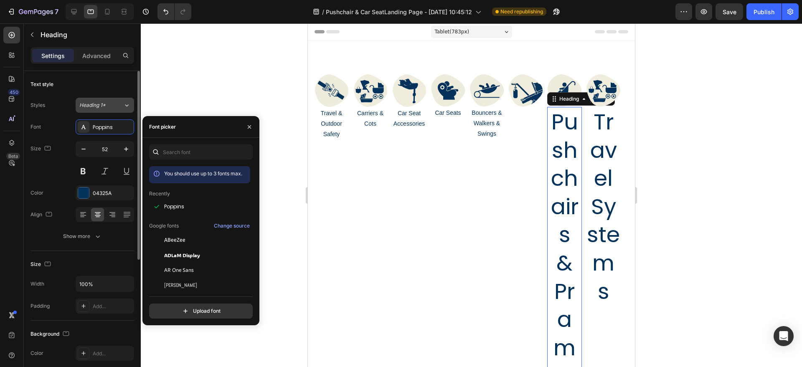
click at [111, 105] on div "Heading 1*" at bounding box center [96, 106] width 34 height 8
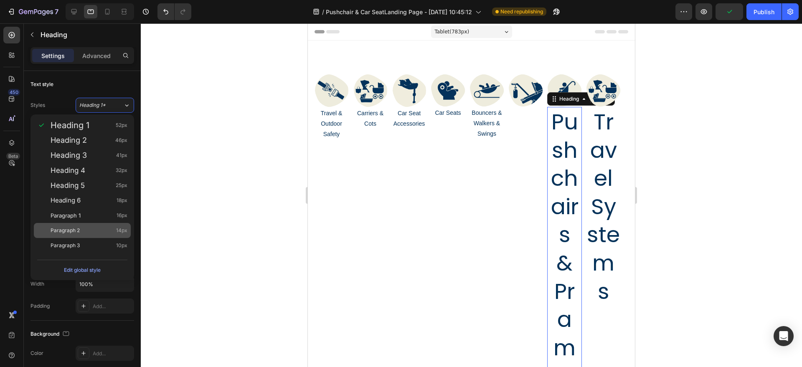
click at [106, 224] on div "Paragraph 2 14px" at bounding box center [82, 230] width 97 height 15
type input "14"
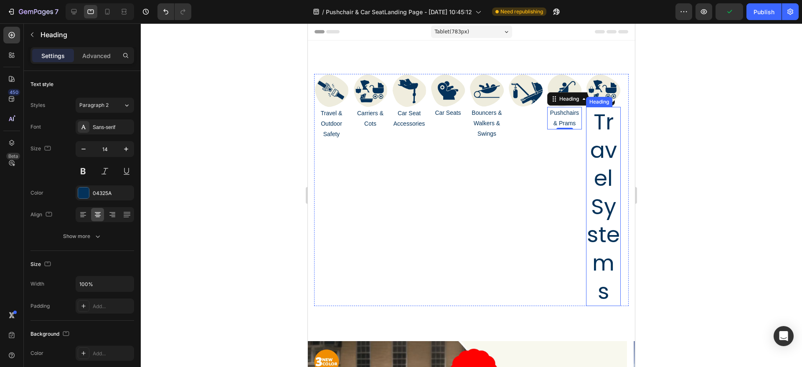
click at [606, 124] on link "Travel Systems" at bounding box center [603, 207] width 33 height 200
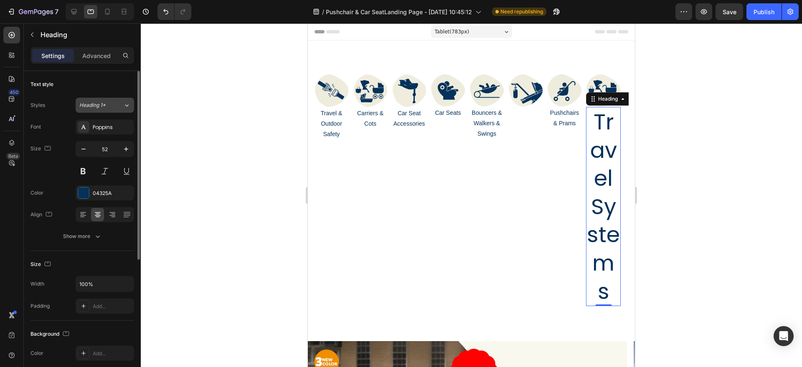
click at [125, 109] on icon at bounding box center [126, 105] width 7 height 8
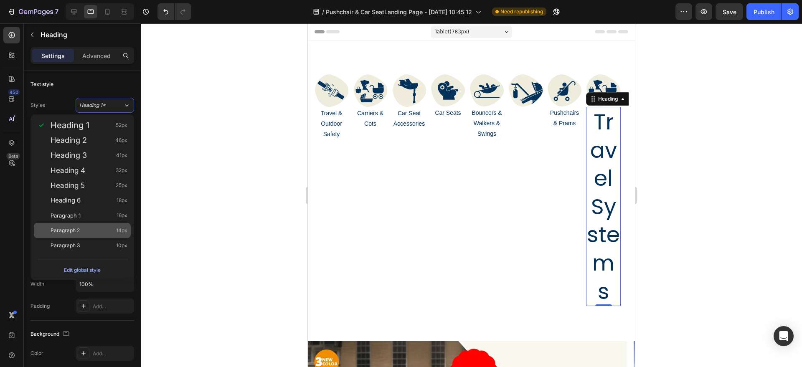
click at [101, 226] on div "Paragraph 2 14px" at bounding box center [89, 230] width 77 height 8
type input "14"
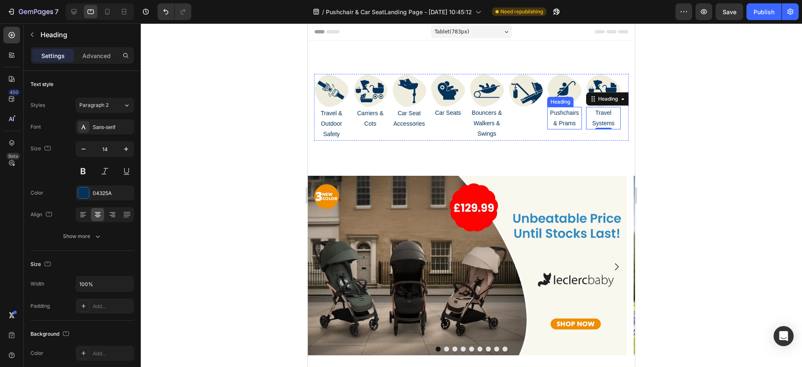
click at [541, 121] on div "Image Pushchair & Pram Accessories Heading" at bounding box center [525, 107] width 35 height 67
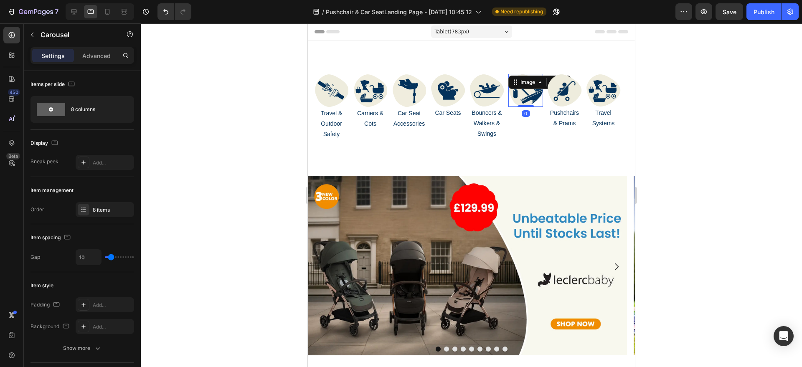
click at [528, 100] on img at bounding box center [525, 90] width 35 height 33
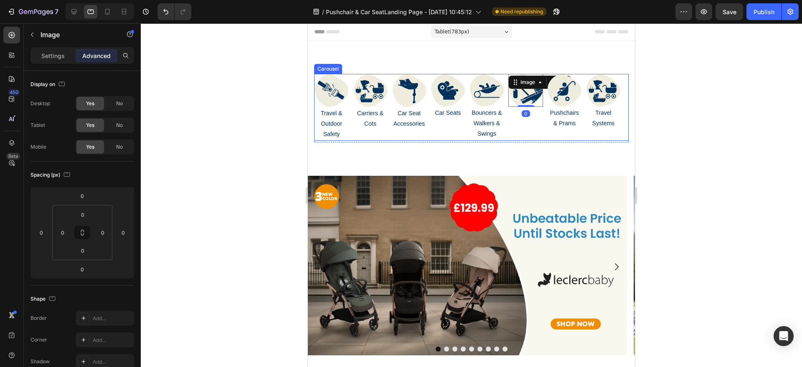
click at [524, 124] on div "Image 0 Pushchair & Pram Accessories Heading" at bounding box center [525, 107] width 35 height 67
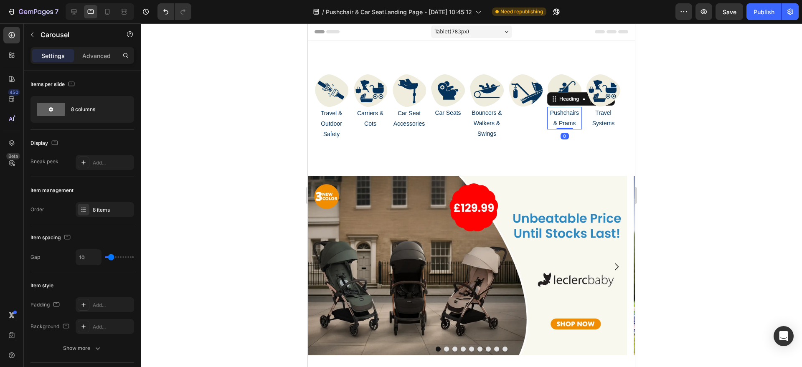
click at [565, 120] on link "Pushchairs & Prams" at bounding box center [564, 117] width 29 height 17
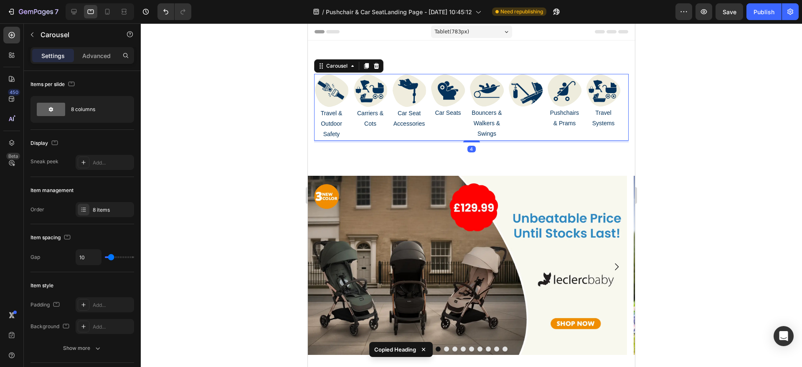
click at [525, 117] on div "Image Pushchair & Pram Accessories Heading" at bounding box center [525, 107] width 35 height 67
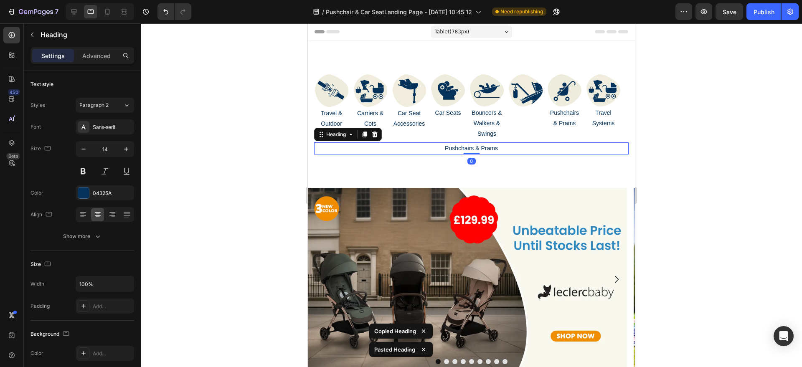
click at [460, 152] on h2 "Pushchairs & Prams" at bounding box center [471, 148] width 315 height 12
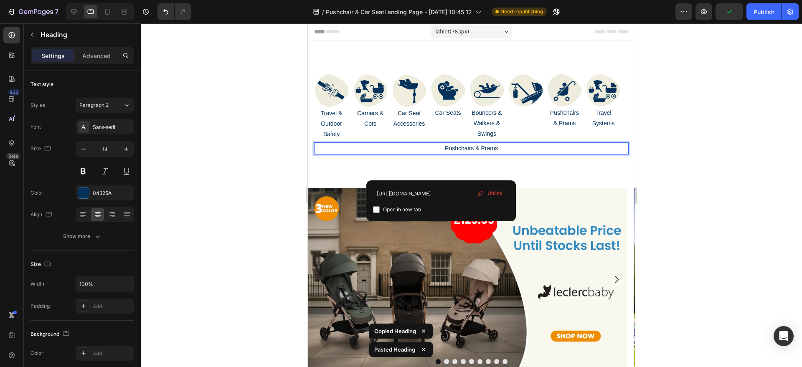
click at [368, 146] on p "Pushchairs & Prams" at bounding box center [471, 148] width 313 height 10
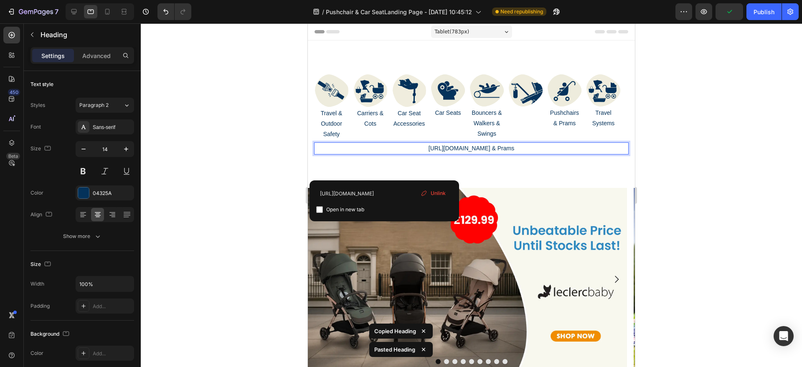
click at [366, 142] on h2 "[URL][DOMAIN_NAME] & Prams" at bounding box center [471, 148] width 315 height 12
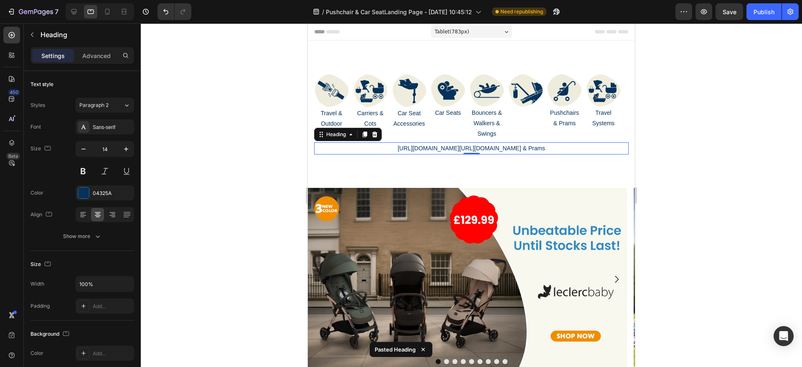
drag, startPoint x: 508, startPoint y: 145, endPoint x: 409, endPoint y: 147, distance: 98.6
